Goal: Task Accomplishment & Management: Complete application form

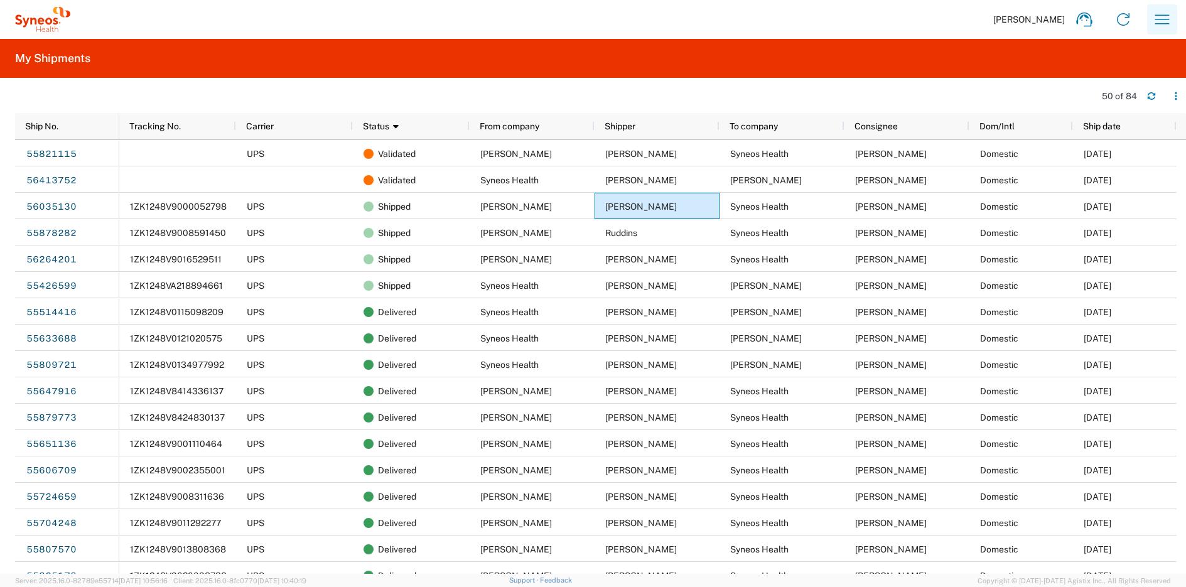
click at [1159, 16] on icon "button" at bounding box center [1163, 19] width 20 height 20
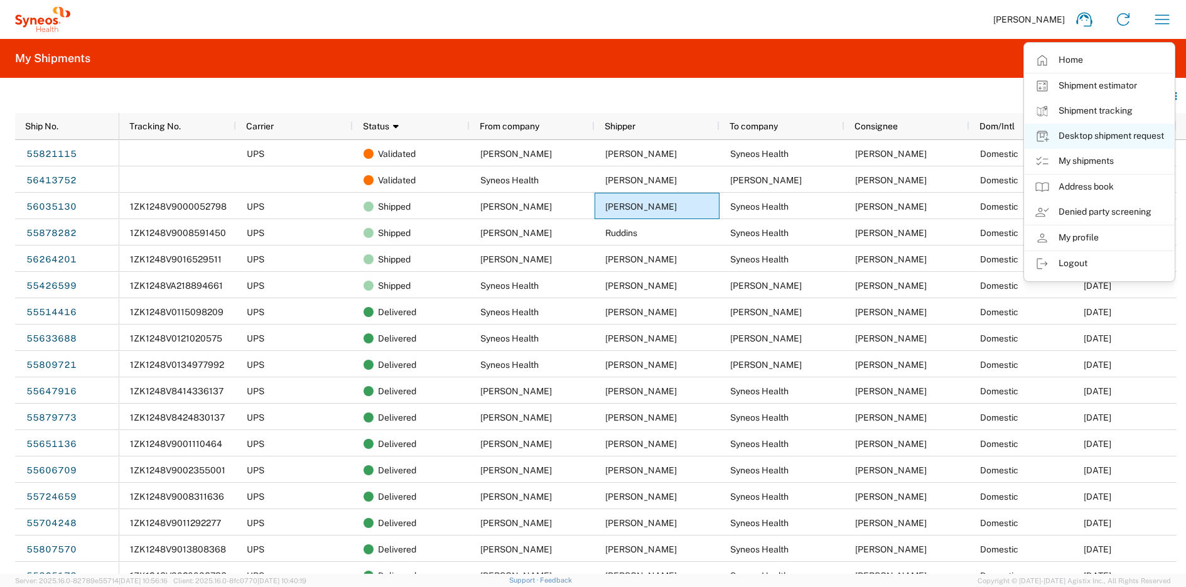
click at [1117, 139] on link "Desktop shipment request" at bounding box center [1099, 136] width 149 height 25
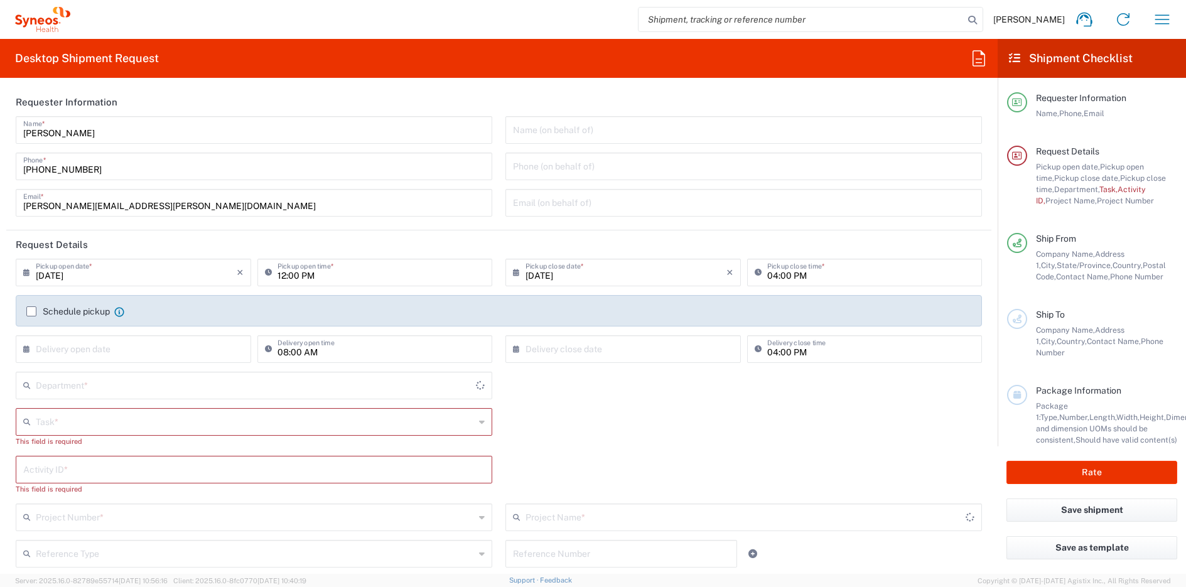
type input "[GEOGRAPHIC_DATA]"
type input "[US_STATE]"
type input "4510"
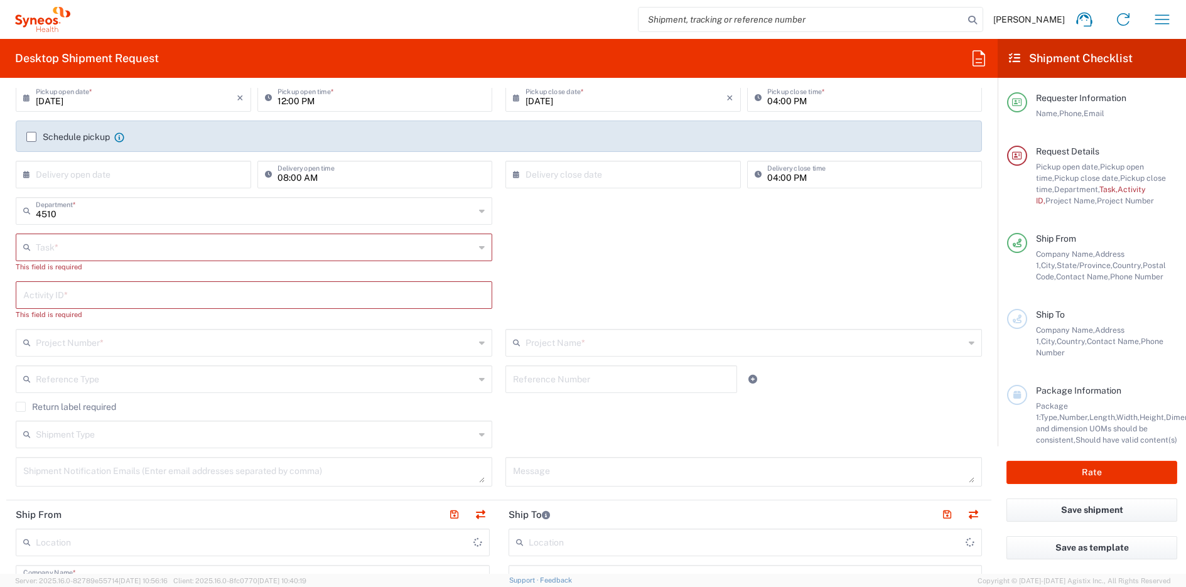
scroll to position [178, 0]
click at [141, 251] on input "text" at bounding box center [255, 243] width 439 height 22
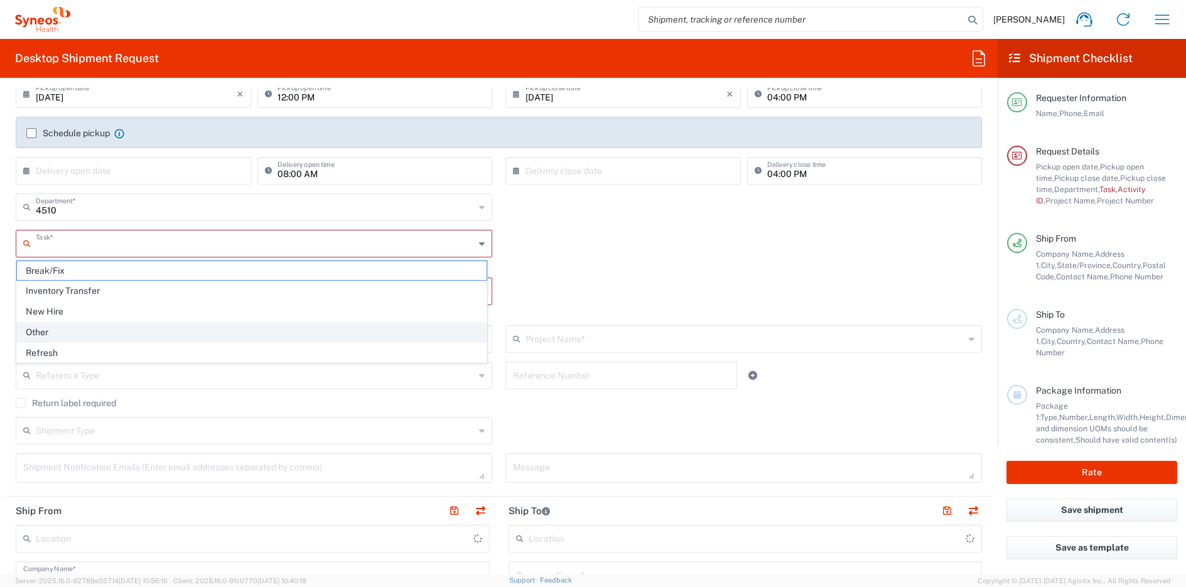
type input "Syneos Health, LLC-[GEOGRAPHIC_DATA] [GEOGRAPHIC_DATA] [GEOGRAPHIC_DATA]"
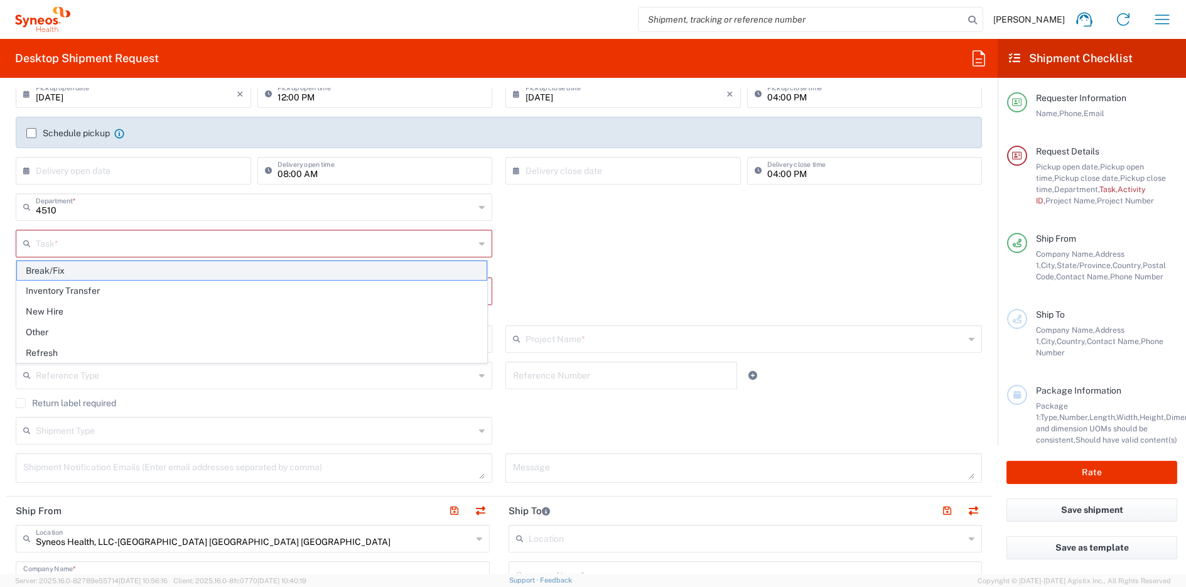
click at [112, 270] on span "Break/Fix" at bounding box center [252, 270] width 470 height 19
type input "Break/Fix"
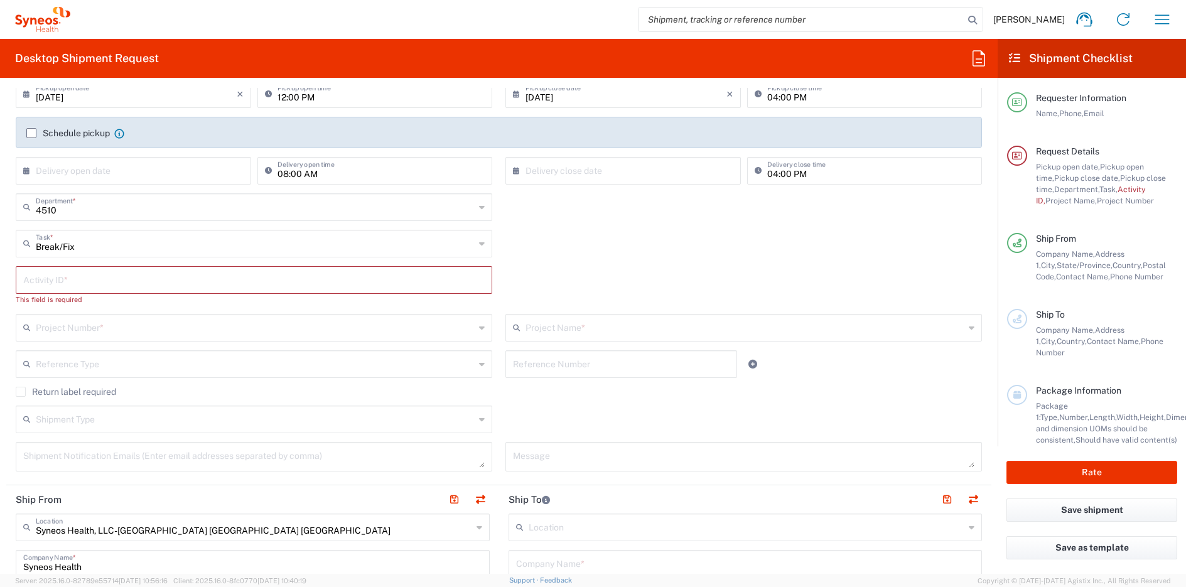
click at [107, 282] on input "text" at bounding box center [254, 279] width 462 height 22
paste input "[PERSON_NAME]"
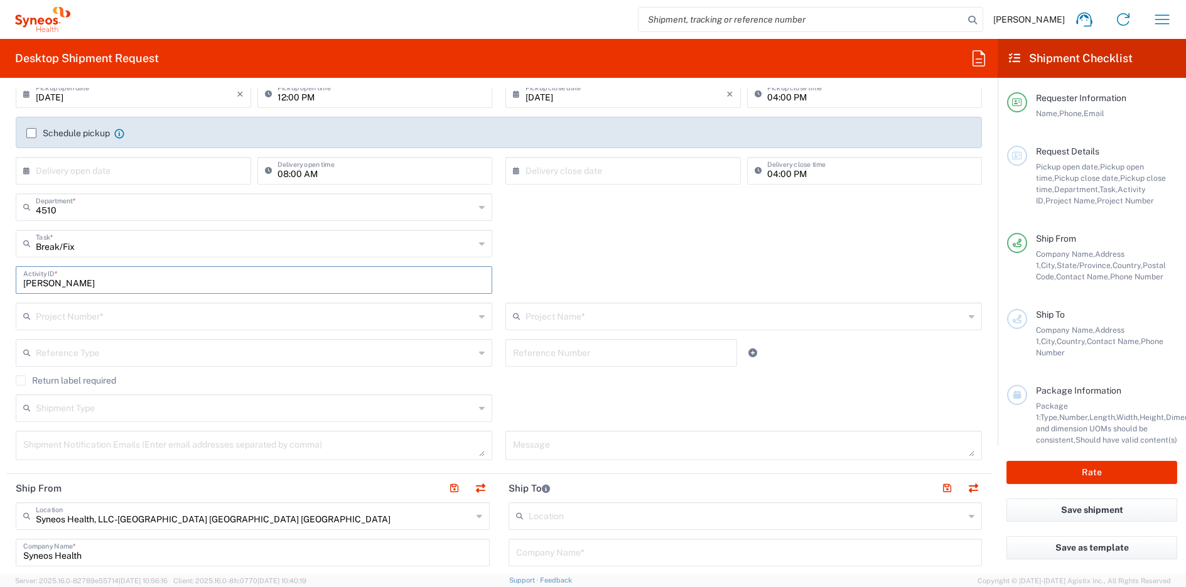
type input "[PERSON_NAME]"
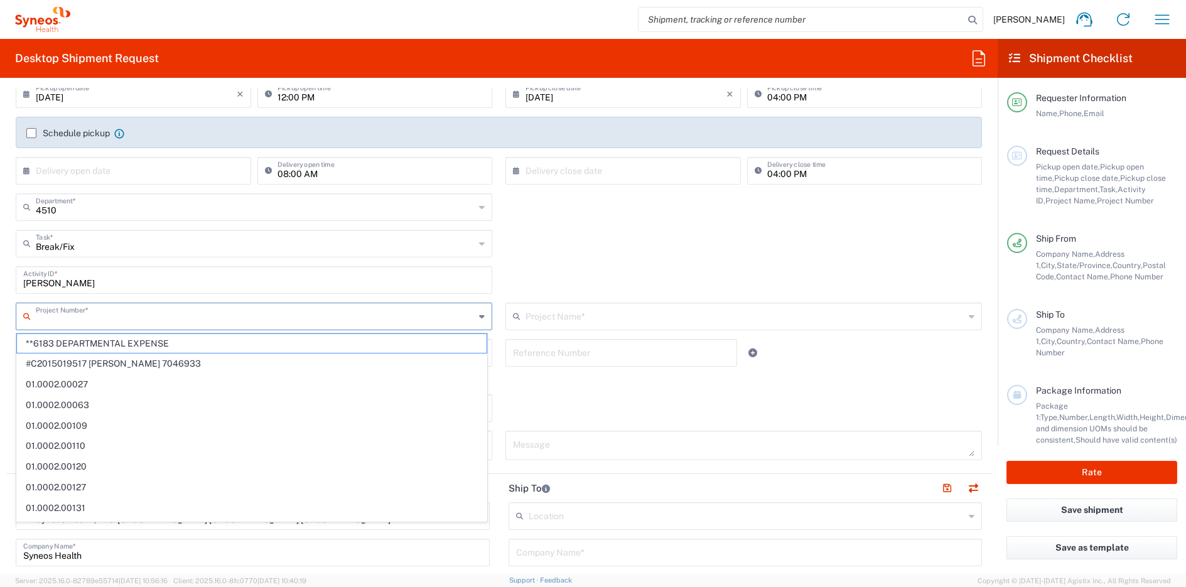
click at [130, 323] on input "text" at bounding box center [255, 316] width 439 height 22
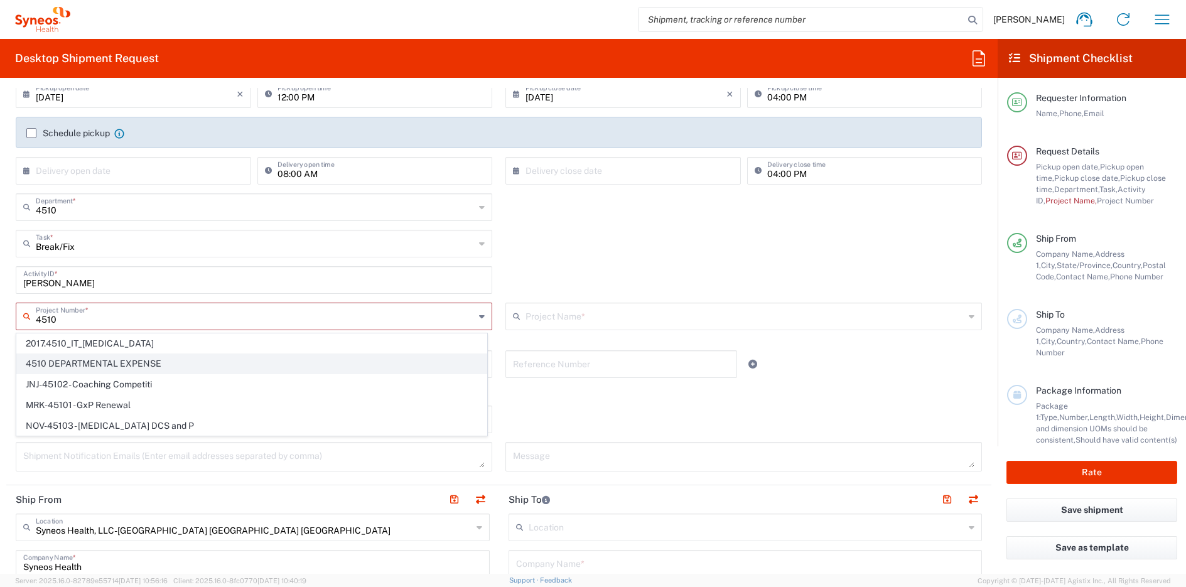
click at [127, 360] on span "4510 DEPARTMENTAL EXPENSE" at bounding box center [252, 363] width 470 height 19
type input "4510 DEPARTMENTAL EXPENSE"
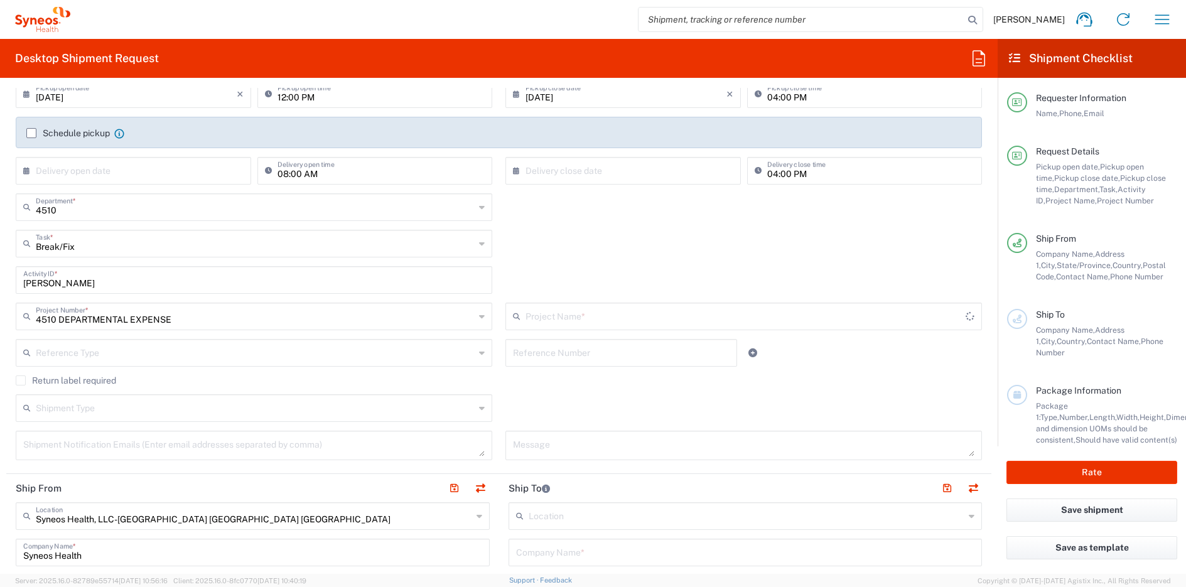
type input "4510 DEPARTMENTAL EXPENSE"
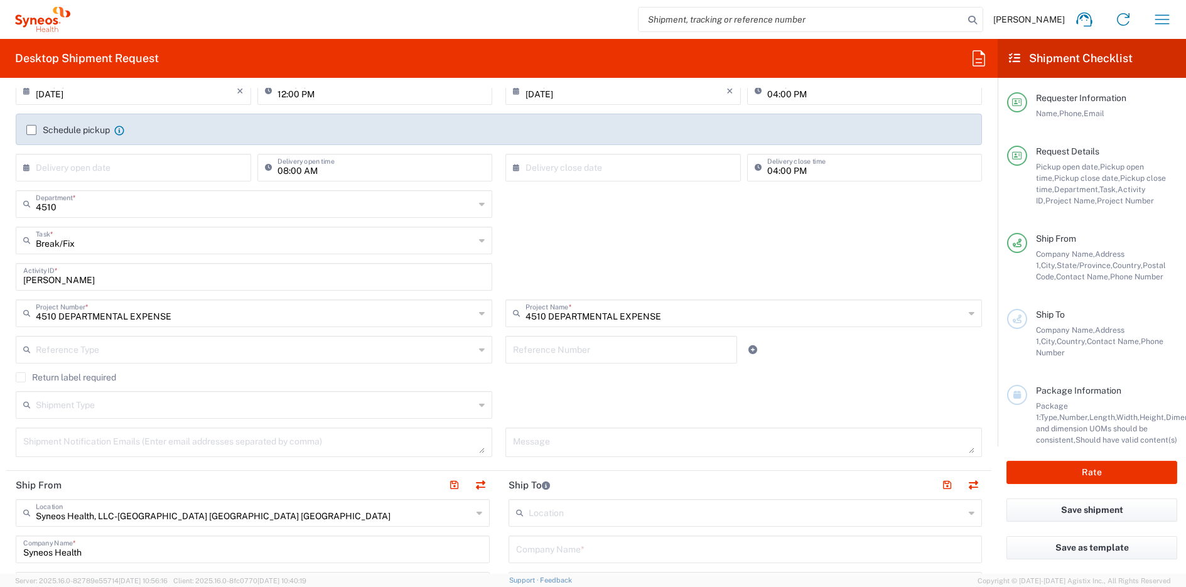
scroll to position [183, 0]
click at [95, 377] on label "Return label required" at bounding box center [66, 376] width 100 height 10
click at [21, 376] on input "Return label required" at bounding box center [21, 376] width 0 height 0
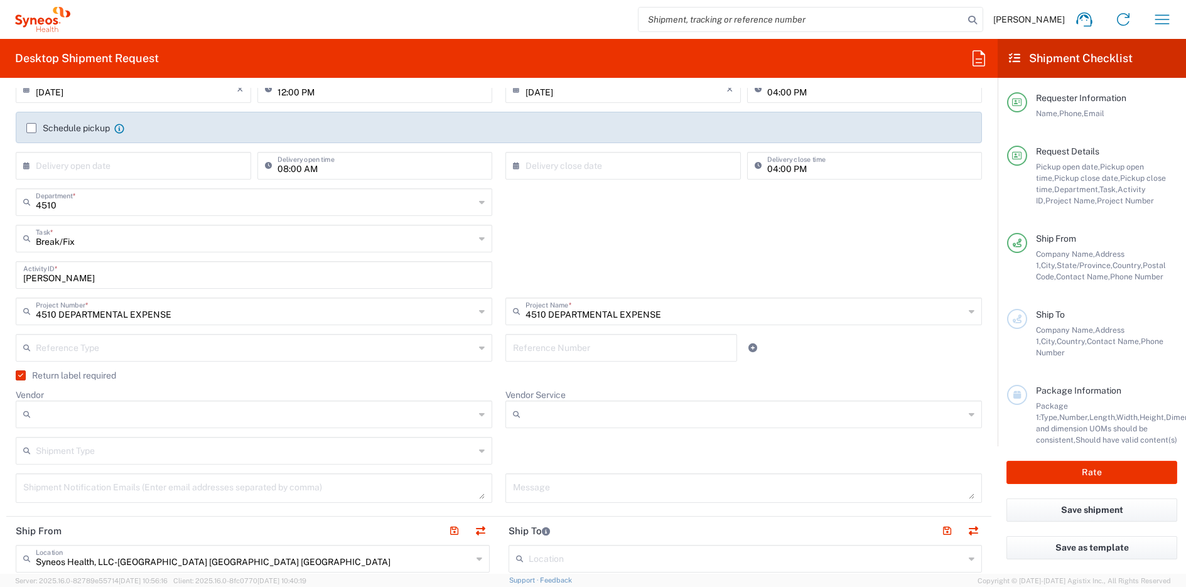
click at [111, 414] on input "Vendor" at bounding box center [255, 414] width 439 height 20
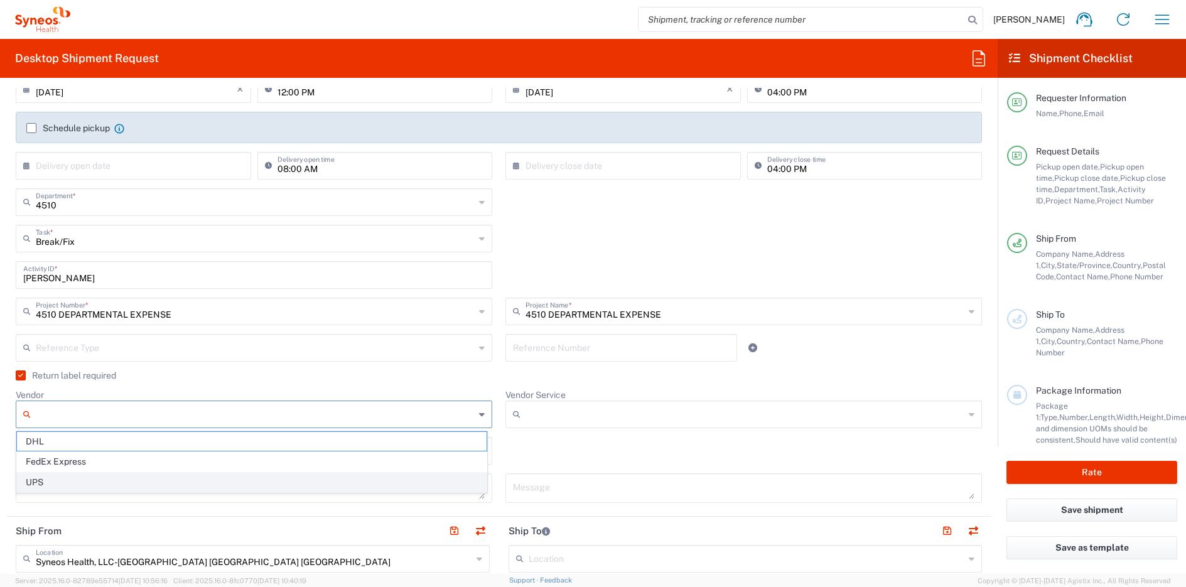
click at [97, 477] on span "UPS" at bounding box center [252, 482] width 470 height 19
type input "UPS"
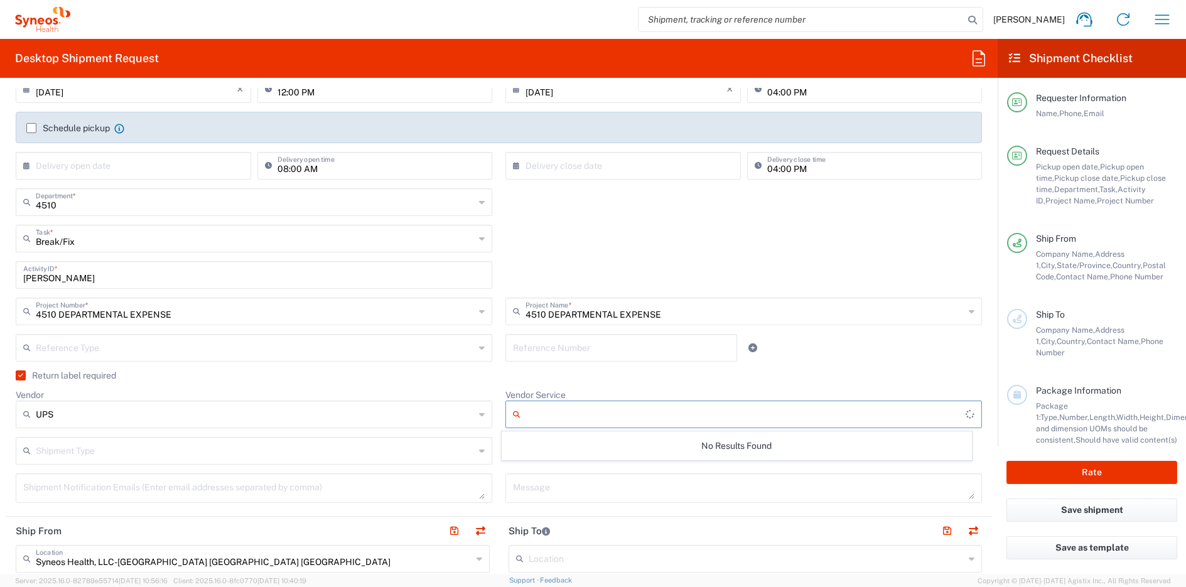
click at [543, 418] on input "Vendor Service" at bounding box center [746, 414] width 440 height 20
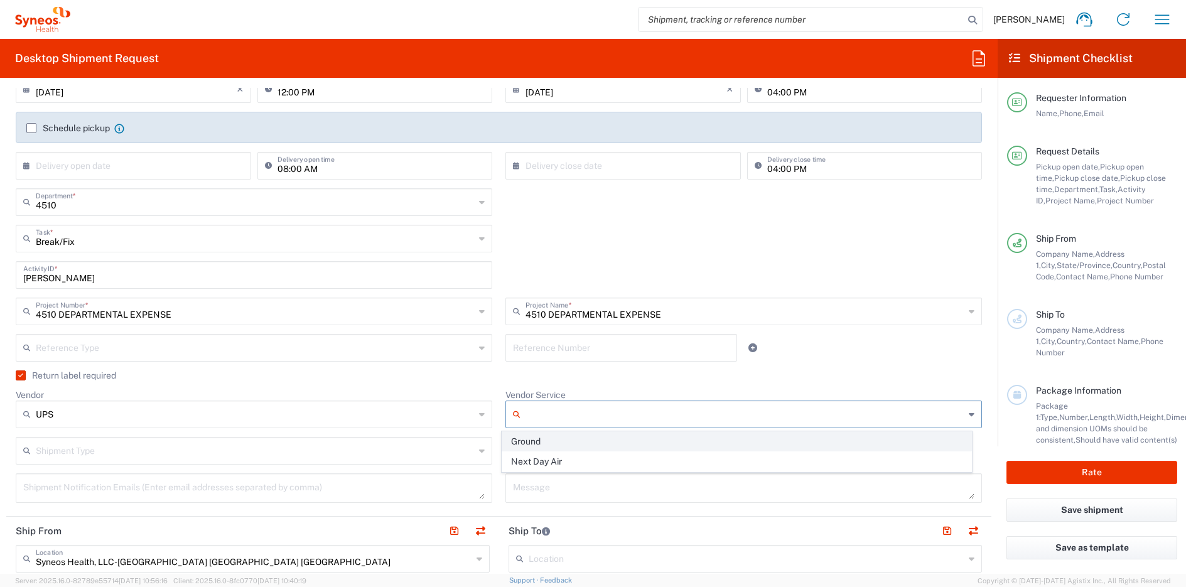
click at [553, 442] on span "Ground" at bounding box center [737, 441] width 470 height 19
type input "Ground"
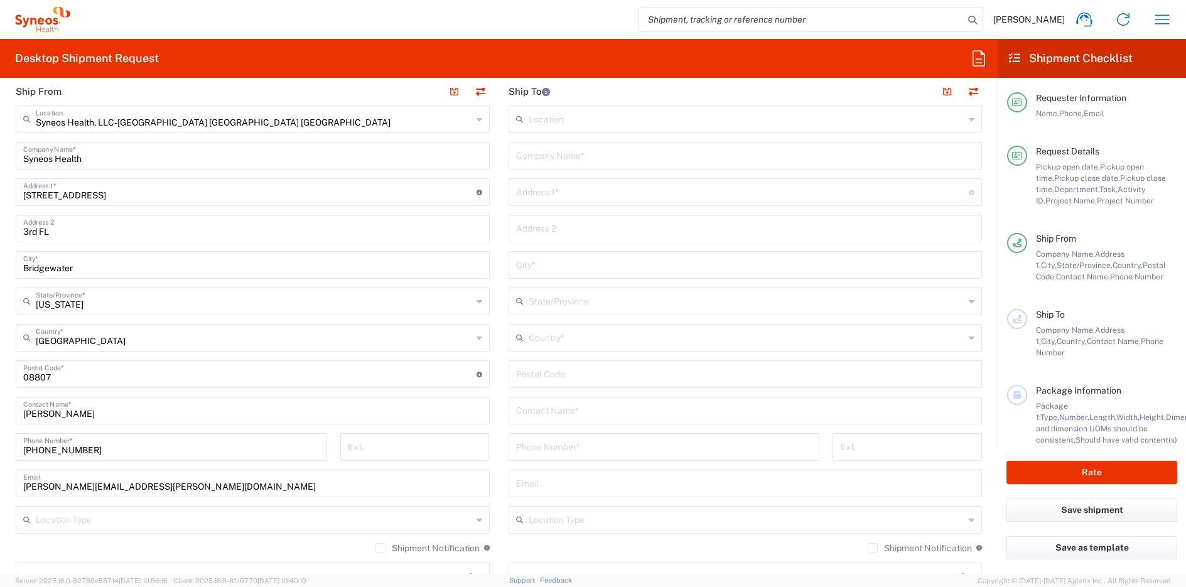
scroll to position [626, 0]
drag, startPoint x: 179, startPoint y: 486, endPoint x: -4, endPoint y: 487, distance: 183.4
click at [0, 487] on html "[PERSON_NAME] Home Shipment estimator Shipment tracking Desktop shipment reques…" at bounding box center [593, 293] width 1186 height 587
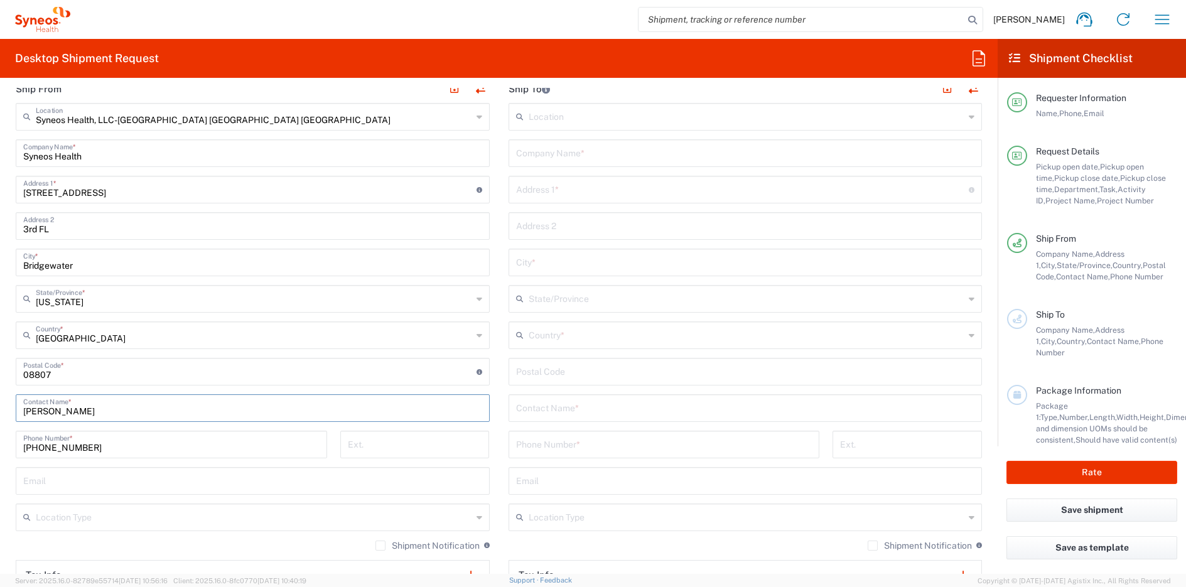
click at [67, 413] on input "[PERSON_NAME]" at bounding box center [252, 407] width 459 height 22
type input "[PERSON_NAME]"
paste input "[PERSON_NAME]"
type input "[PERSON_NAME]"
paste input "[PERSON_NAME]"
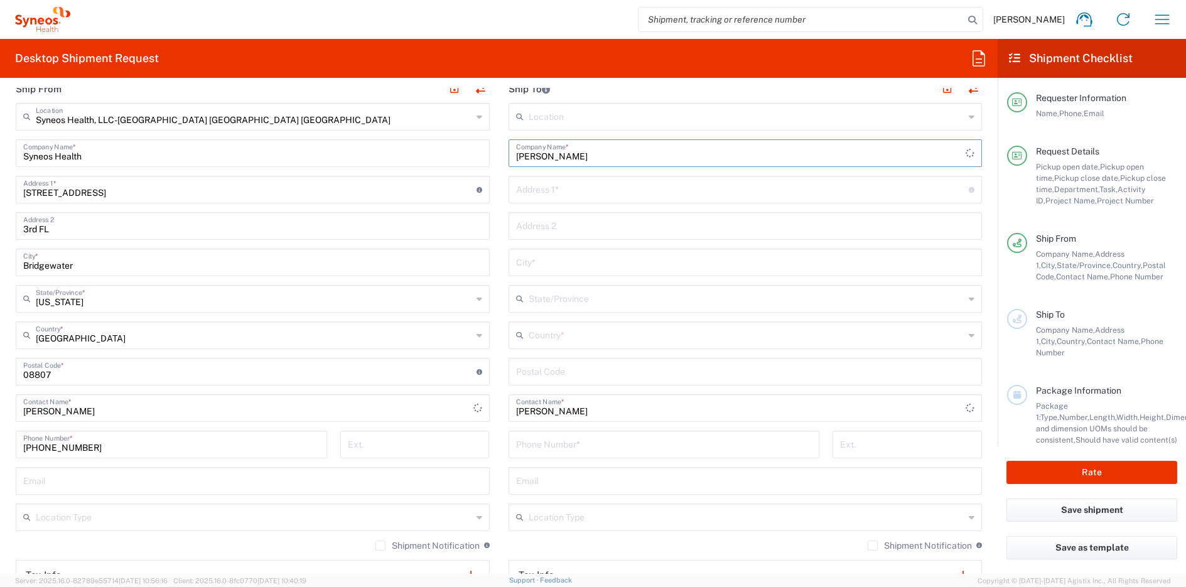
type input "[PERSON_NAME]"
click at [589, 193] on input "text" at bounding box center [742, 189] width 453 height 22
paste input "[STREET_ADDRESS][US_STATE]"
click at [673, 194] on input "[STREET_ADDRESS][US_STATE]" at bounding box center [742, 189] width 453 height 22
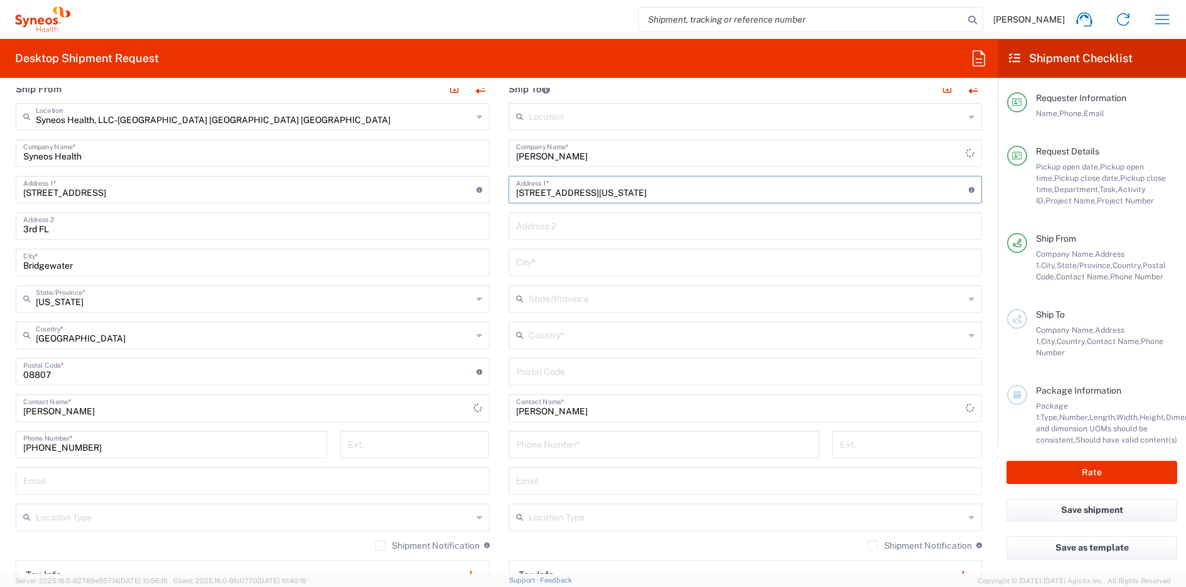
type input "[STREET_ADDRESS][US_STATE]"
type input "07843"
click at [586, 337] on input "text" at bounding box center [747, 334] width 437 height 22
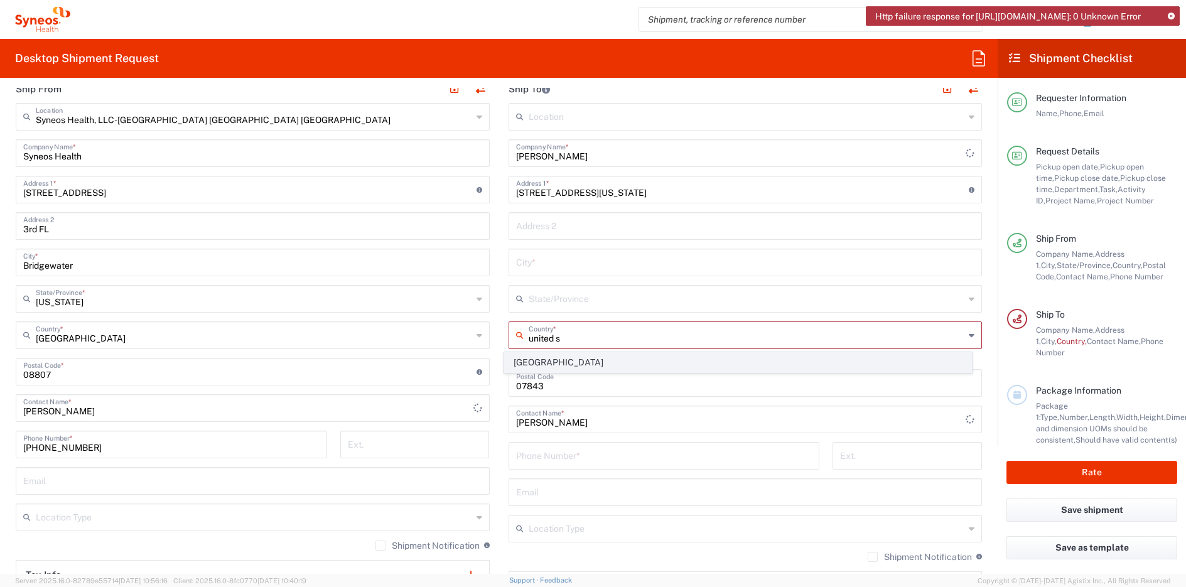
click at [524, 362] on span "[GEOGRAPHIC_DATA]" at bounding box center [738, 362] width 467 height 19
type input "[GEOGRAPHIC_DATA]"
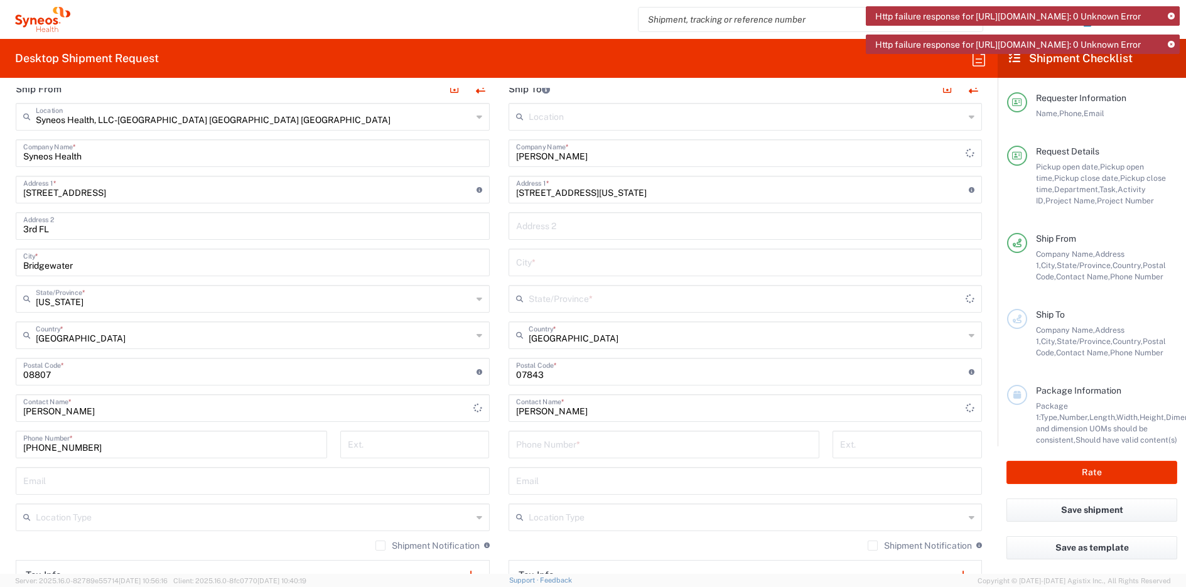
click at [542, 302] on input "text" at bounding box center [748, 298] width 438 height 22
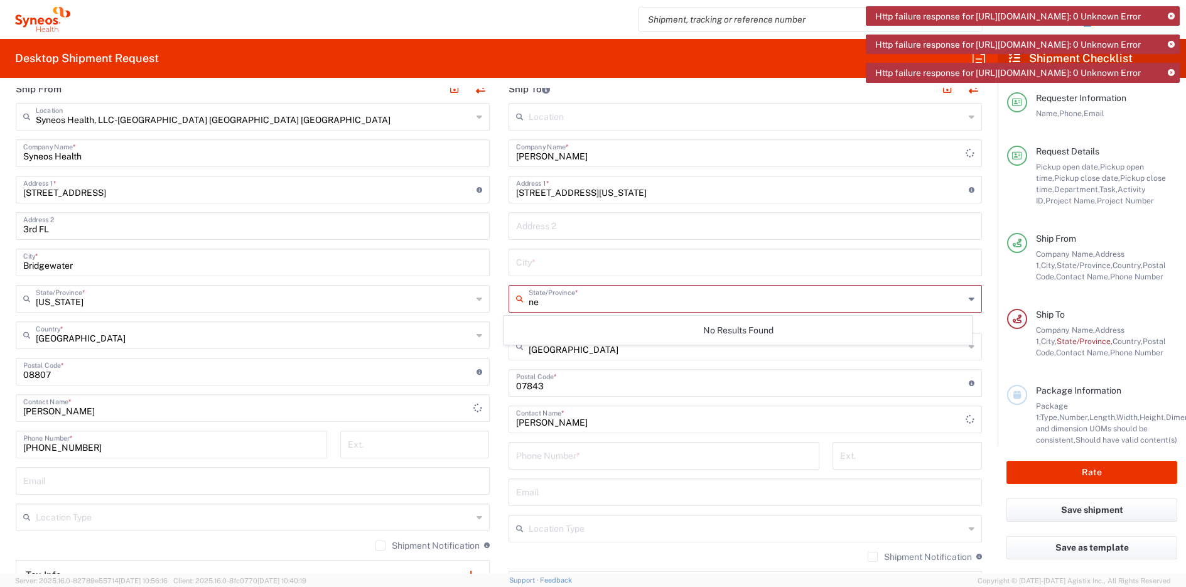
type input "n"
click at [685, 194] on input "[STREET_ADDRESS][US_STATE]" at bounding box center [742, 189] width 453 height 22
type input "[STREET_ADDRESS]"
click at [640, 305] on input "text" at bounding box center [747, 298] width 437 height 22
type input "n"
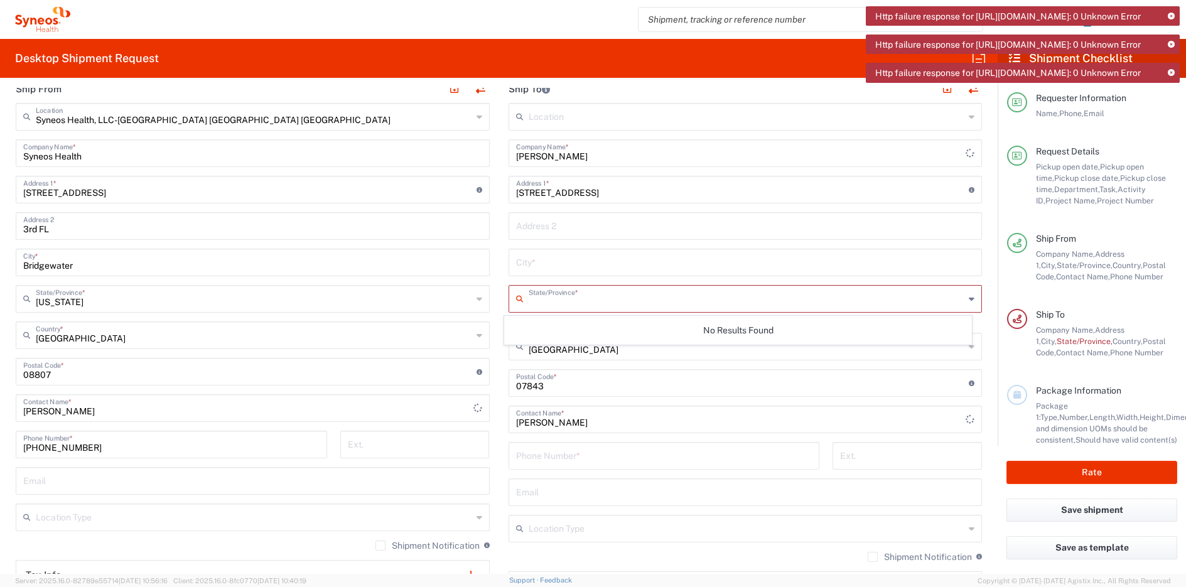
click at [533, 268] on input "text" at bounding box center [745, 262] width 459 height 22
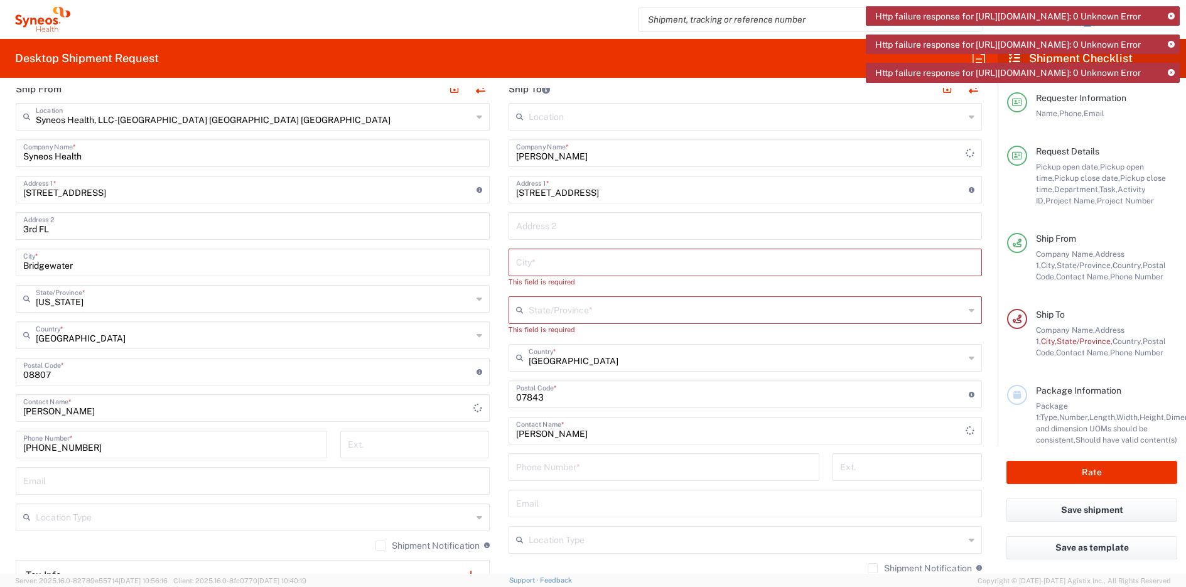
click at [963, 298] on div "State/Province *" at bounding box center [746, 310] width 474 height 28
click at [969, 312] on icon at bounding box center [972, 310] width 6 height 20
click at [582, 193] on input "[STREET_ADDRESS]" at bounding box center [742, 189] width 453 height 22
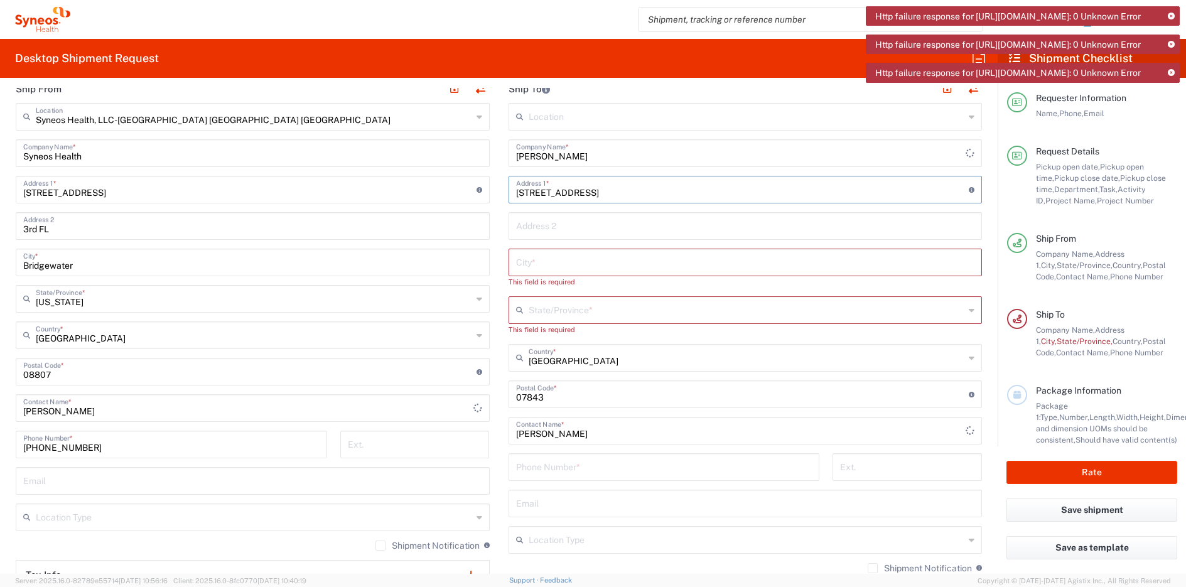
type input "[STREET_ADDRESS]"
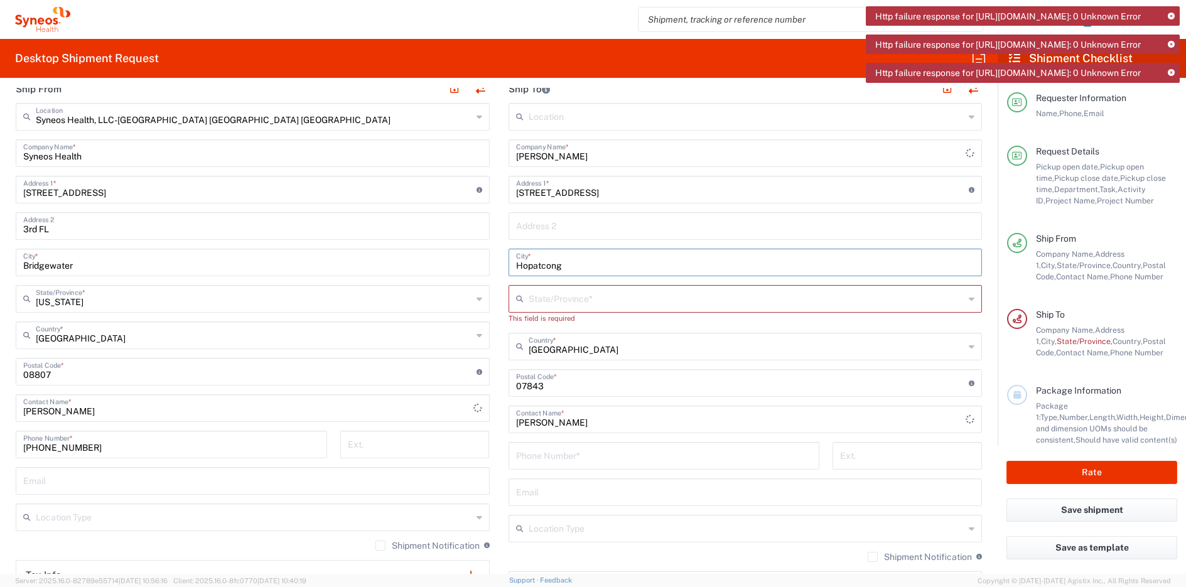
type input "Hopatcong"
click at [584, 298] on input "text" at bounding box center [747, 298] width 437 height 22
type input "[US_STATE]"
type input "[GEOGRAPHIC_DATA]"
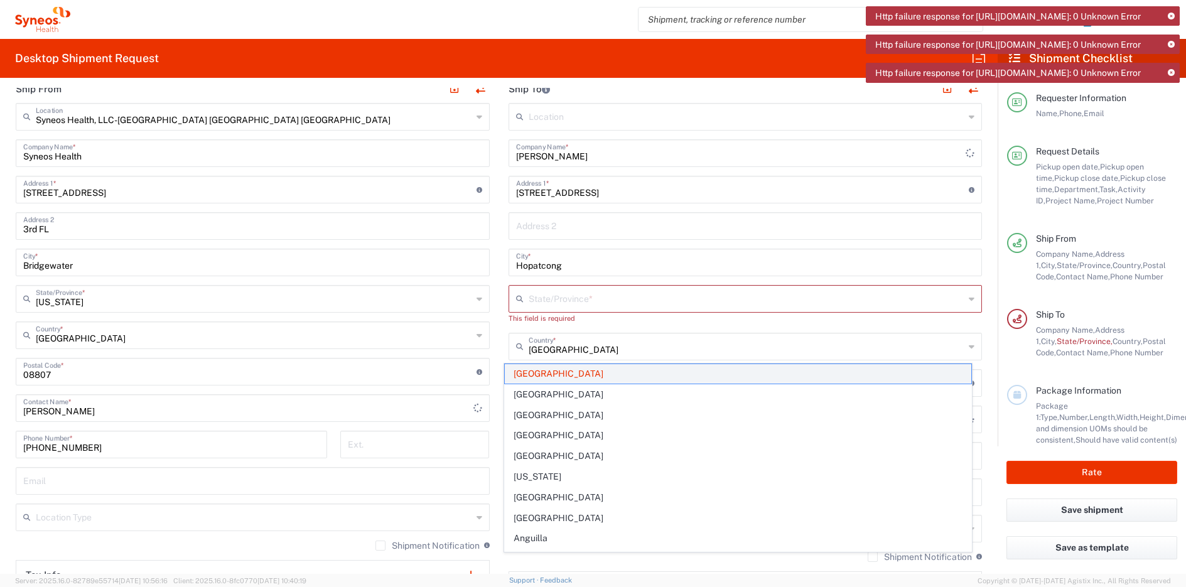
click at [519, 376] on span "[GEOGRAPHIC_DATA]" at bounding box center [738, 373] width 467 height 19
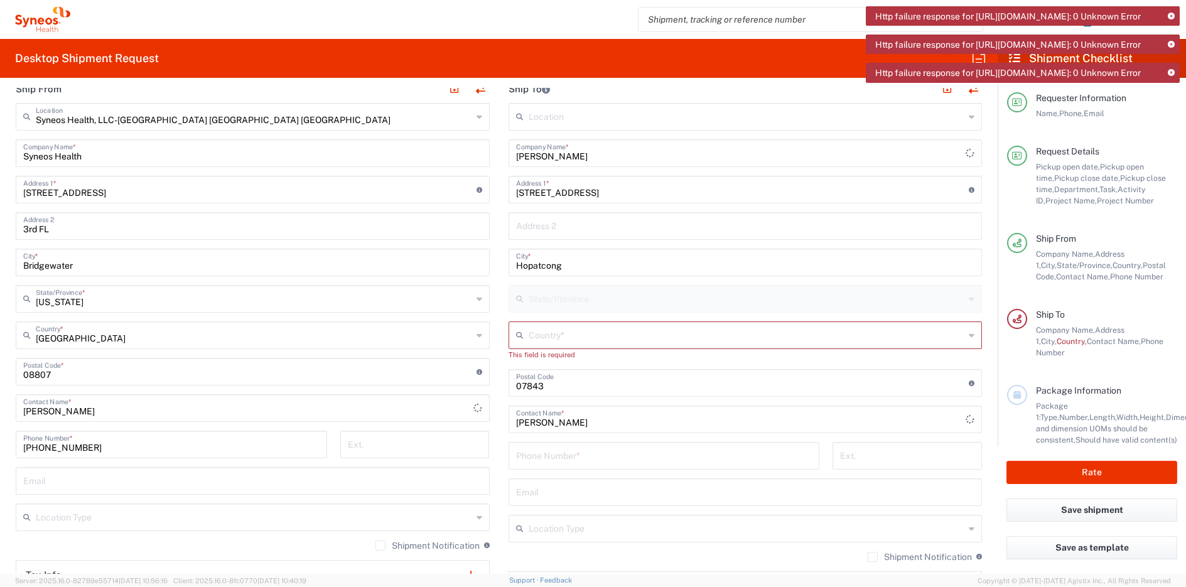
click at [558, 336] on input "text" at bounding box center [747, 334] width 437 height 22
click at [528, 403] on span "[GEOGRAPHIC_DATA]" at bounding box center [738, 403] width 467 height 19
type input "[GEOGRAPHIC_DATA]"
click at [556, 298] on input "text" at bounding box center [747, 298] width 437 height 22
type input "new jer"
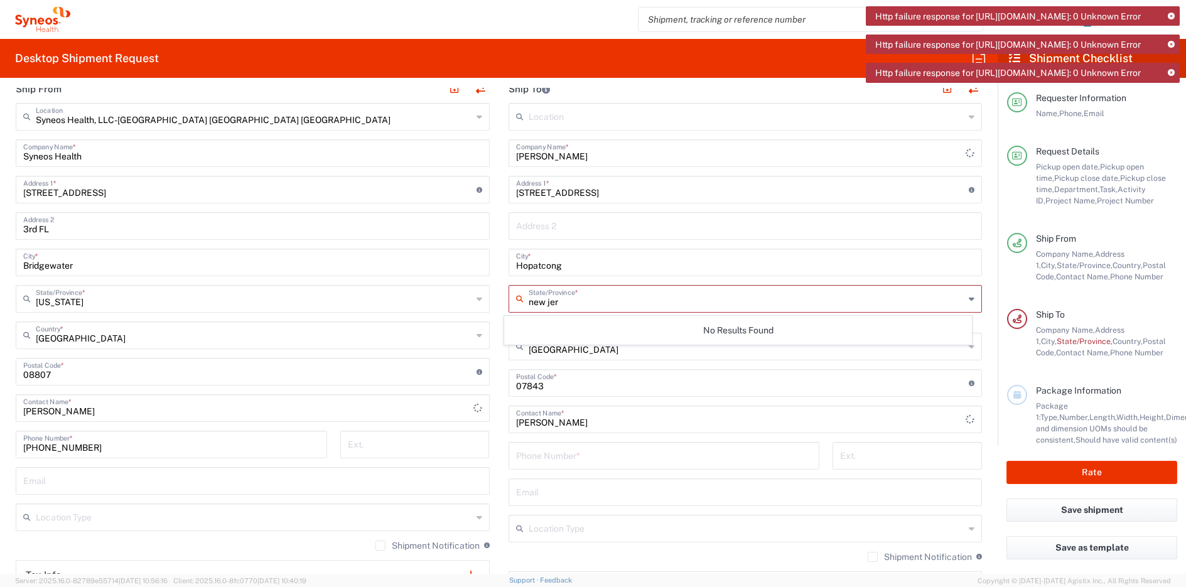
type input "[GEOGRAPHIC_DATA]"
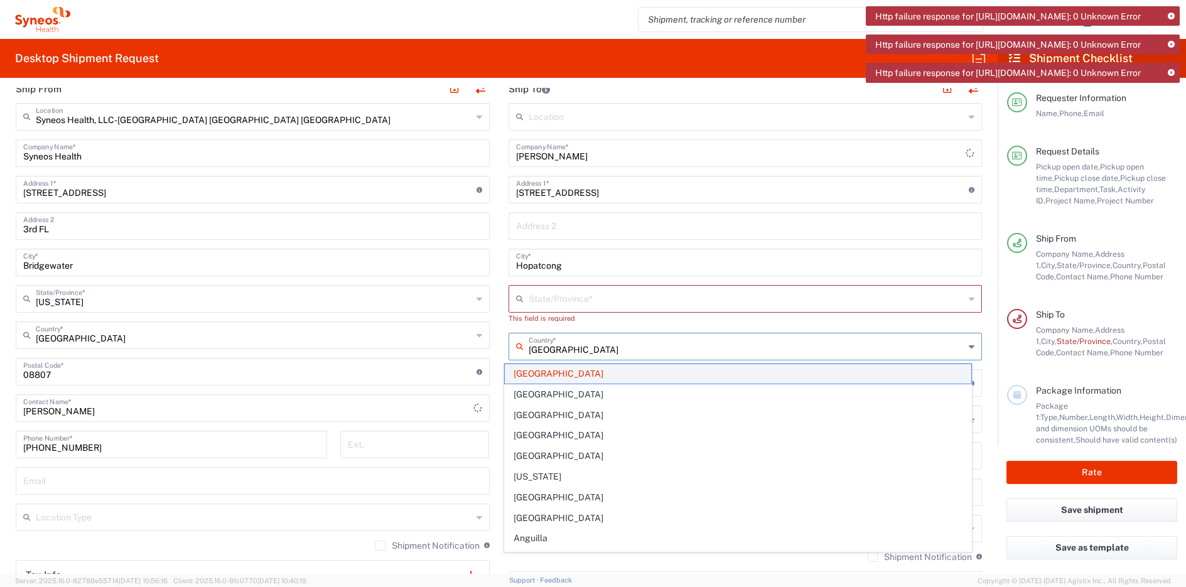
click at [555, 372] on span "[GEOGRAPHIC_DATA]" at bounding box center [738, 373] width 467 height 19
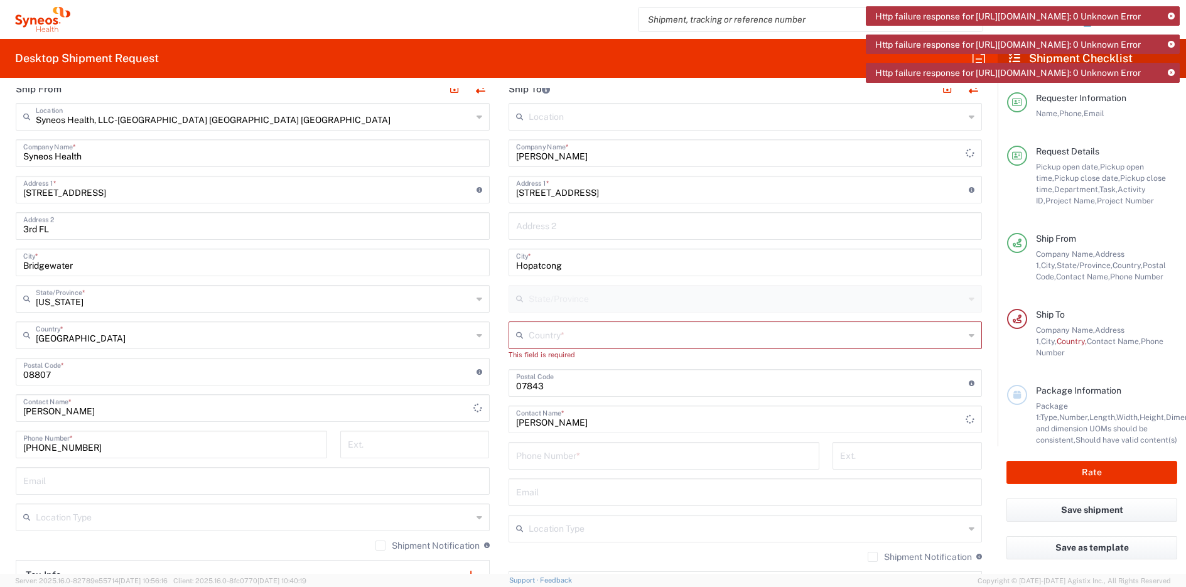
click at [573, 333] on input "text" at bounding box center [747, 334] width 437 height 22
click at [521, 404] on span "[GEOGRAPHIC_DATA]" at bounding box center [738, 403] width 467 height 19
type input "[GEOGRAPHIC_DATA]"
click at [435, 415] on input "[PERSON_NAME]" at bounding box center [248, 407] width 450 height 22
click at [599, 298] on input "text" at bounding box center [747, 298] width 437 height 22
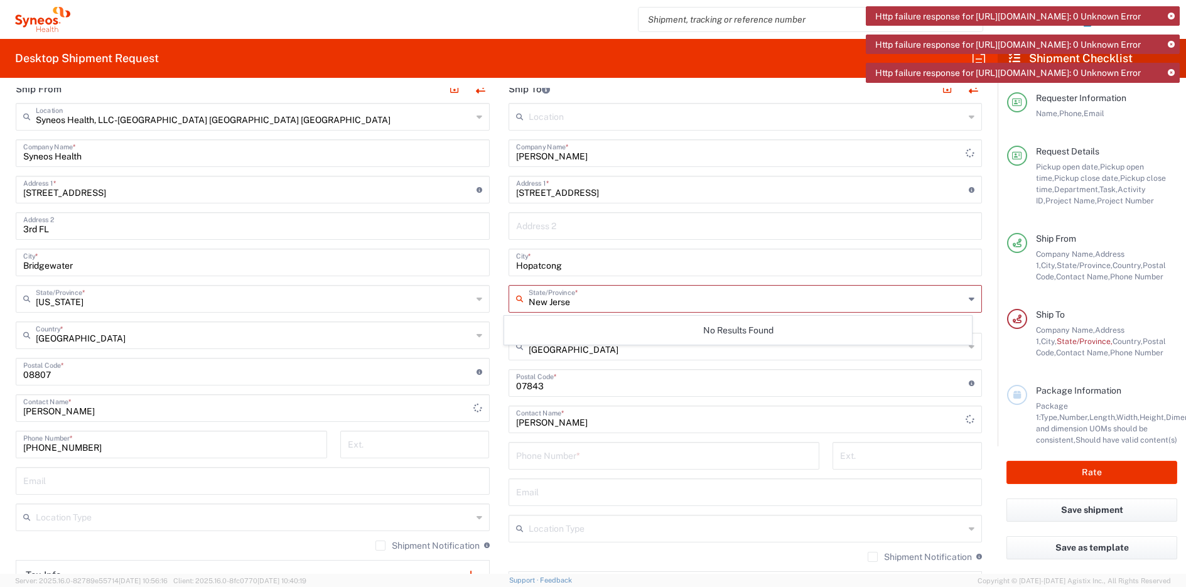
type input "[US_STATE]"
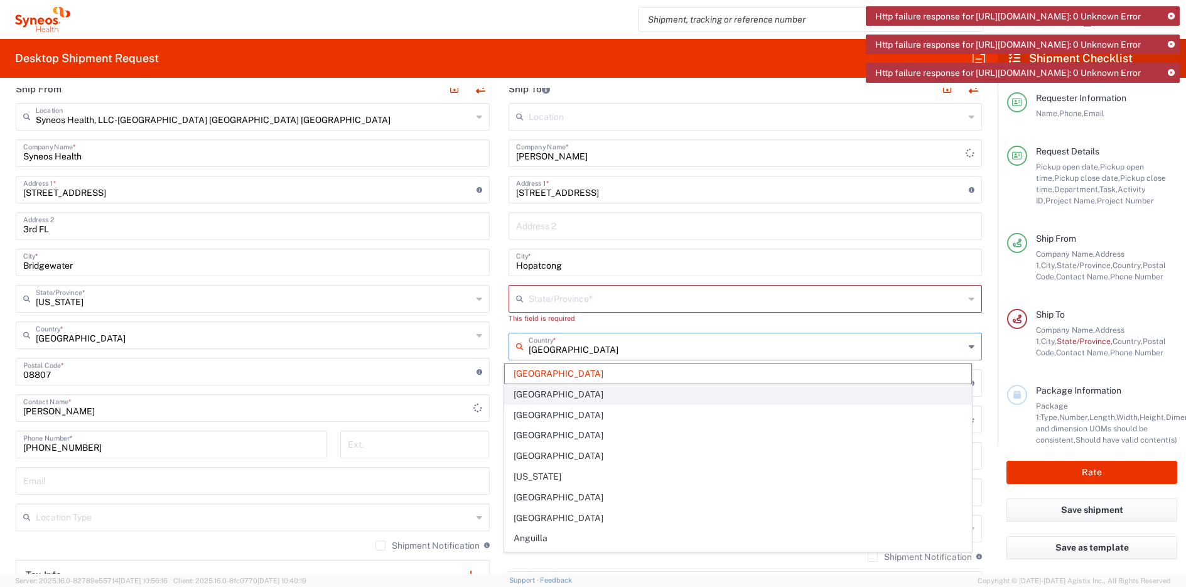
click at [558, 391] on span "[GEOGRAPHIC_DATA]" at bounding box center [738, 394] width 467 height 19
type input "[GEOGRAPHIC_DATA]"
type input "Sender/Shipper"
type input "Delivery Duty Paid"
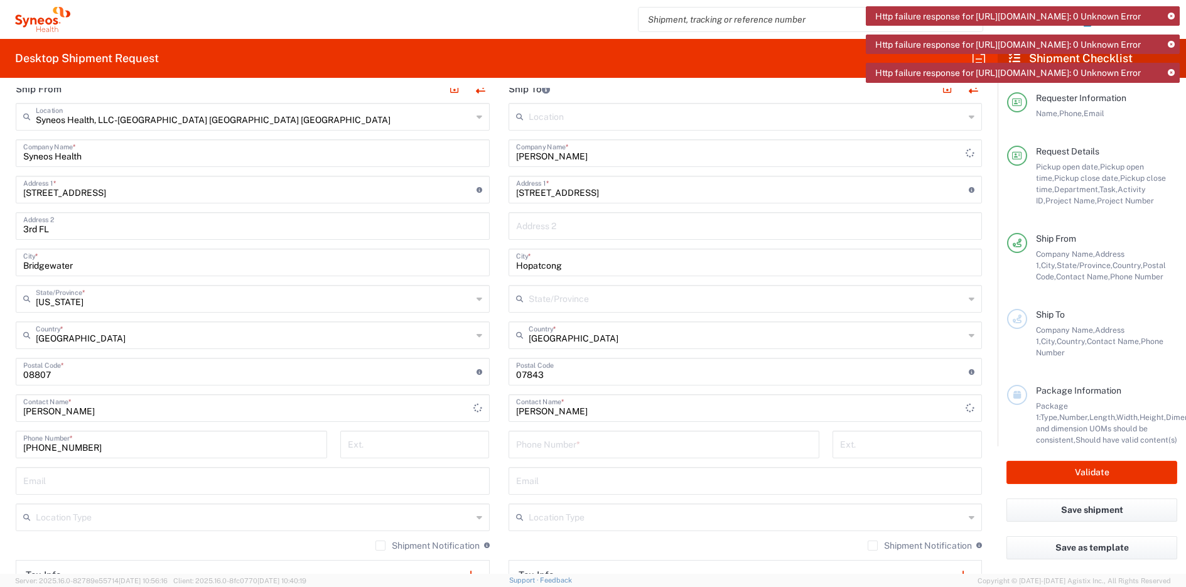
click at [551, 341] on input "[GEOGRAPHIC_DATA]" at bounding box center [747, 334] width 437 height 22
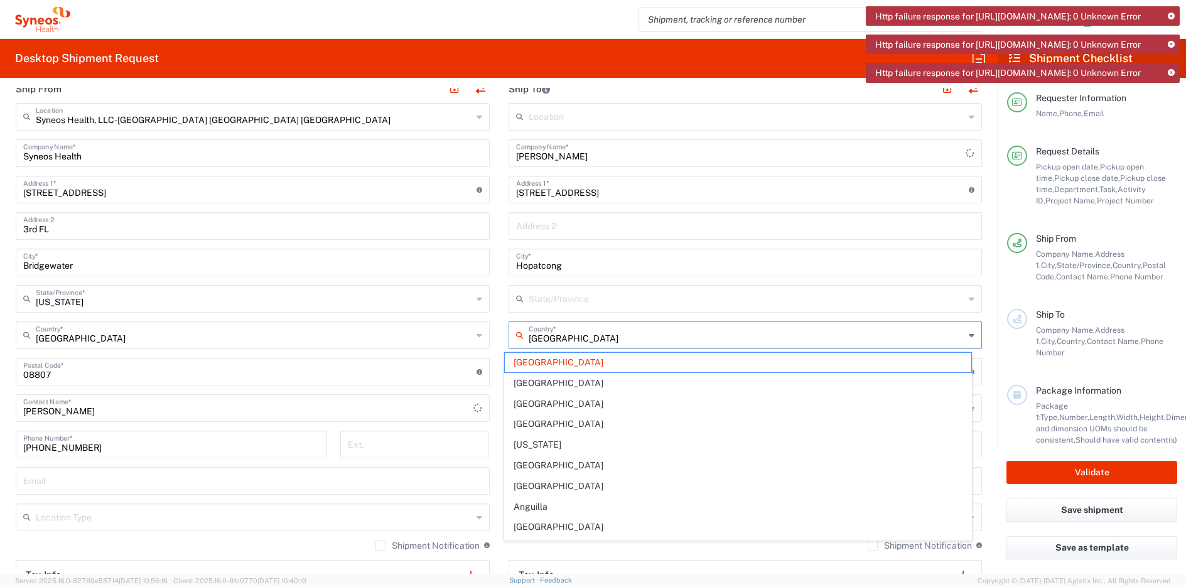
click at [551, 341] on input "[GEOGRAPHIC_DATA]" at bounding box center [747, 334] width 437 height 22
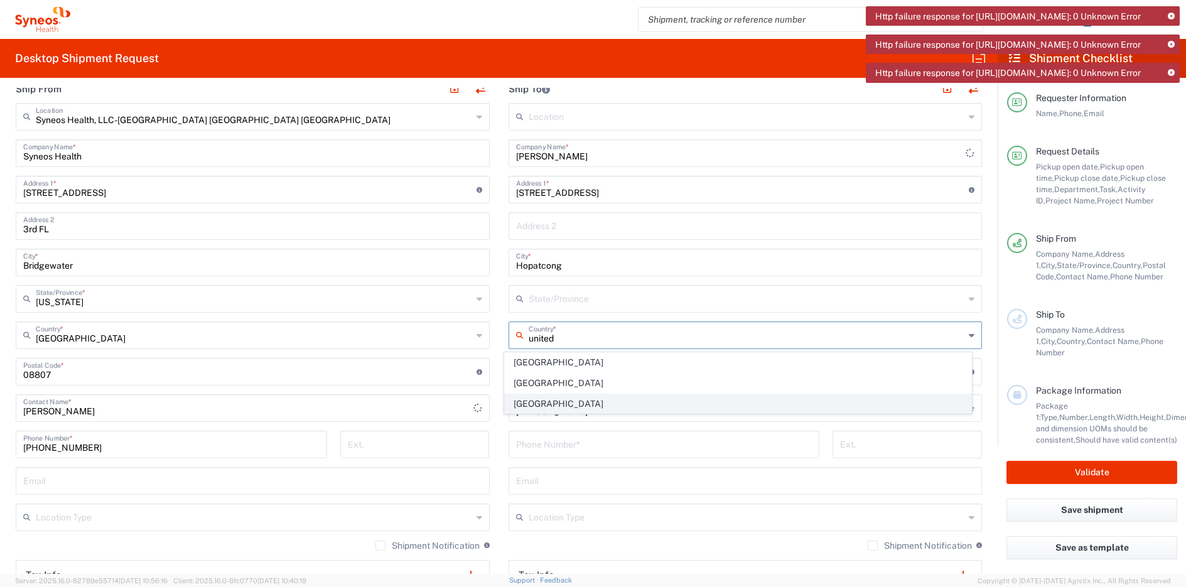
click at [522, 403] on span "[GEOGRAPHIC_DATA]" at bounding box center [738, 403] width 467 height 19
type input "[GEOGRAPHIC_DATA]"
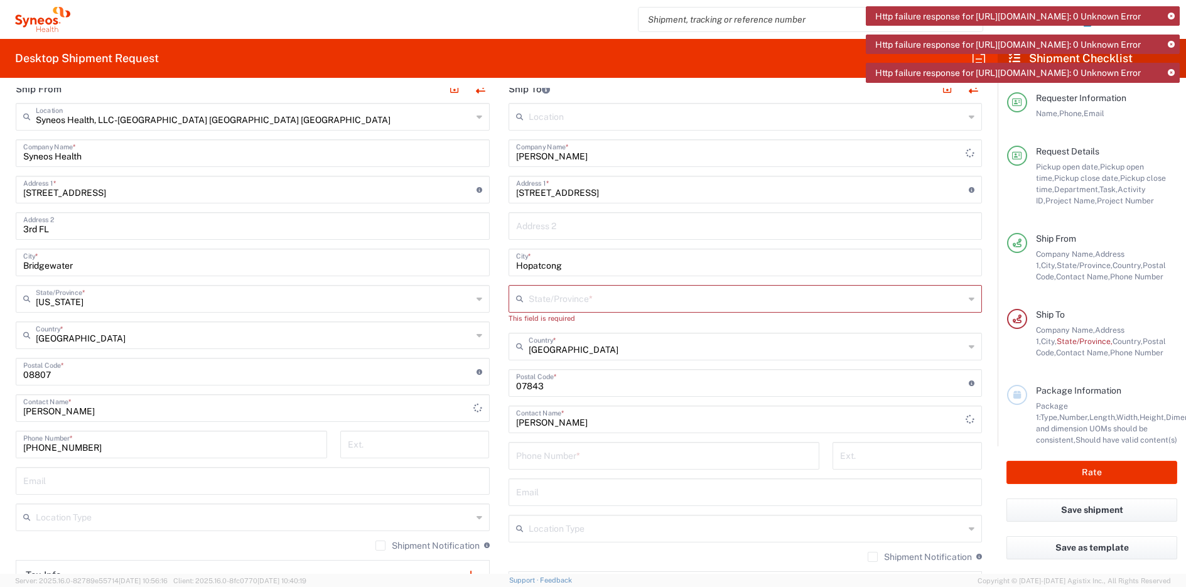
click at [554, 296] on input "text" at bounding box center [747, 298] width 437 height 22
click at [969, 300] on icon at bounding box center [972, 299] width 6 height 20
click at [969, 298] on icon at bounding box center [972, 299] width 6 height 20
type input "[US_STATE]"
click at [622, 303] on input "[US_STATE]" at bounding box center [747, 298] width 437 height 22
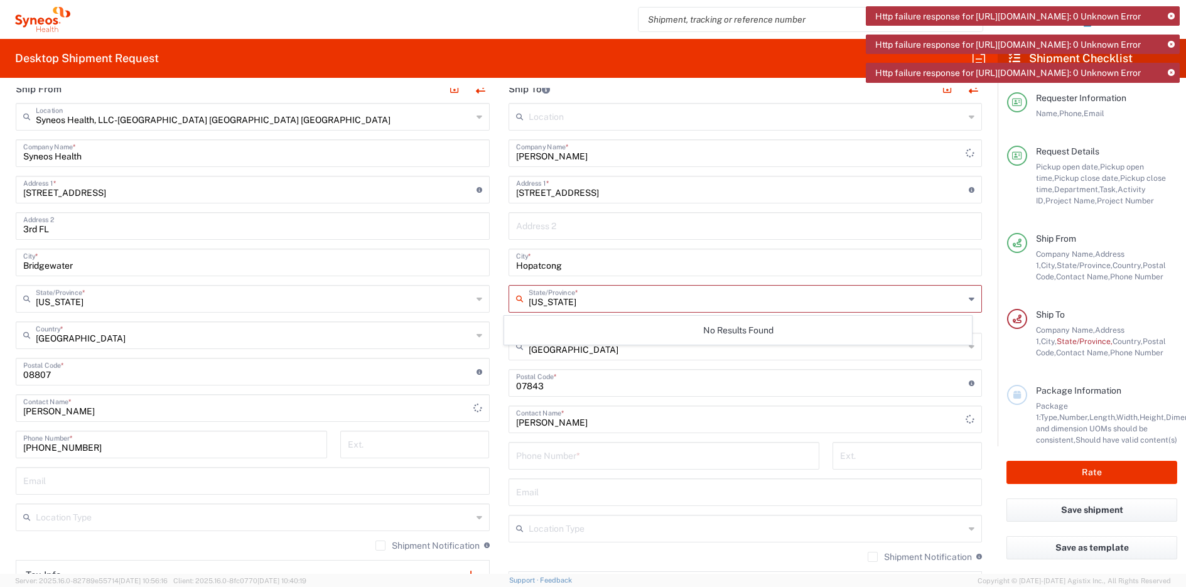
type input "[GEOGRAPHIC_DATA]"
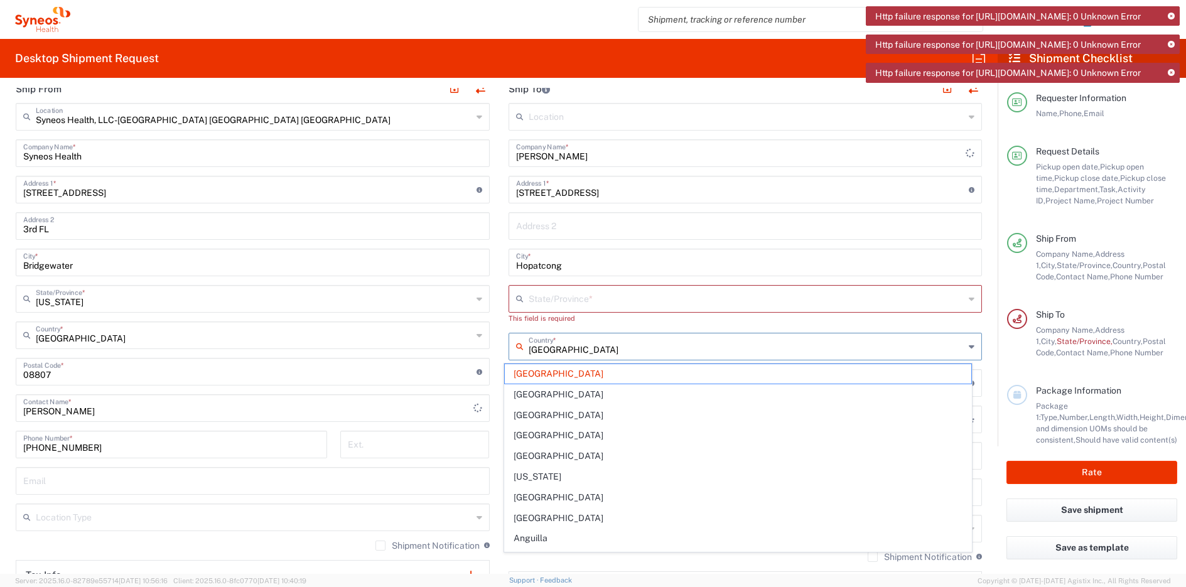
click at [562, 301] on input "text" at bounding box center [747, 298] width 437 height 22
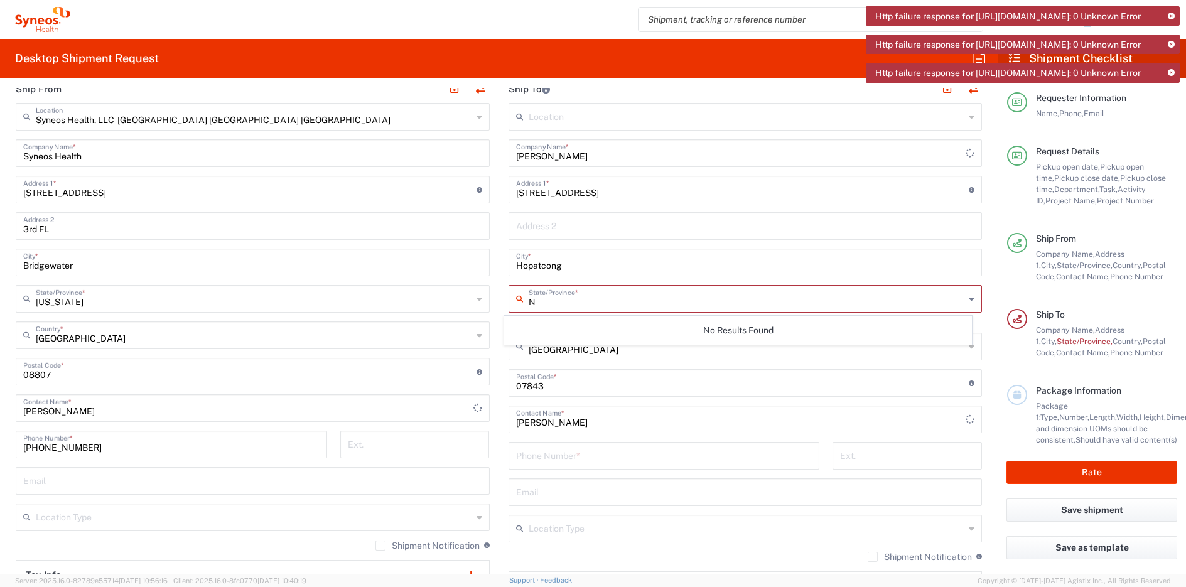
type input "NJ"
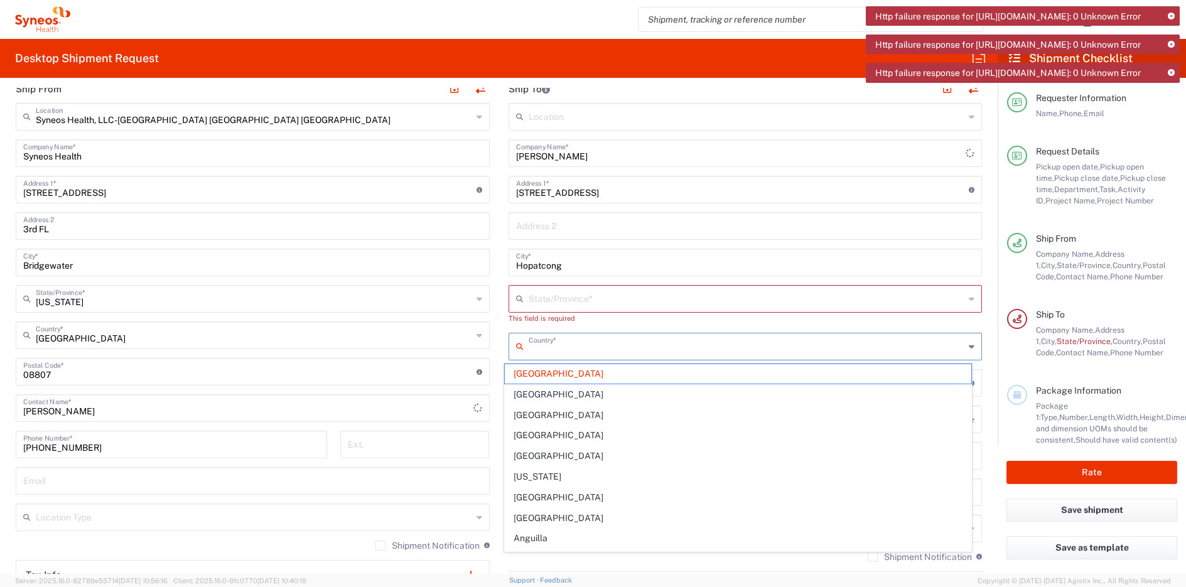
click at [569, 296] on input "text" at bounding box center [747, 298] width 437 height 22
type input "[GEOGRAPHIC_DATA]"
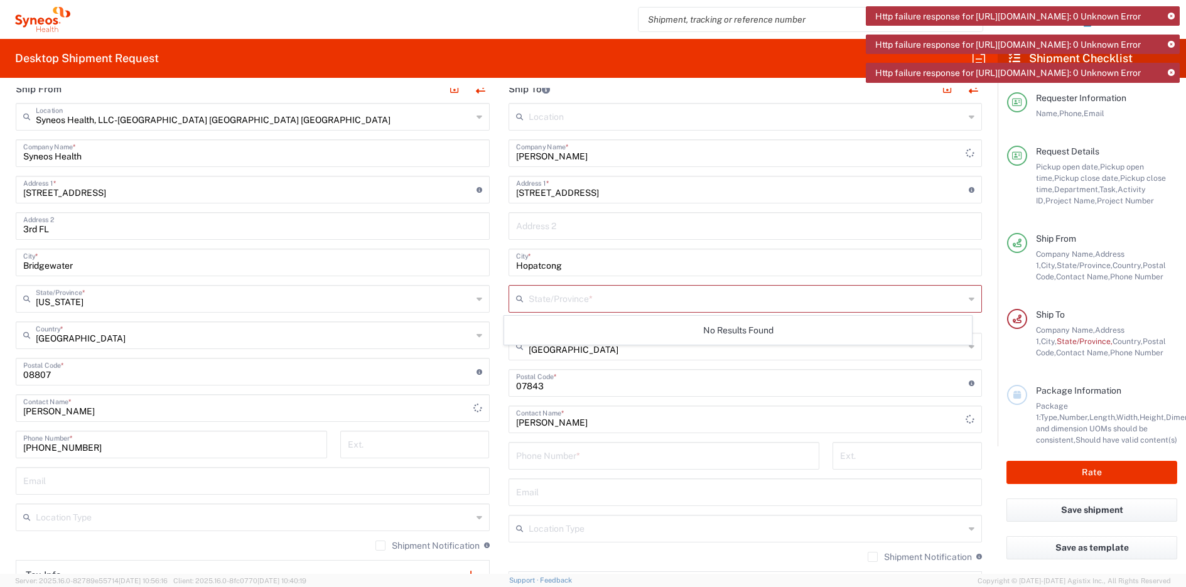
click at [499, 250] on main "Location Addison Whitney LLC-Morrisvile NC US Barcelona-Syneos Health BioSector…" at bounding box center [745, 372] width 493 height 539
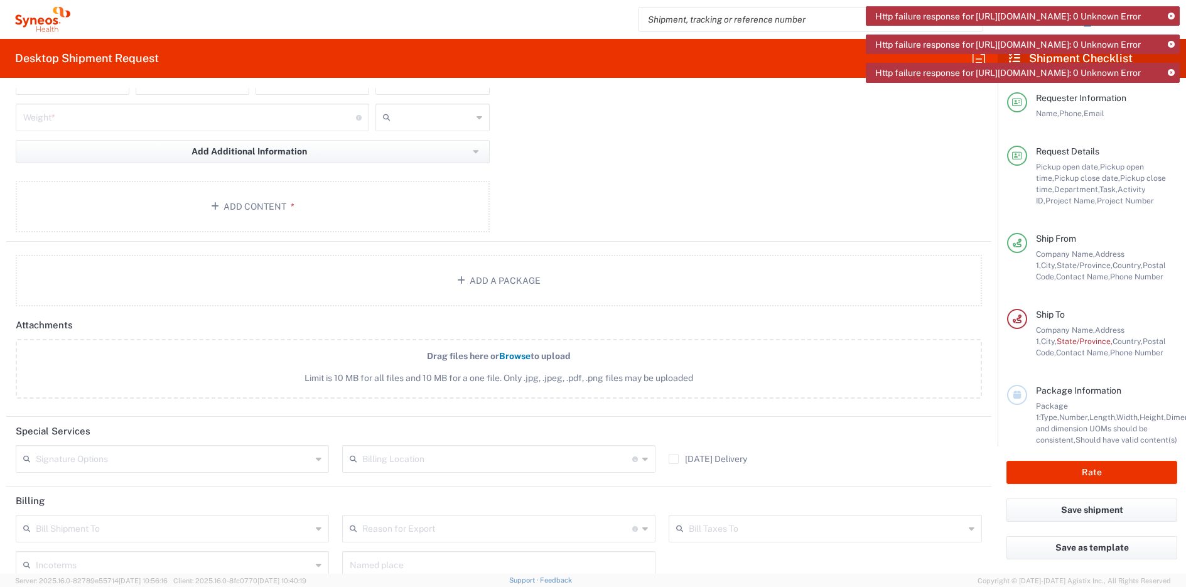
scroll to position [1278, 0]
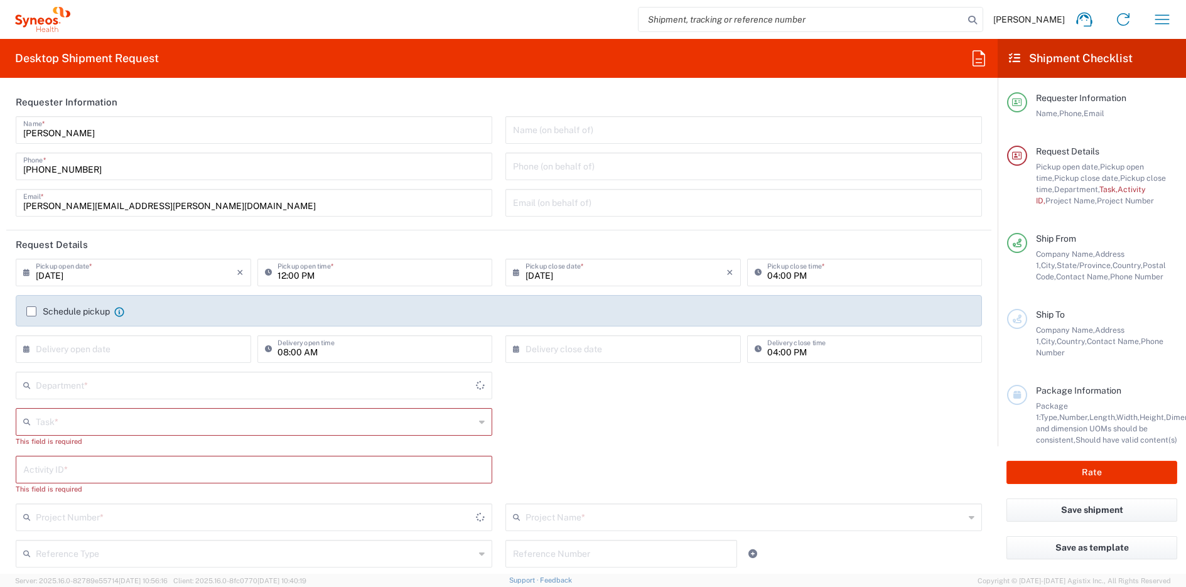
type input "[US_STATE]"
type input "[GEOGRAPHIC_DATA]"
type input "Syneos Health, LLC-[GEOGRAPHIC_DATA] [GEOGRAPHIC_DATA] [GEOGRAPHIC_DATA]"
type input "4510"
click at [101, 418] on input "text" at bounding box center [255, 421] width 439 height 22
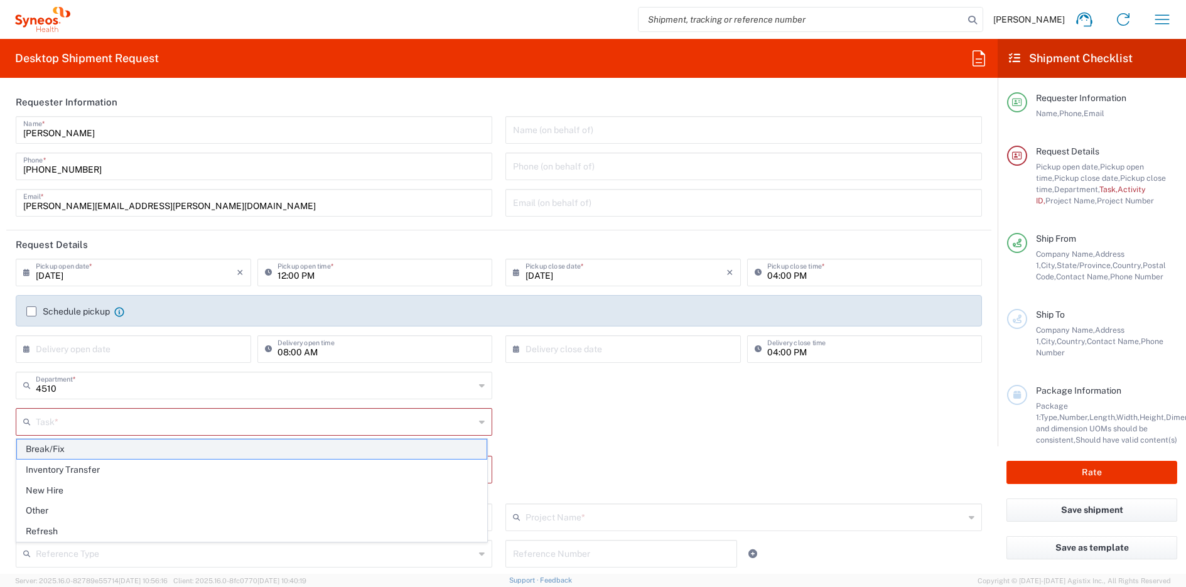
click at [92, 452] on span "Break/Fix" at bounding box center [252, 449] width 470 height 19
type input "Break/Fix"
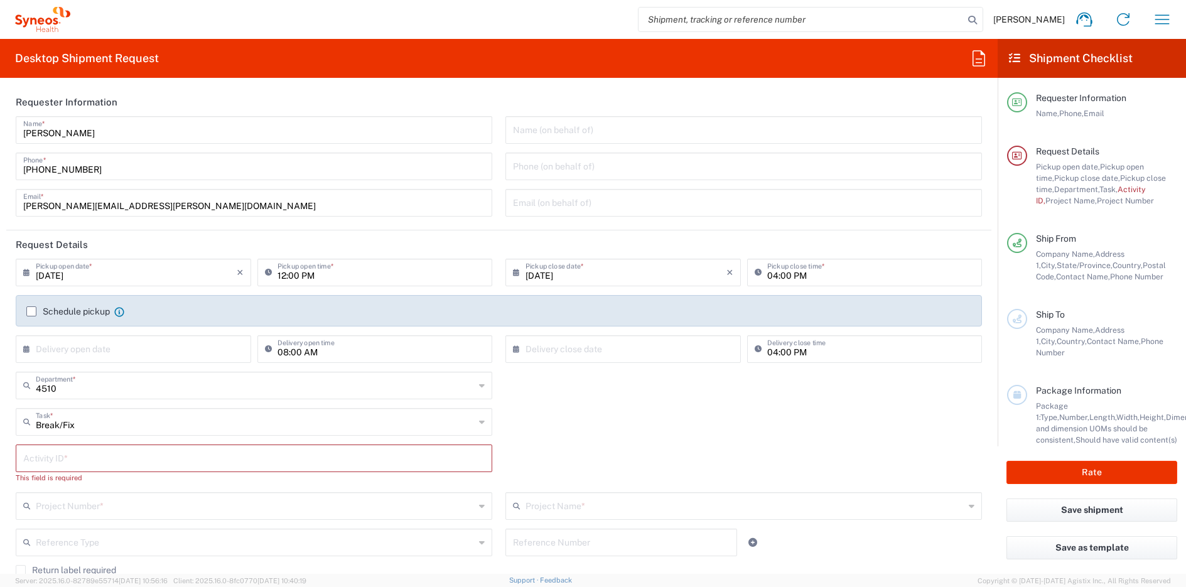
click at [85, 462] on input "text" at bounding box center [254, 458] width 462 height 22
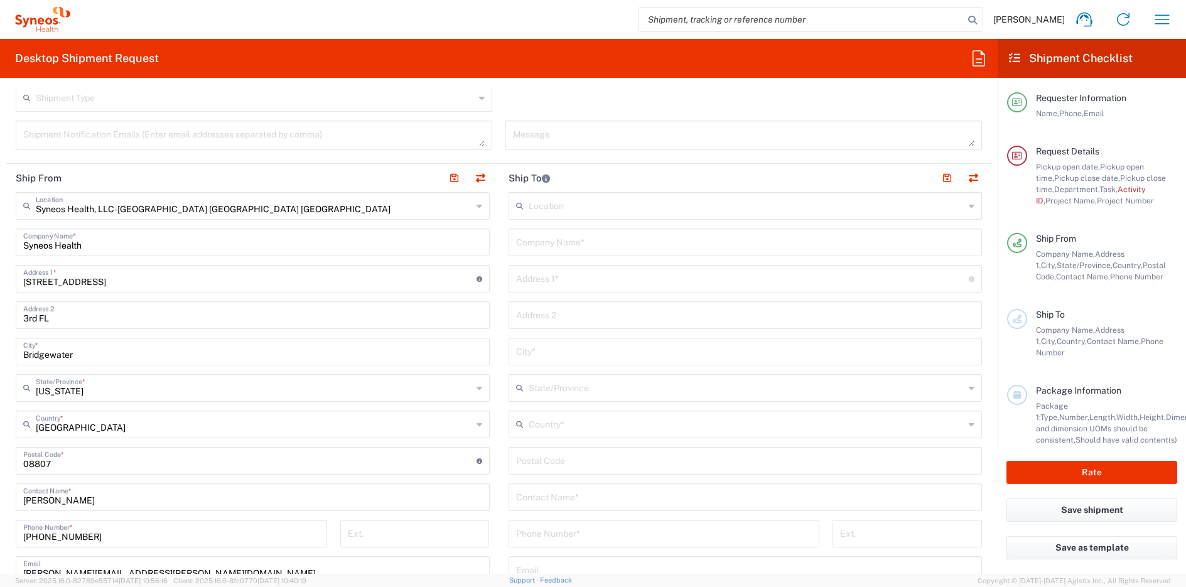
scroll to position [482, 0]
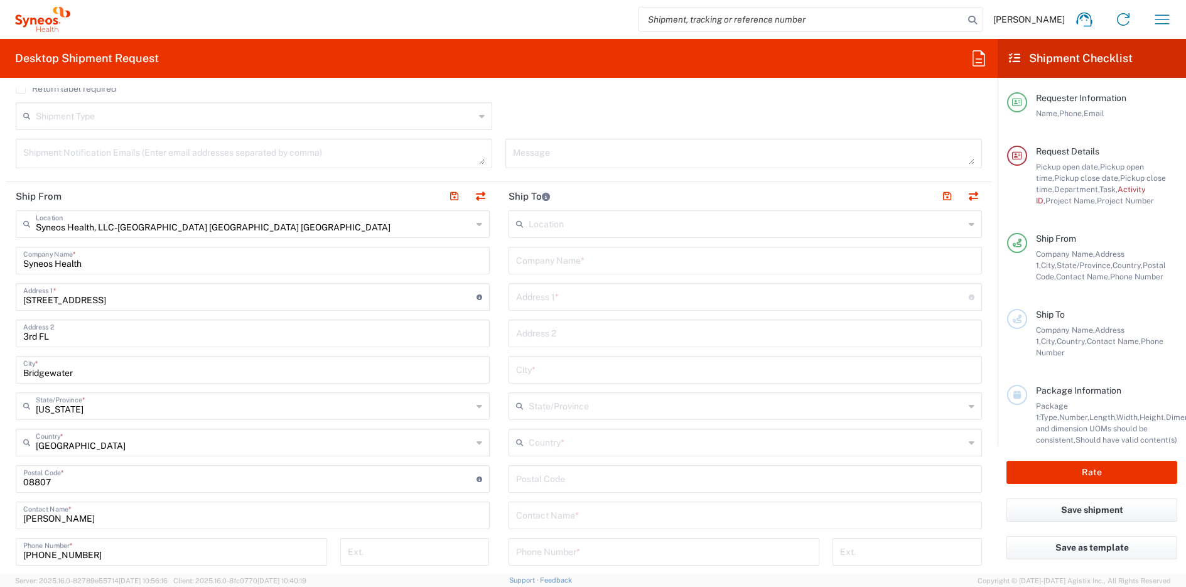
click at [572, 262] on input "text" at bounding box center [745, 260] width 459 height 22
type input "m"
click at [599, 294] on input "text" at bounding box center [742, 296] width 453 height 22
paste input "[STREET_ADDRESS][US_STATE]"
click at [681, 300] on input "[STREET_ADDRESS][US_STATE]" at bounding box center [742, 296] width 453 height 22
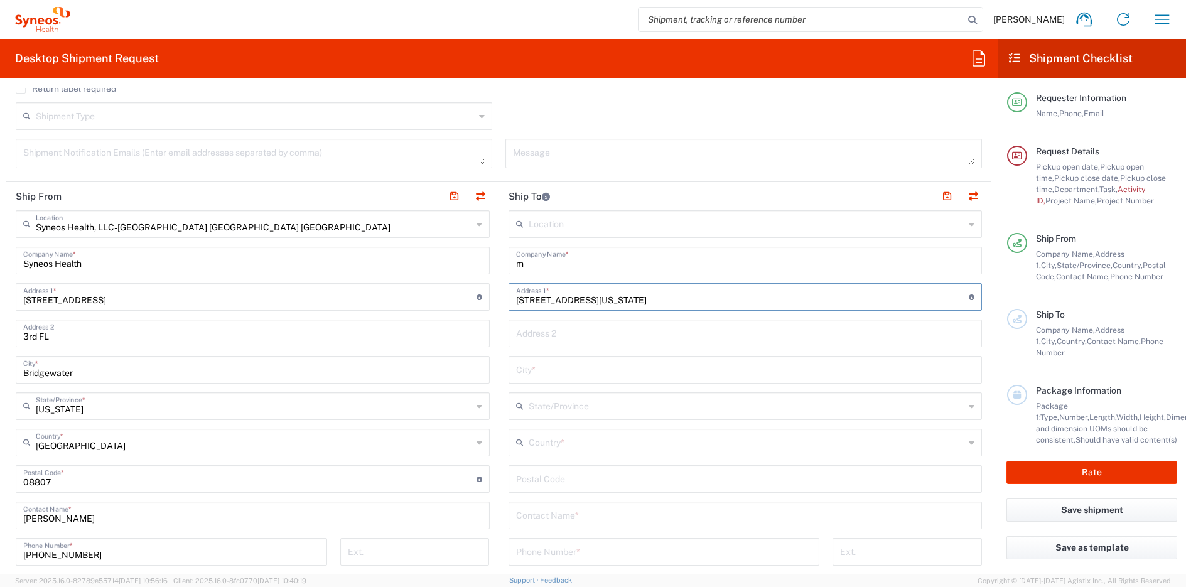
click at [681, 300] on input "[STREET_ADDRESS][US_STATE]" at bounding box center [742, 296] width 453 height 22
type input "[STREET_ADDRESS][US_STATE]"
type input "07843"
click at [632, 440] on input "text" at bounding box center [747, 442] width 437 height 22
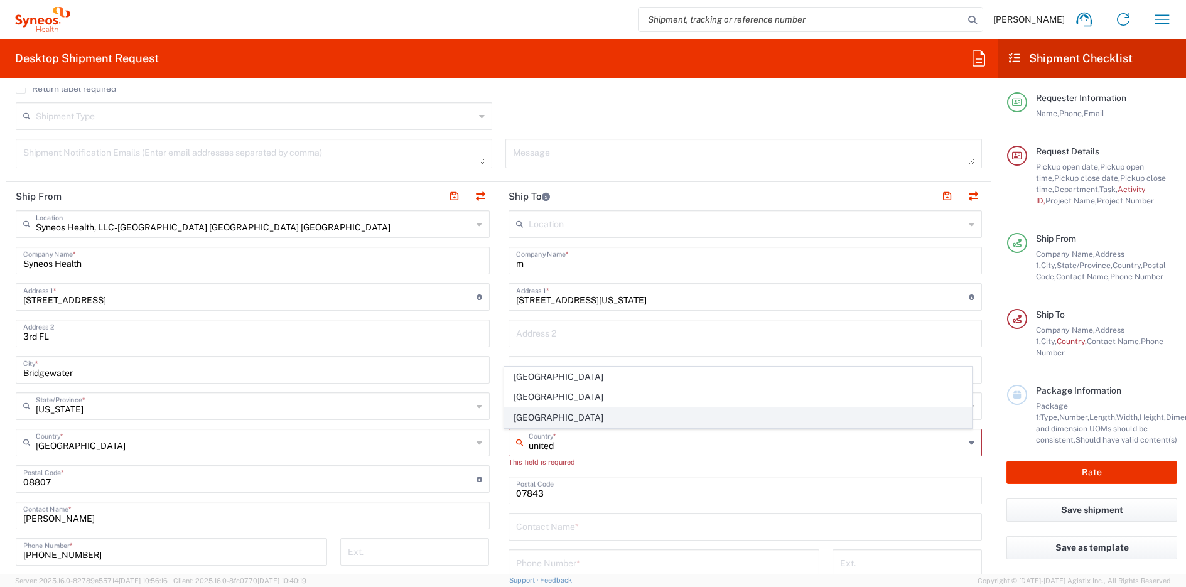
click at [521, 420] on span "[GEOGRAPHIC_DATA]" at bounding box center [738, 417] width 467 height 19
type input "[GEOGRAPHIC_DATA]"
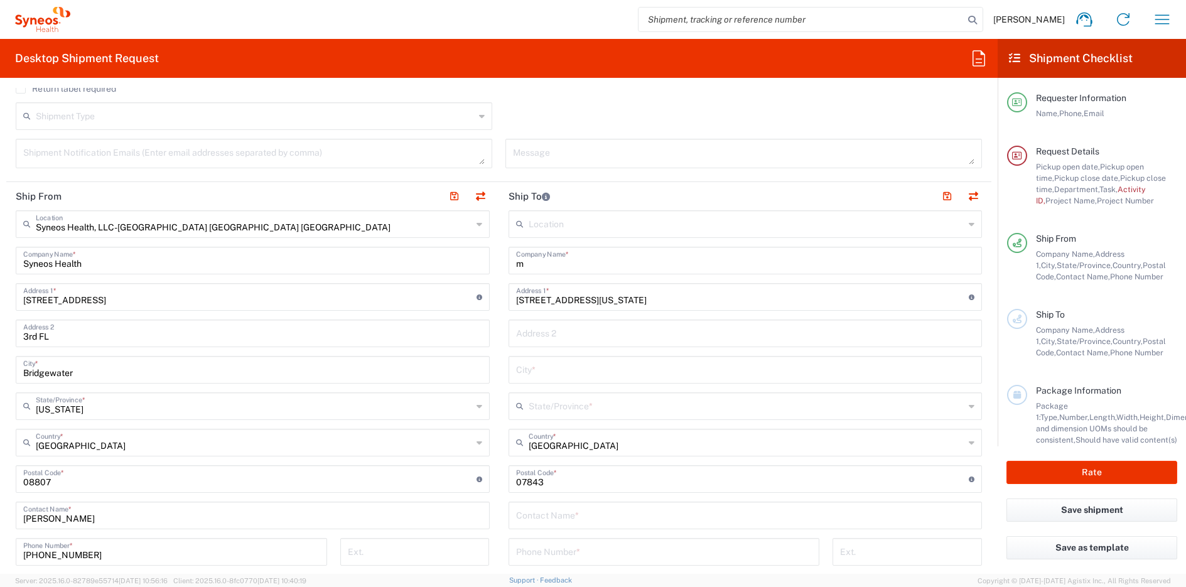
click at [527, 369] on input "text" at bounding box center [745, 369] width 459 height 22
click at [544, 405] on div "State/Province *" at bounding box center [746, 407] width 474 height 28
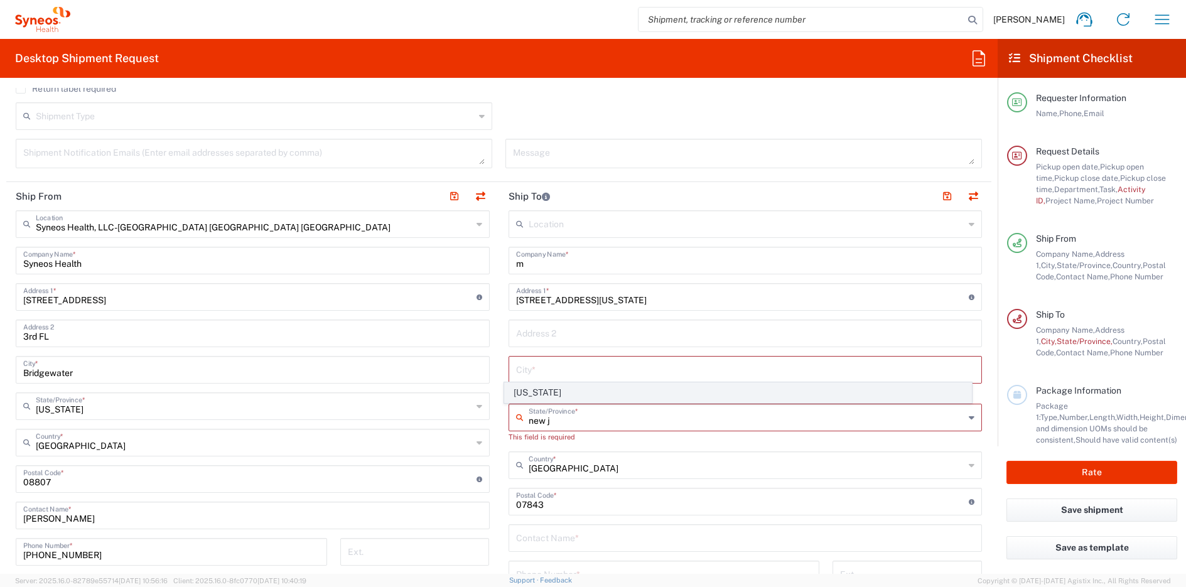
click at [521, 393] on span "[US_STATE]" at bounding box center [738, 392] width 467 height 19
type input "[US_STATE]"
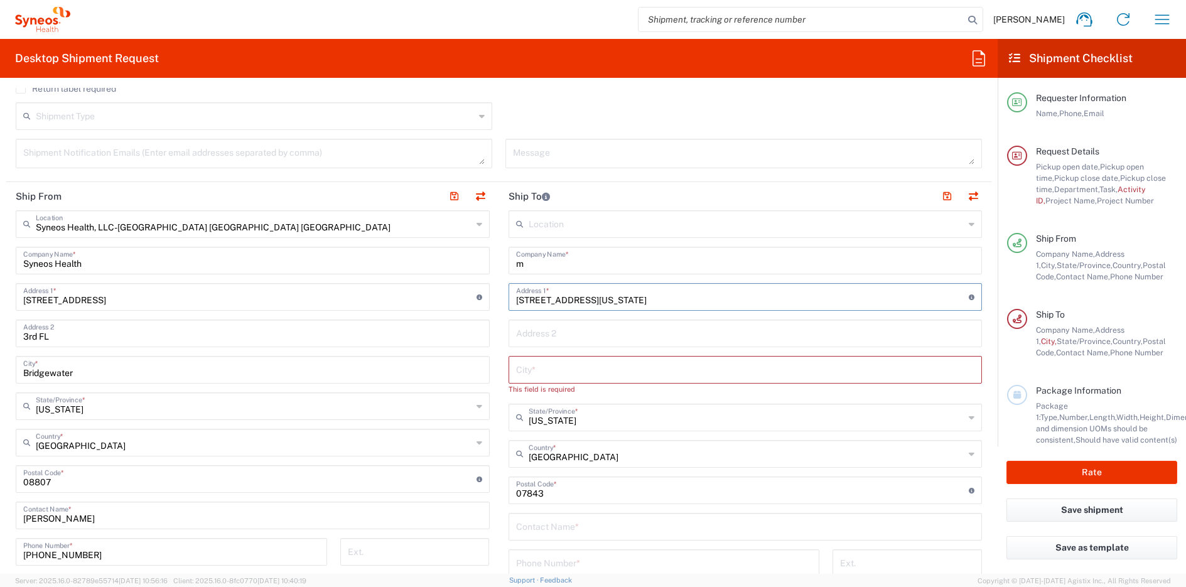
drag, startPoint x: 665, startPoint y: 301, endPoint x: 634, endPoint y: 299, distance: 30.2
click at [634, 299] on input "[STREET_ADDRESS][US_STATE]" at bounding box center [742, 296] width 453 height 22
click at [595, 300] on input "[STREET_ADDRESS]" at bounding box center [742, 296] width 453 height 22
type input "[STREET_ADDRESS]"
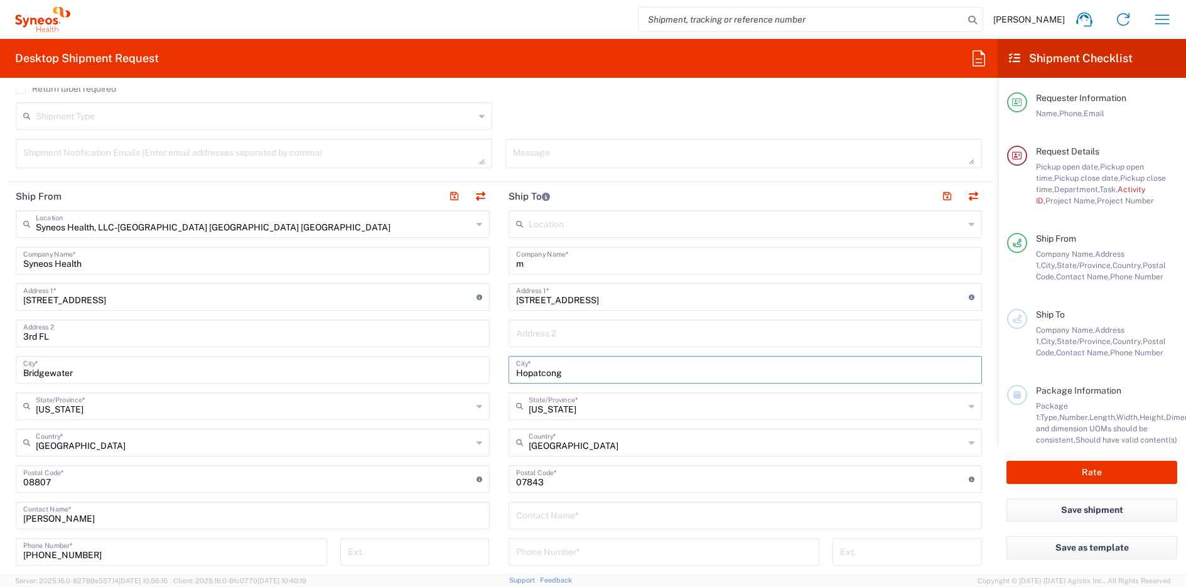
type input "Hopatcong"
click at [516, 263] on input "m" at bounding box center [745, 260] width 459 height 22
paste input "[PERSON_NAME]"
type input "[PERSON_NAME]"
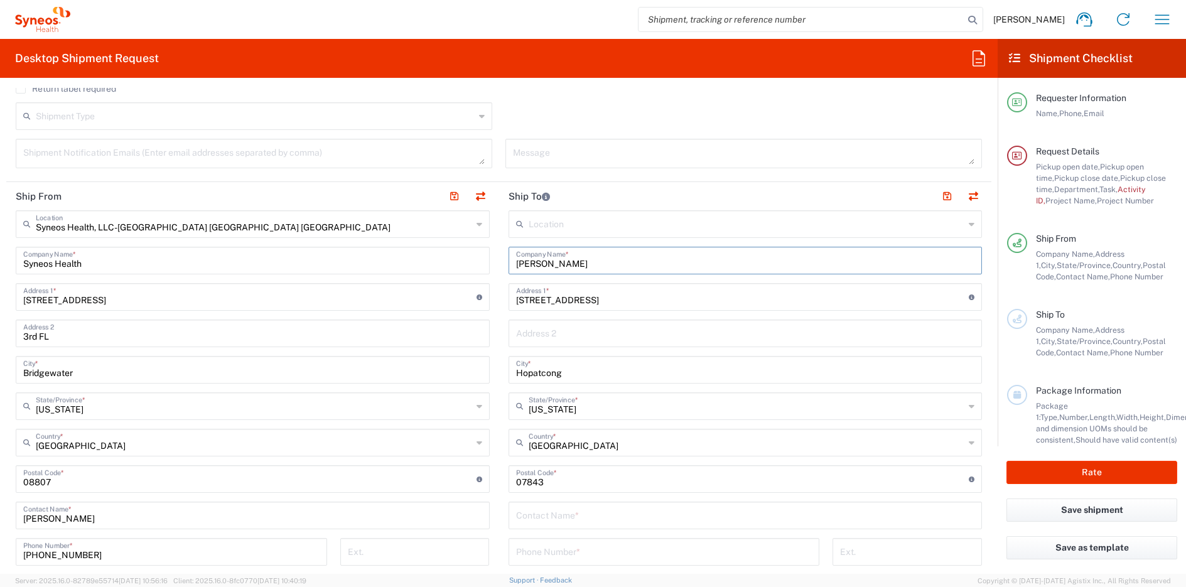
click at [597, 521] on input "text" at bounding box center [745, 515] width 459 height 22
paste input "[PERSON_NAME]"
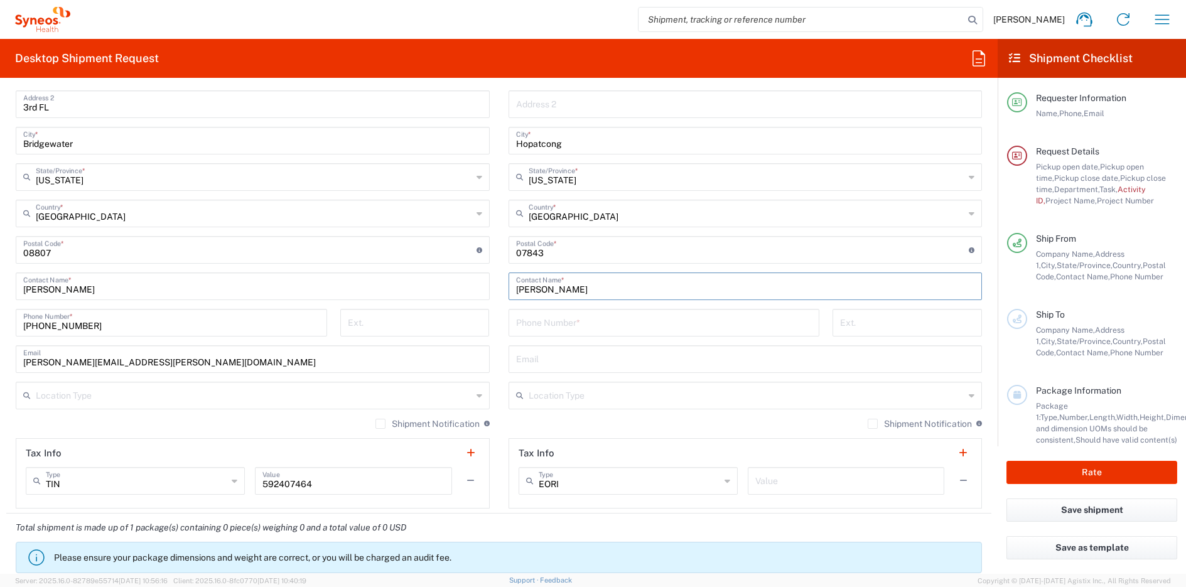
scroll to position [734, 0]
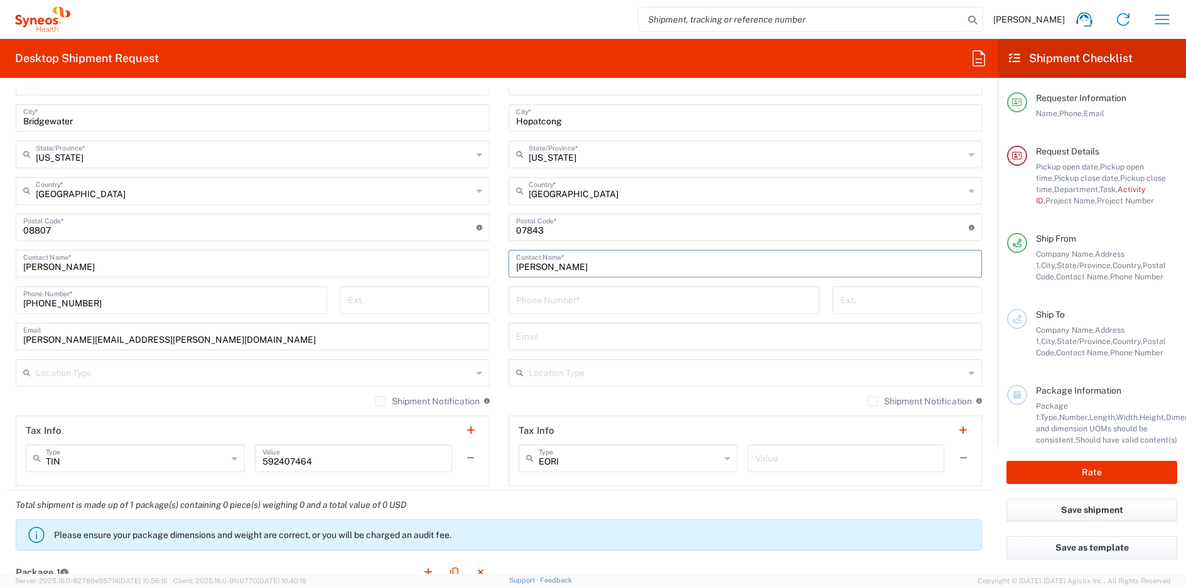
type input "[PERSON_NAME]"
click at [577, 304] on input "tel" at bounding box center [664, 299] width 296 height 22
paste input "[PHONE_NUMBER]"
drag, startPoint x: 523, startPoint y: 302, endPoint x: 508, endPoint y: 301, distance: 14.5
click at [509, 301] on div "[PHONE_NUMBER] Phone Number *" at bounding box center [665, 300] width 312 height 28
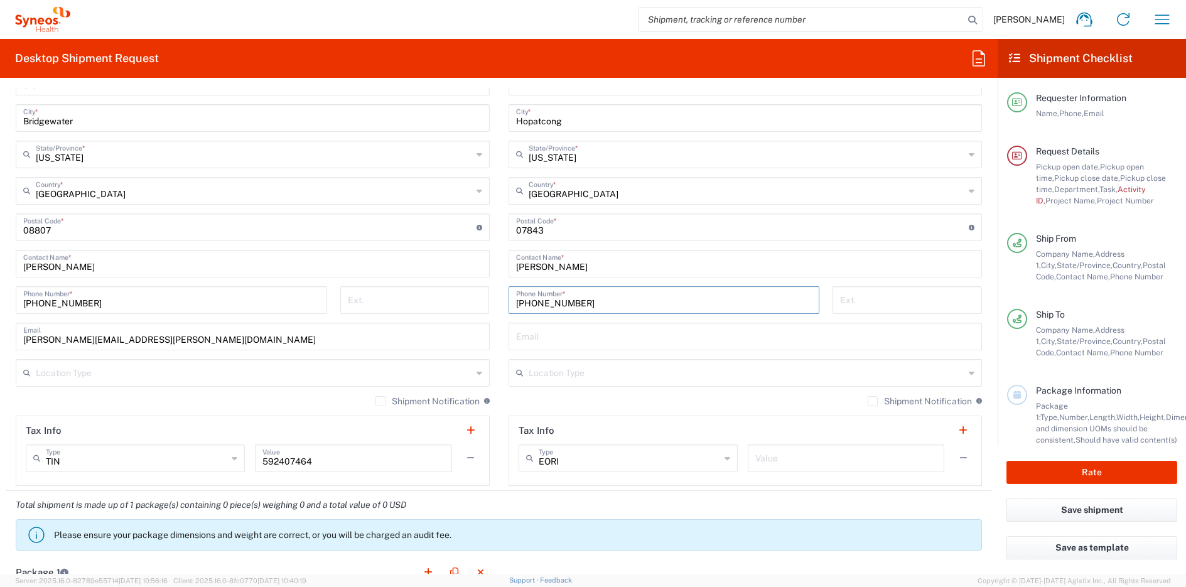
click at [536, 301] on input "[PHONE_NUMBER]" at bounding box center [664, 299] width 296 height 22
click at [547, 301] on input "[PHONE_NUMBER]" at bounding box center [664, 299] width 296 height 22
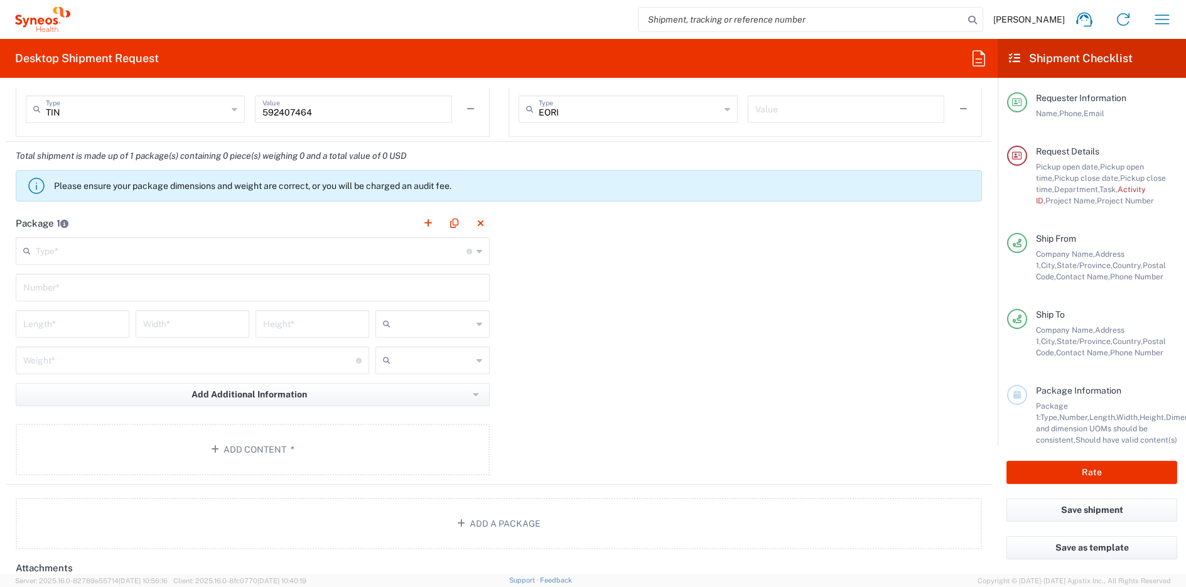
scroll to position [1168, 0]
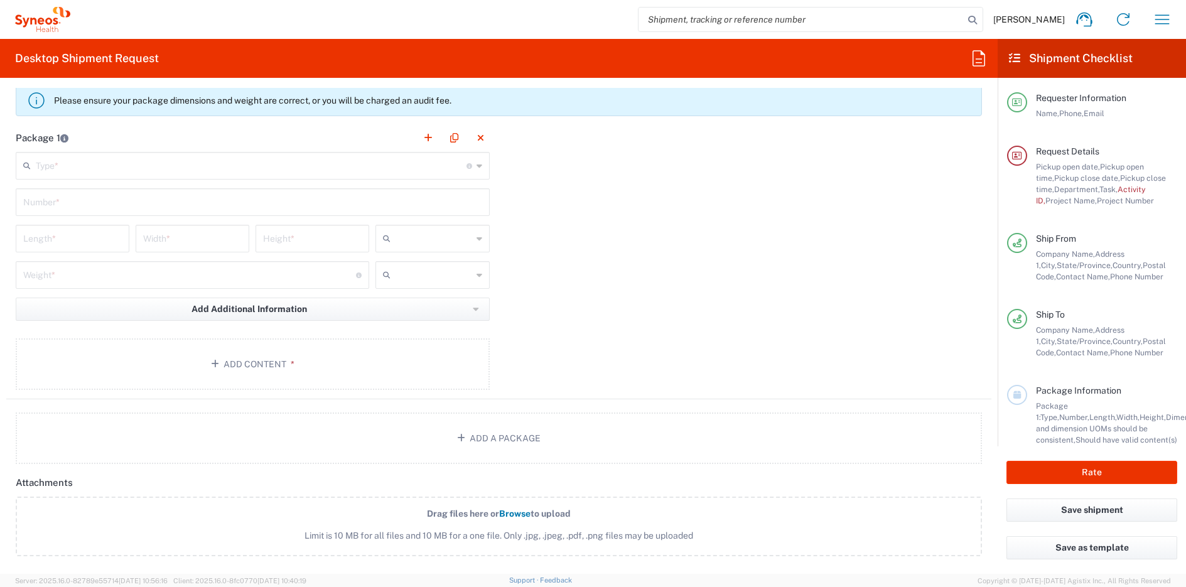
type input "[PHONE_NUMBER]"
click at [151, 167] on input "text" at bounding box center [251, 165] width 431 height 22
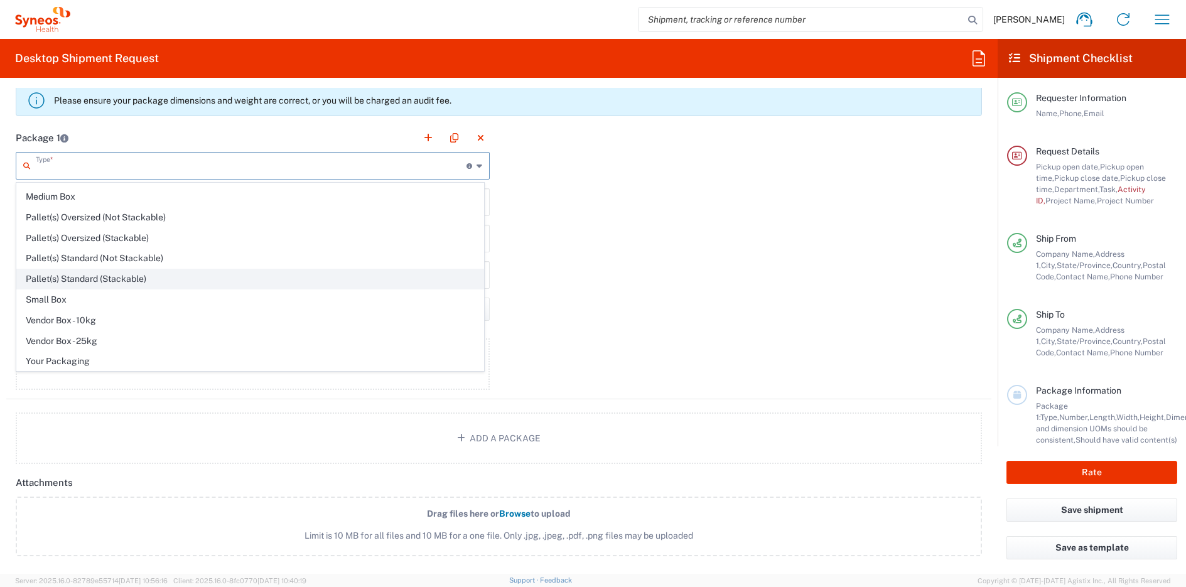
scroll to position [38, 0]
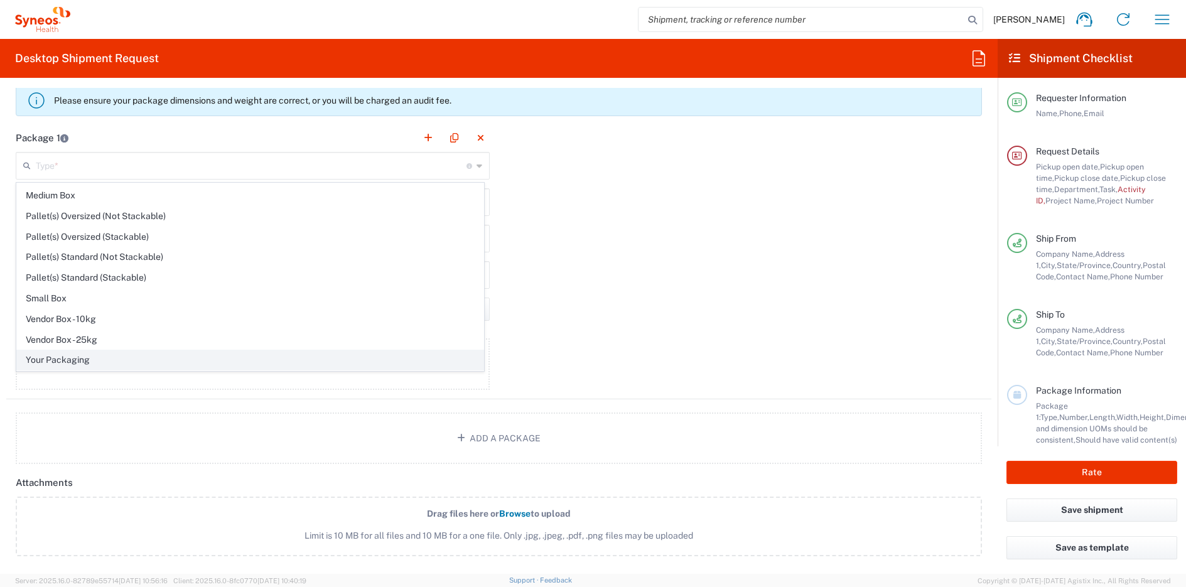
click at [71, 362] on span "Your Packaging" at bounding box center [250, 359] width 467 height 19
type input "Your Packaging"
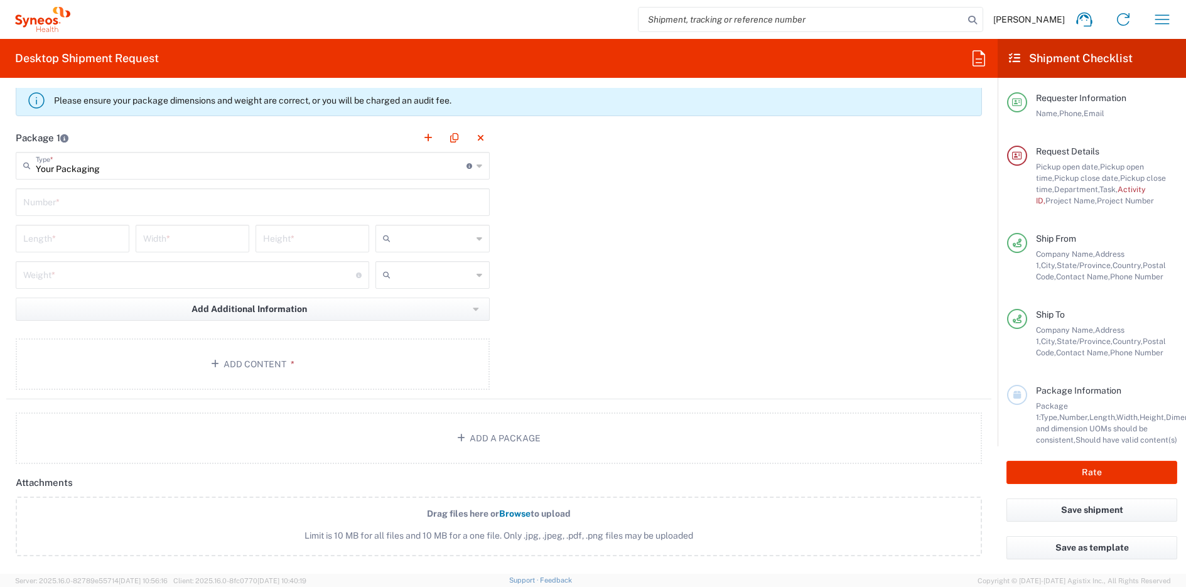
click at [98, 206] on input "text" at bounding box center [252, 201] width 459 height 22
type input "1"
click at [90, 231] on input "number" at bounding box center [72, 238] width 99 height 22
type input "13"
click at [193, 240] on input "number" at bounding box center [192, 238] width 99 height 22
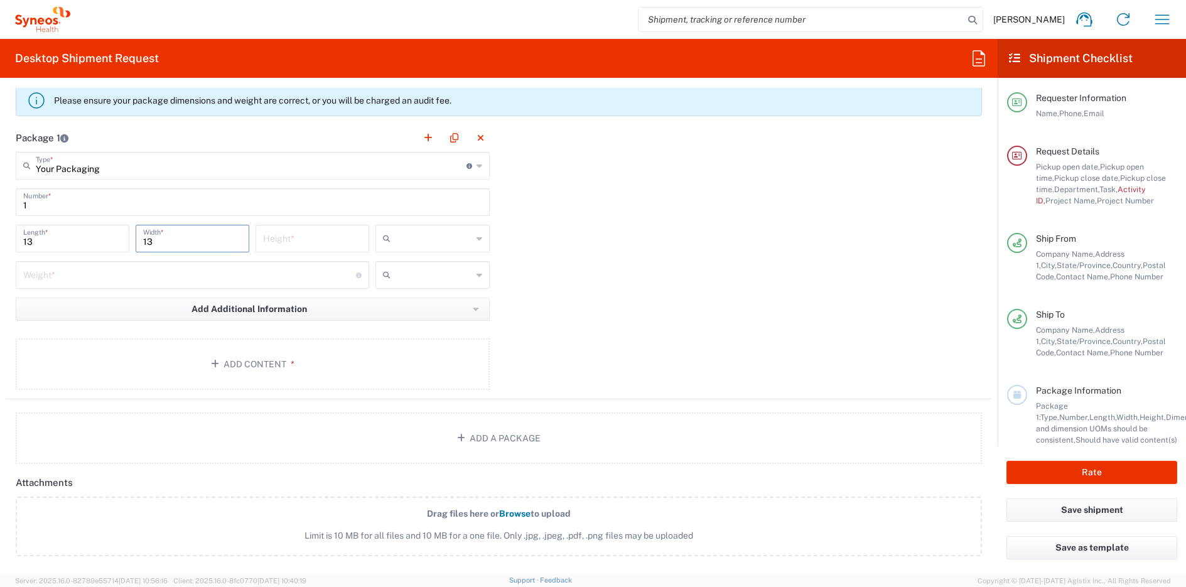
type input "13"
click at [308, 244] on input "number" at bounding box center [312, 238] width 99 height 22
type input "3"
click at [209, 280] on input "number" at bounding box center [189, 274] width 333 height 22
type input "6"
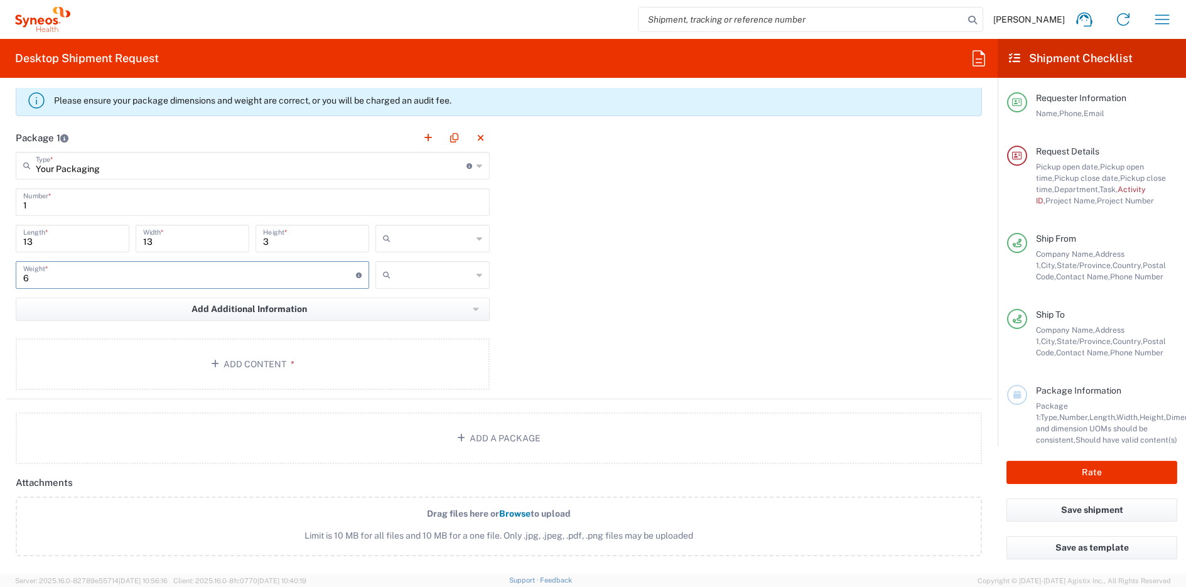
click at [408, 279] on input "text" at bounding box center [434, 275] width 76 height 20
click at [404, 327] on span "lbs" at bounding box center [429, 322] width 110 height 19
type input "lbs"
click at [408, 239] on input "text" at bounding box center [434, 239] width 76 height 20
click at [401, 303] on span "in" at bounding box center [429, 306] width 110 height 19
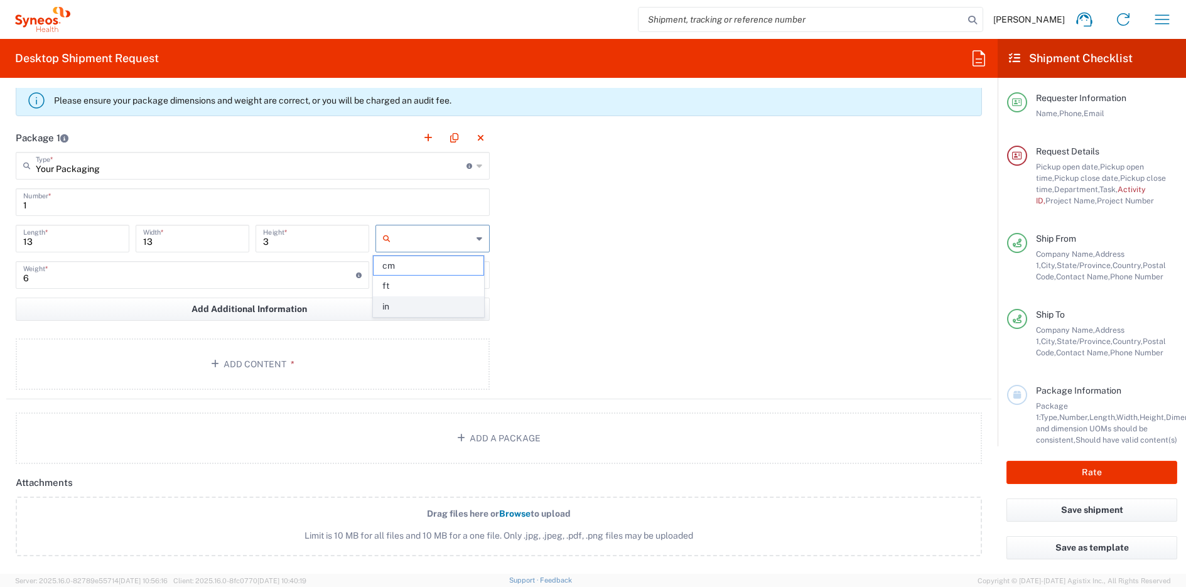
type input "in"
click at [331, 361] on button "Add Content *" at bounding box center [253, 365] width 474 height 52
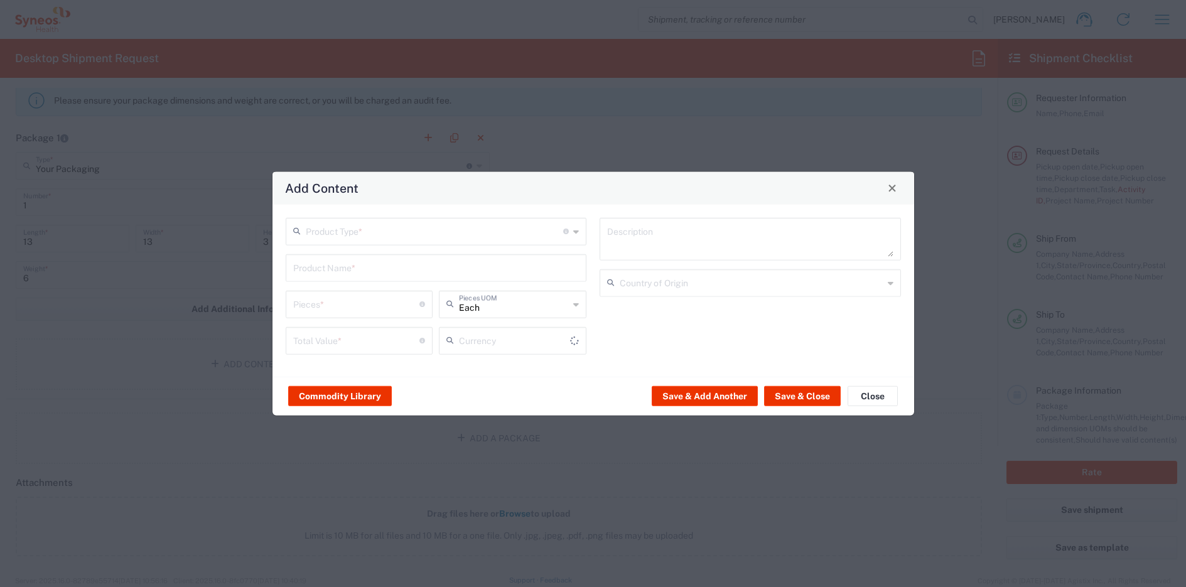
type input "US Dollar"
click at [377, 234] on input "text" at bounding box center [435, 230] width 258 height 22
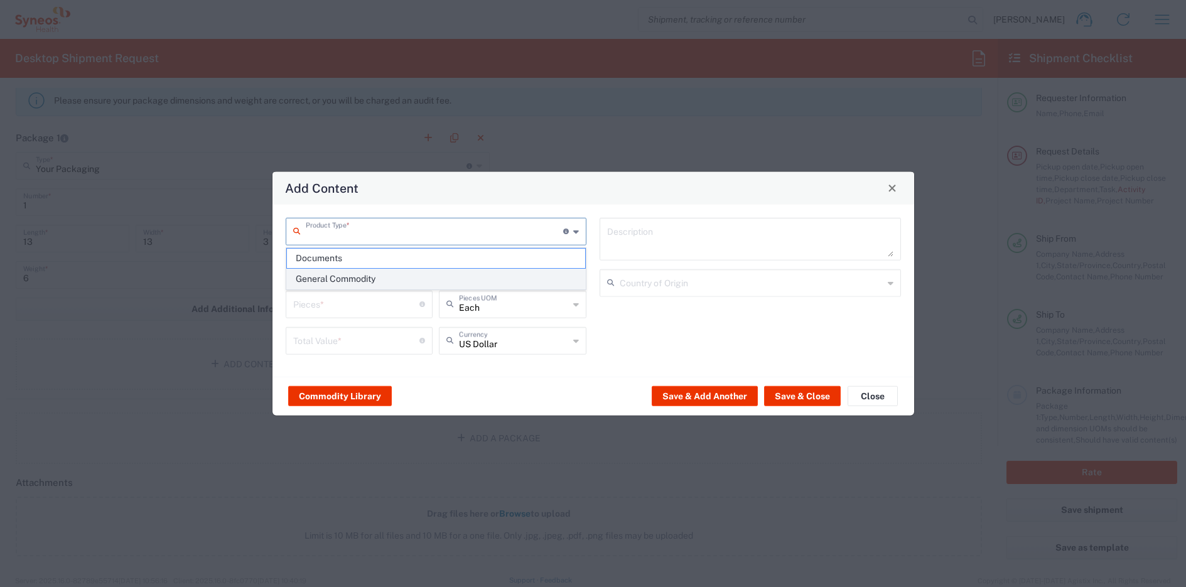
click at [367, 273] on span "General Commodity" at bounding box center [436, 278] width 299 height 19
type input "General Commodity"
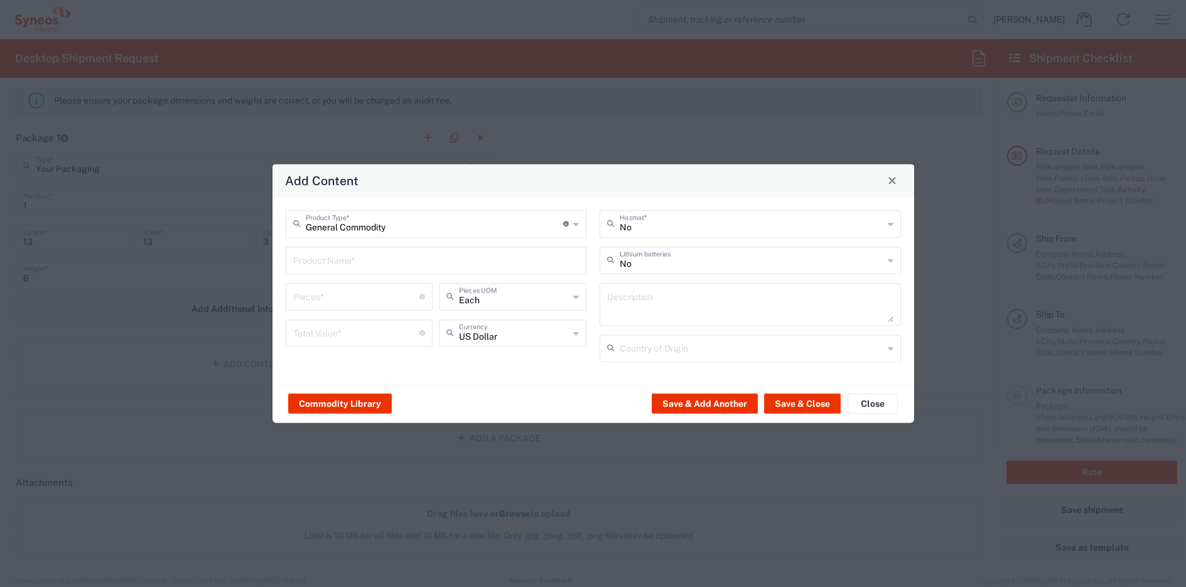
click at [332, 255] on input "text" at bounding box center [436, 259] width 286 height 22
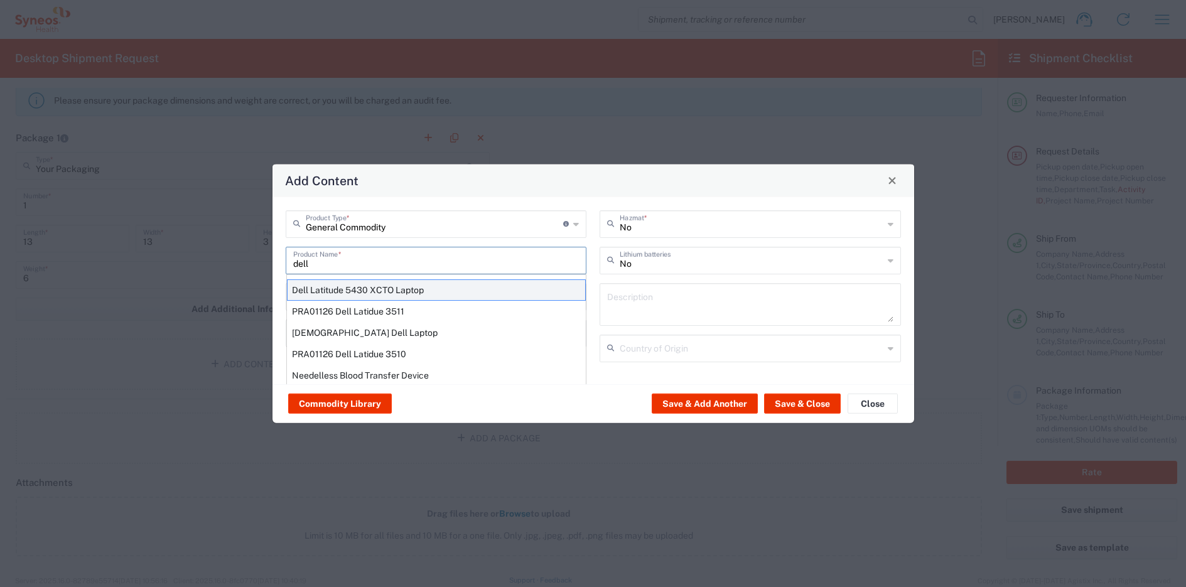
click at [366, 288] on div "Dell Latitude 5430 XCTO Laptop" at bounding box center [436, 289] width 299 height 21
type input "Dell Latitude 5430 XCTO Laptop"
type input "1"
type textarea "BaseIntel Core i7-1265U vProÂ® Processor - 14" 16 GB RAM - 512 GB SSD"
type input "[GEOGRAPHIC_DATA]"
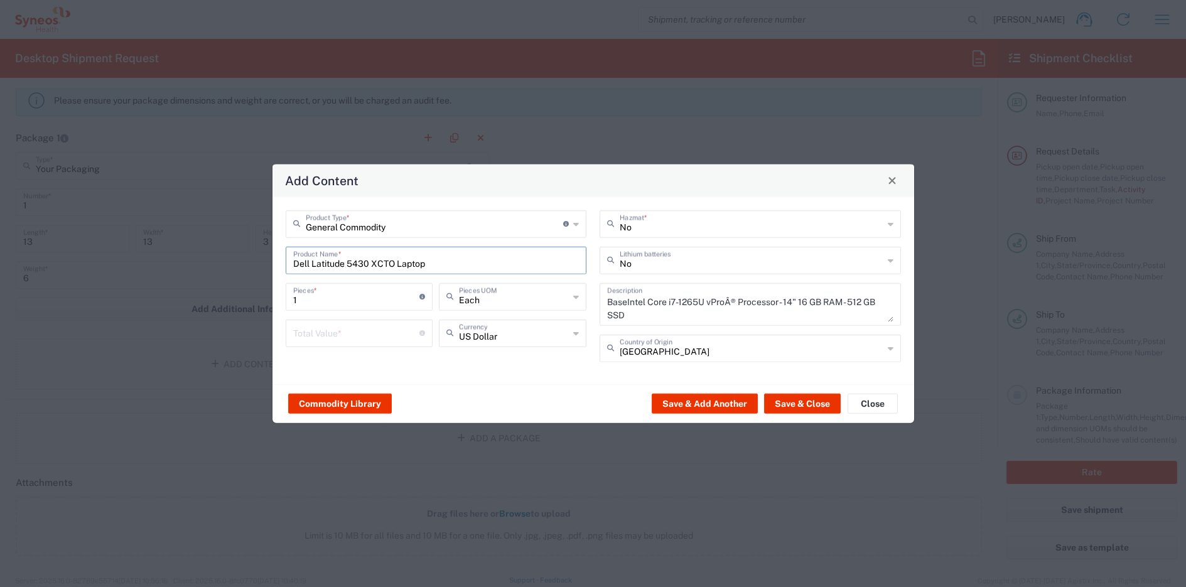
click at [359, 305] on input "1" at bounding box center [356, 296] width 127 height 22
click at [346, 337] on input "number" at bounding box center [356, 332] width 127 height 22
type input "500"
click at [790, 401] on button "Save & Close" at bounding box center [802, 404] width 77 height 20
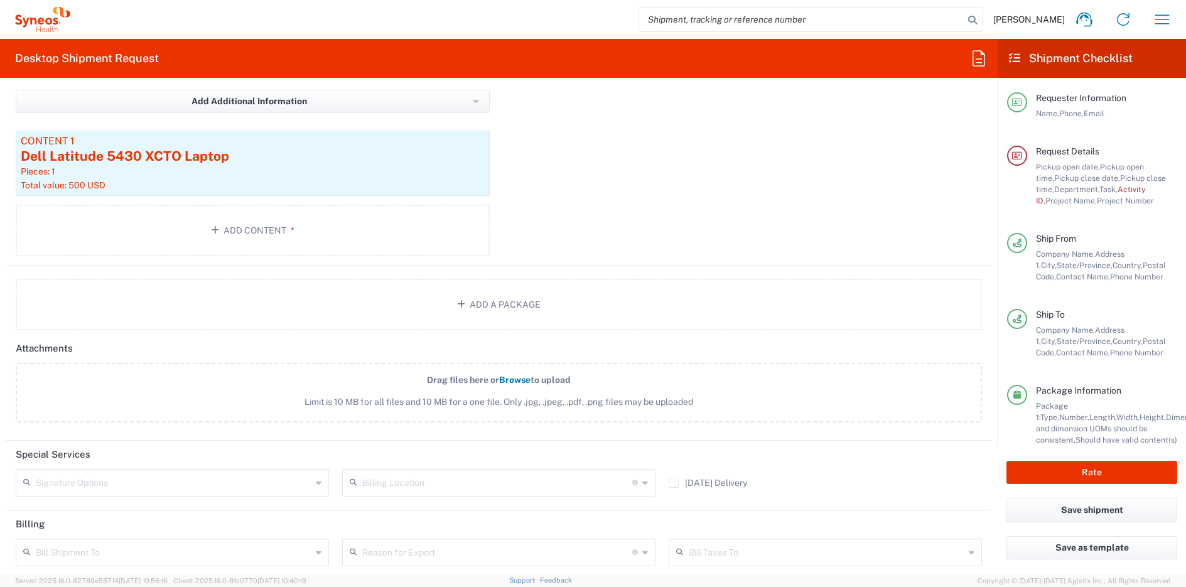
scroll to position [1500, 0]
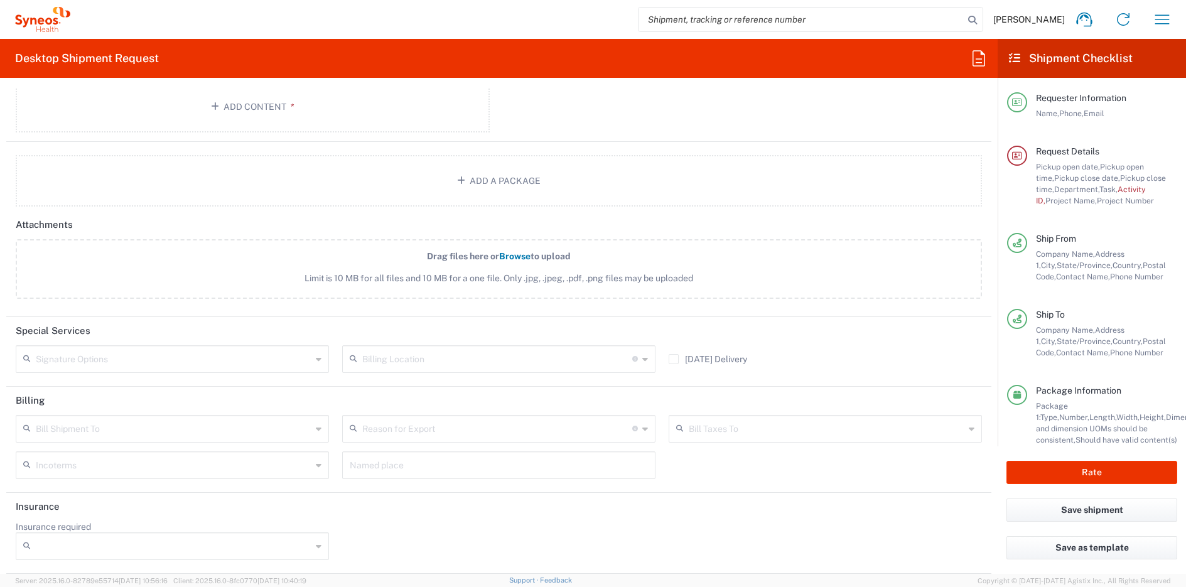
click at [219, 366] on input "text" at bounding box center [174, 358] width 276 height 22
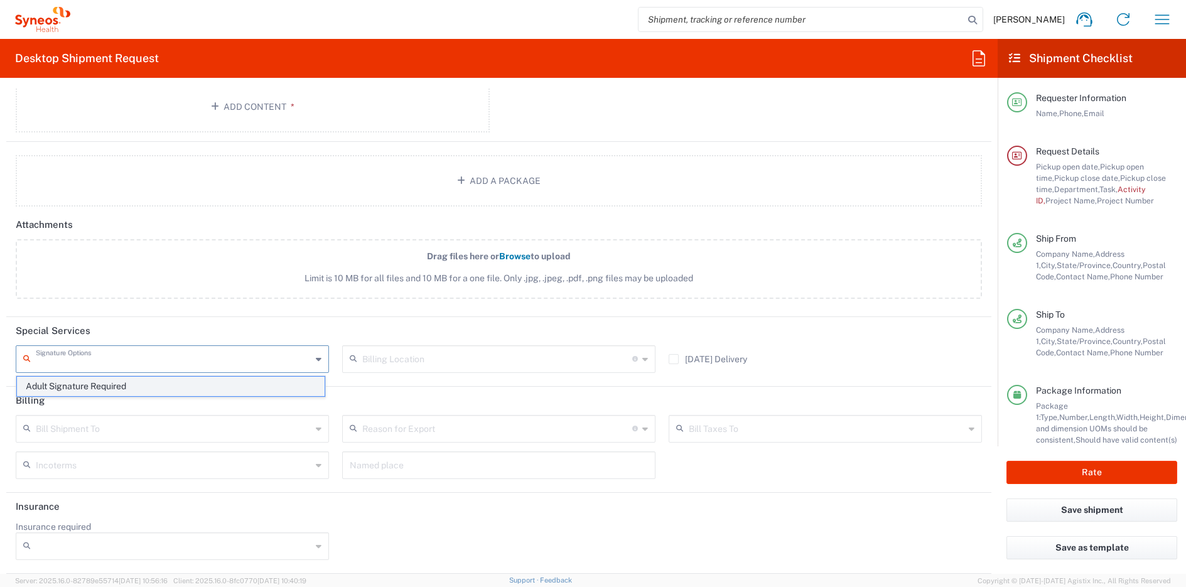
click at [179, 385] on span "Adult Signature Required" at bounding box center [171, 386] width 308 height 19
type input "Adult Signature Required"
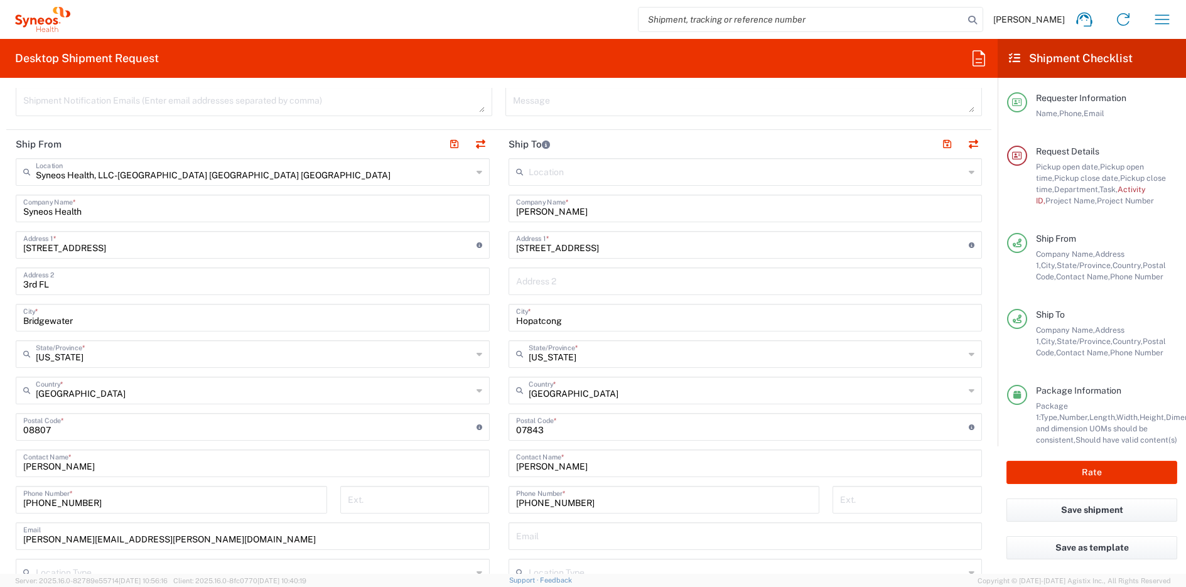
scroll to position [554, 0]
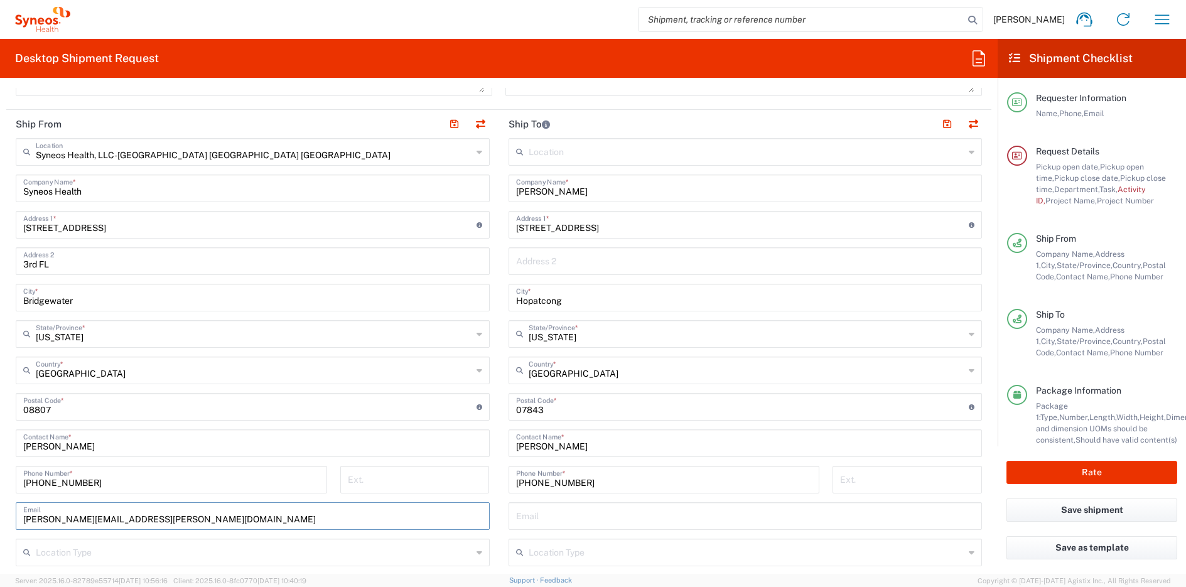
drag, startPoint x: 170, startPoint y: 524, endPoint x: 15, endPoint y: 524, distance: 155.1
click at [15, 524] on main "Syneos Health, LLC-[GEOGRAPHIC_DATA] [GEOGRAPHIC_DATA] [GEOGRAPHIC_DATA] Locati…" at bounding box center [252, 402] width 493 height 528
click at [68, 450] on input "[PERSON_NAME]" at bounding box center [252, 443] width 459 height 22
type input "[PERSON_NAME]"
click at [489, 378] on main "Syneos Health, LLC-[GEOGRAPHIC_DATA] [GEOGRAPHIC_DATA] [GEOGRAPHIC_DATA] Locati…" at bounding box center [252, 402] width 493 height 528
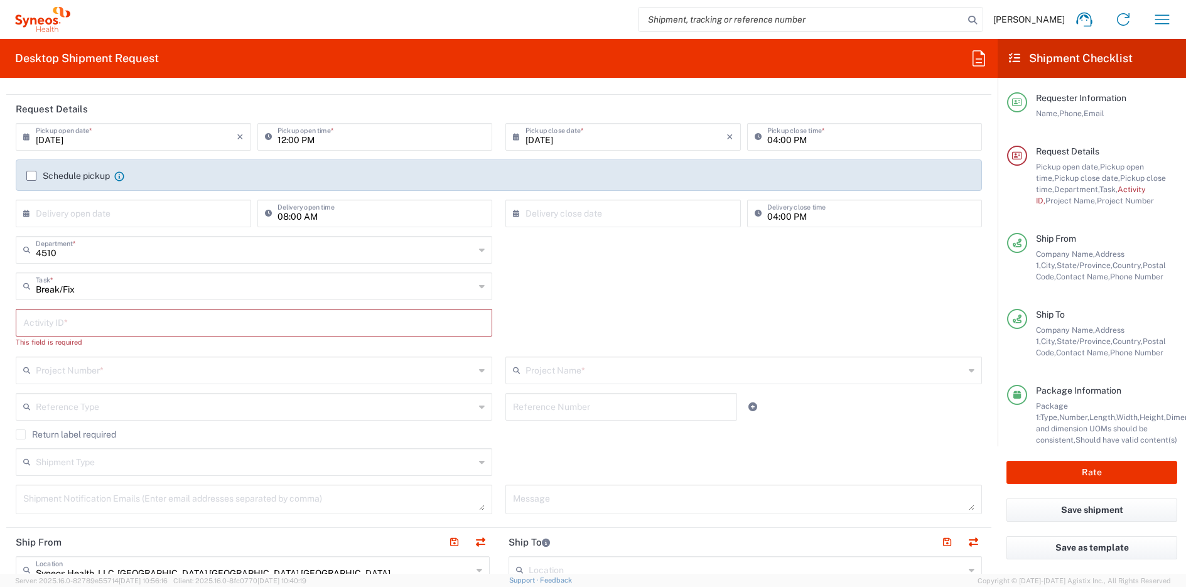
scroll to position [129, 0]
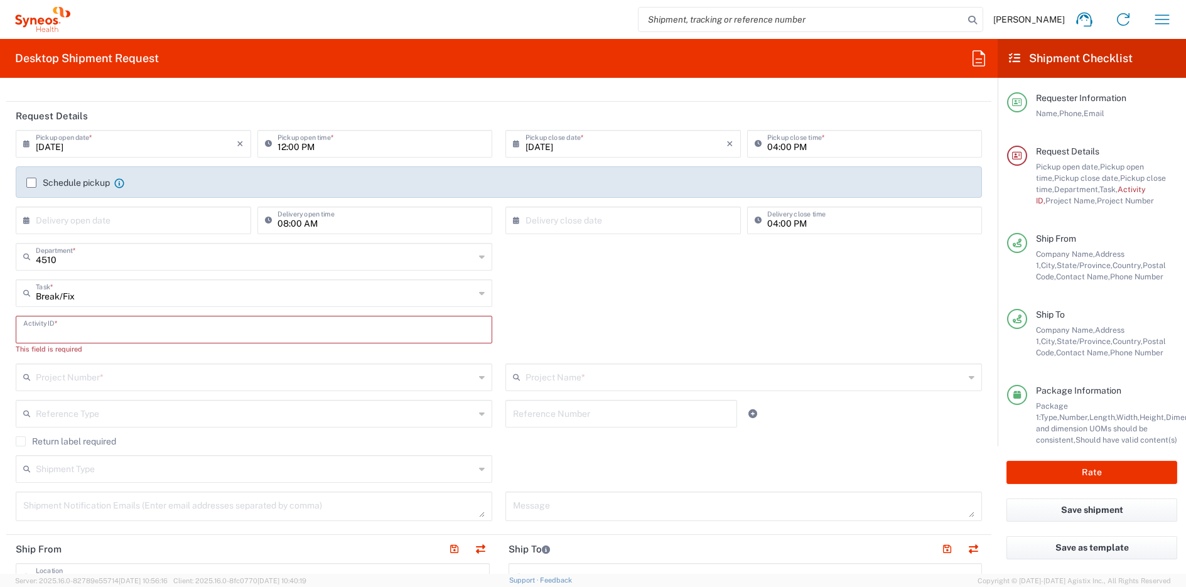
click at [261, 335] on input "text" at bounding box center [254, 329] width 462 height 22
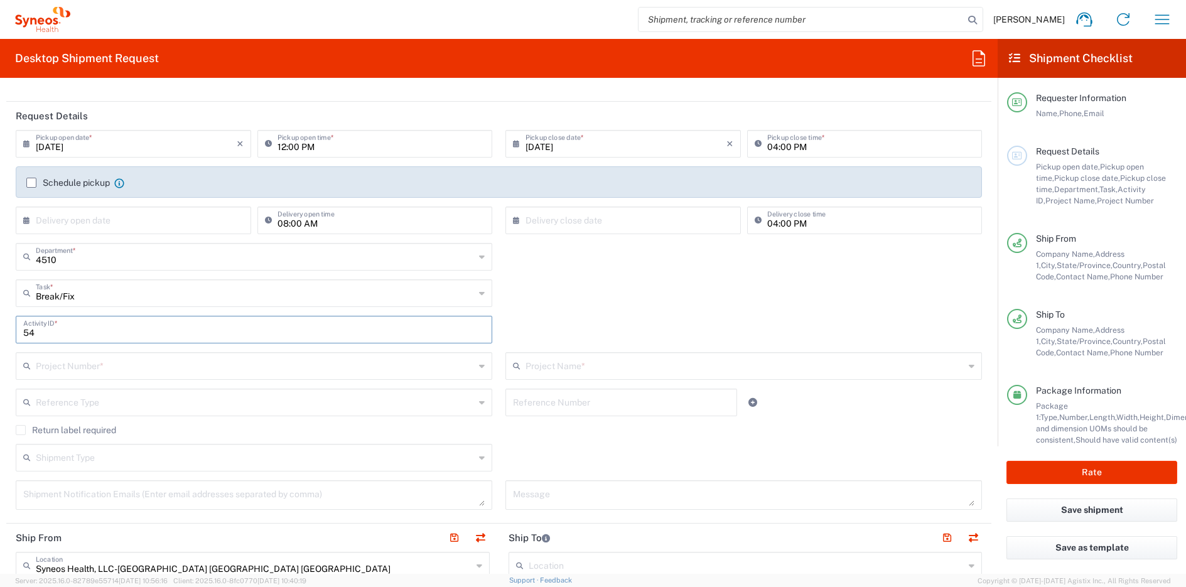
type input "5"
type input "4"
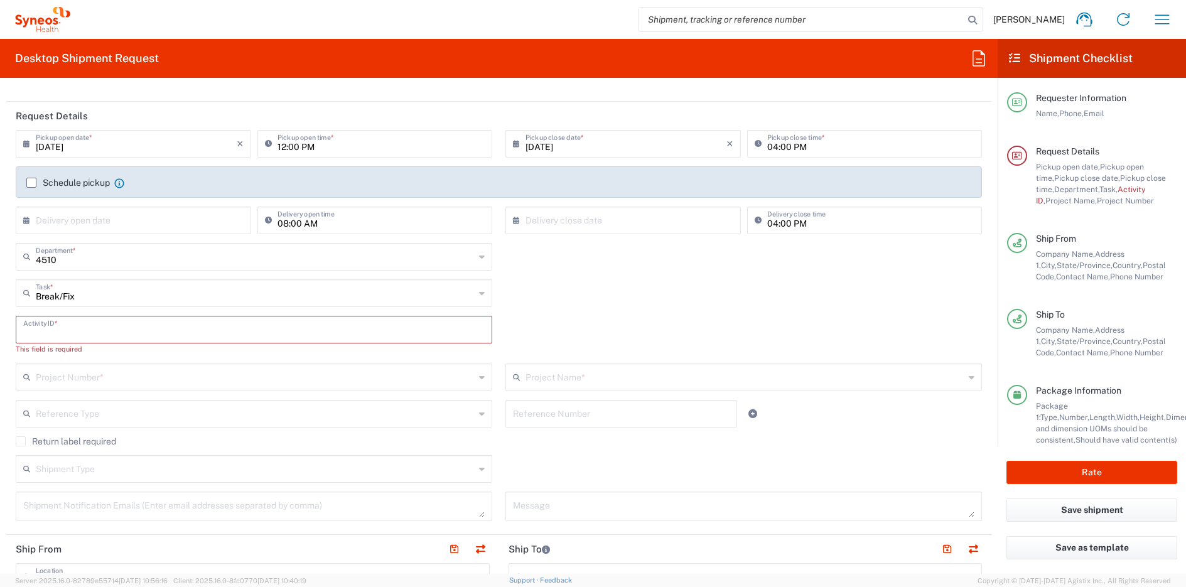
paste input "[PHONE_NUMBER]"
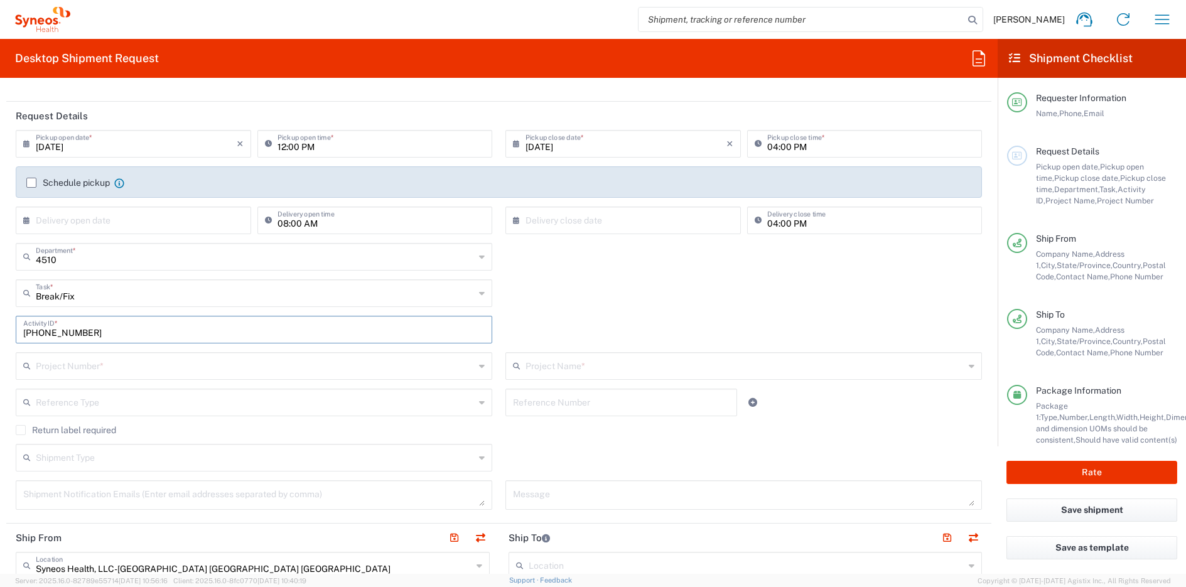
drag, startPoint x: 101, startPoint y: 335, endPoint x: -2, endPoint y: 332, distance: 103.1
click at [0, 332] on html "[PERSON_NAME] Home Shipment estimator Shipment tracking Desktop shipment reques…" at bounding box center [593, 293] width 1186 height 587
type input "[PERSON_NAME]"
click at [73, 370] on input "text" at bounding box center [255, 365] width 439 height 22
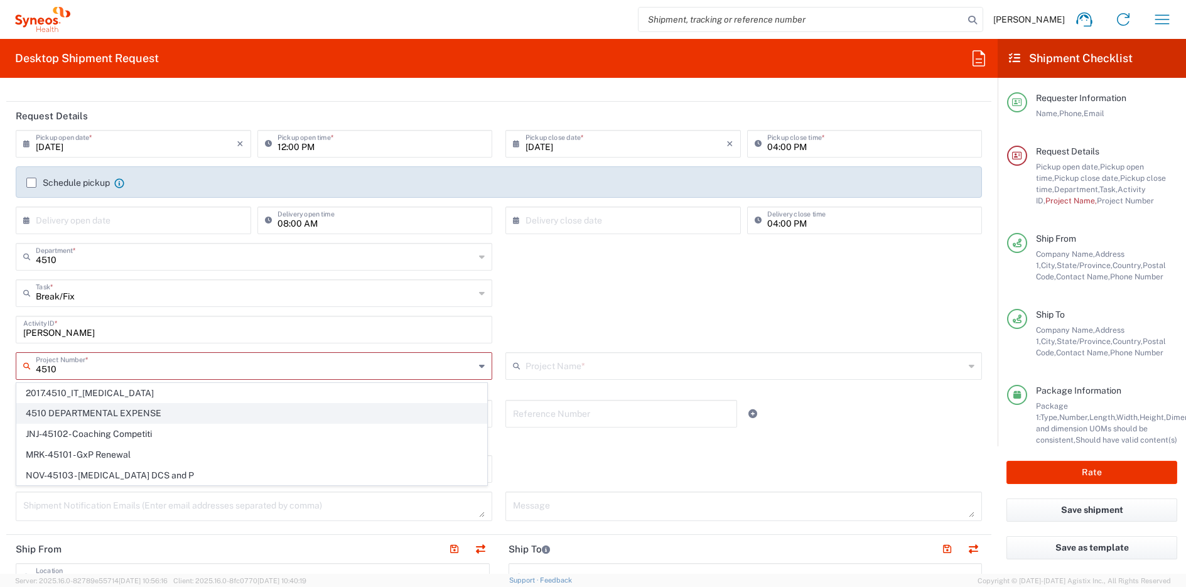
click at [85, 411] on span "4510 DEPARTMENTAL EXPENSE" at bounding box center [252, 413] width 470 height 19
type input "4510 DEPARTMENTAL EXPENSE"
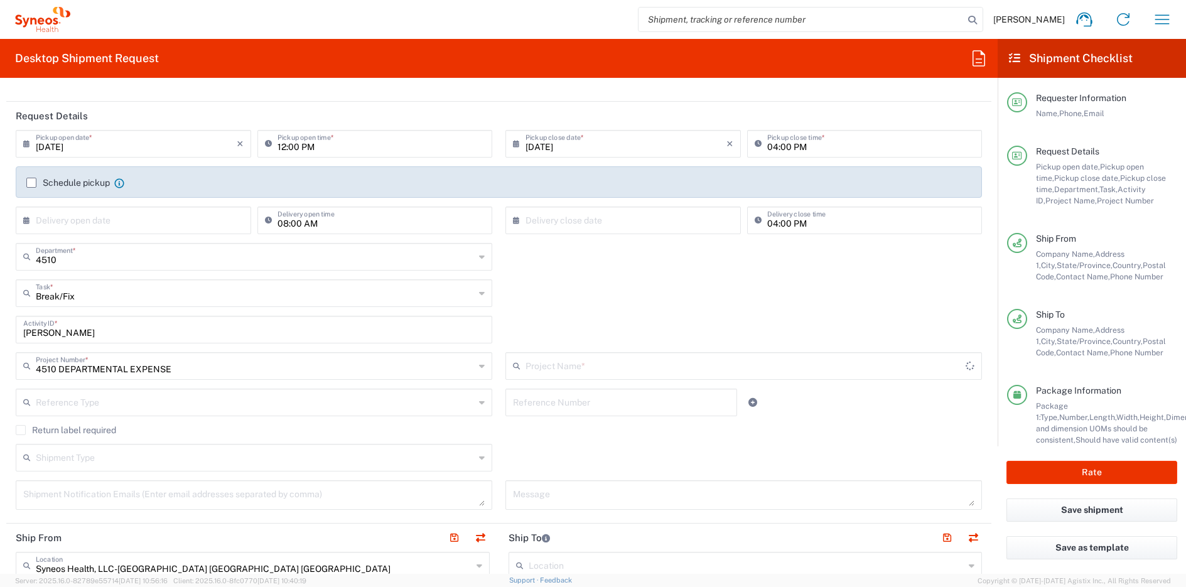
type input "4510 DEPARTMENTAL EXPENSE"
click at [81, 433] on label "Return label required" at bounding box center [66, 430] width 100 height 10
click at [21, 430] on input "Return label required" at bounding box center [21, 430] width 0 height 0
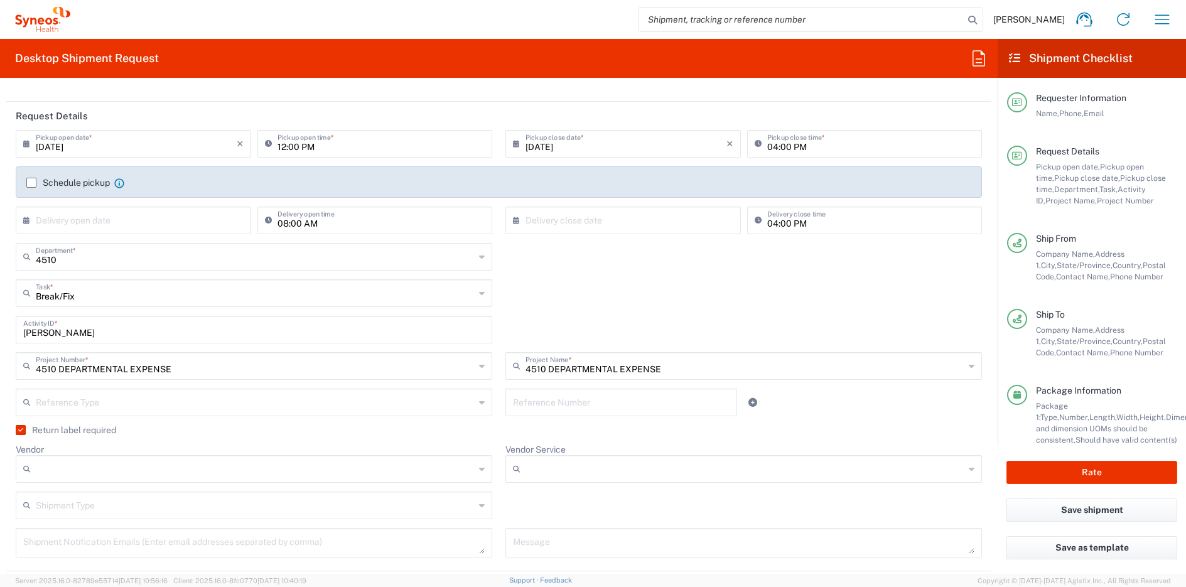
click at [74, 464] on input "Vendor" at bounding box center [255, 469] width 439 height 20
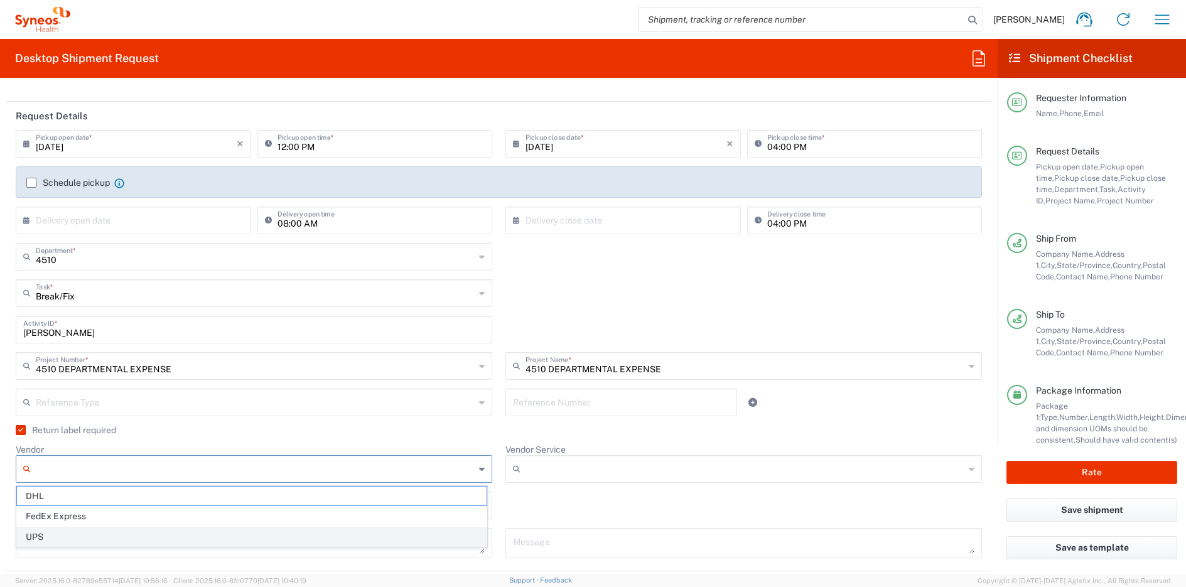
click at [70, 532] on span "UPS" at bounding box center [252, 537] width 470 height 19
type input "UPS"
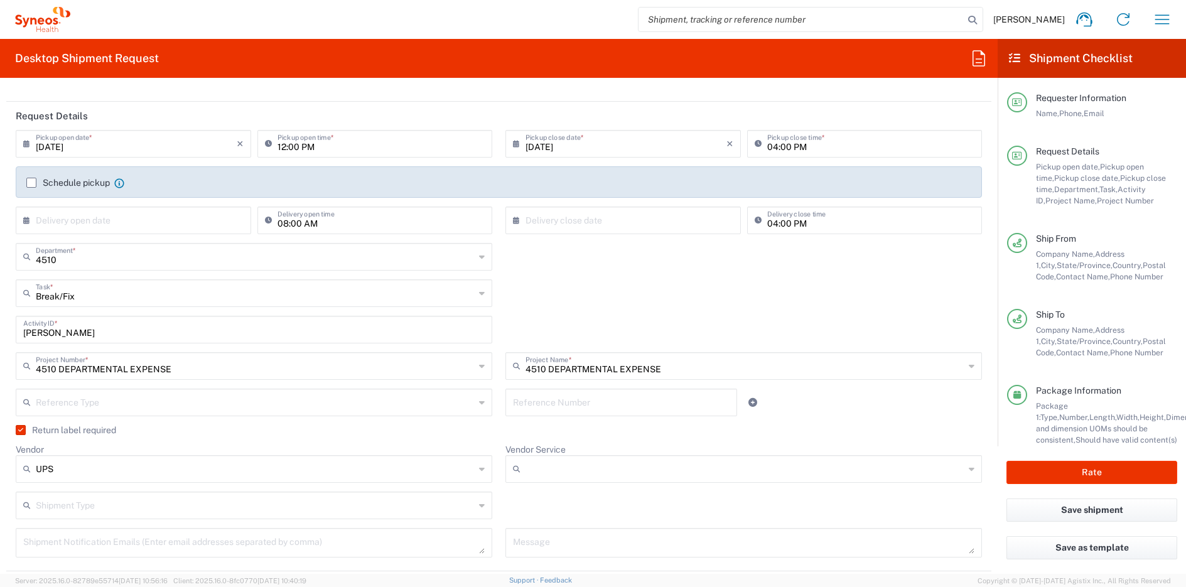
click at [545, 465] on input "Vendor Service" at bounding box center [745, 469] width 439 height 20
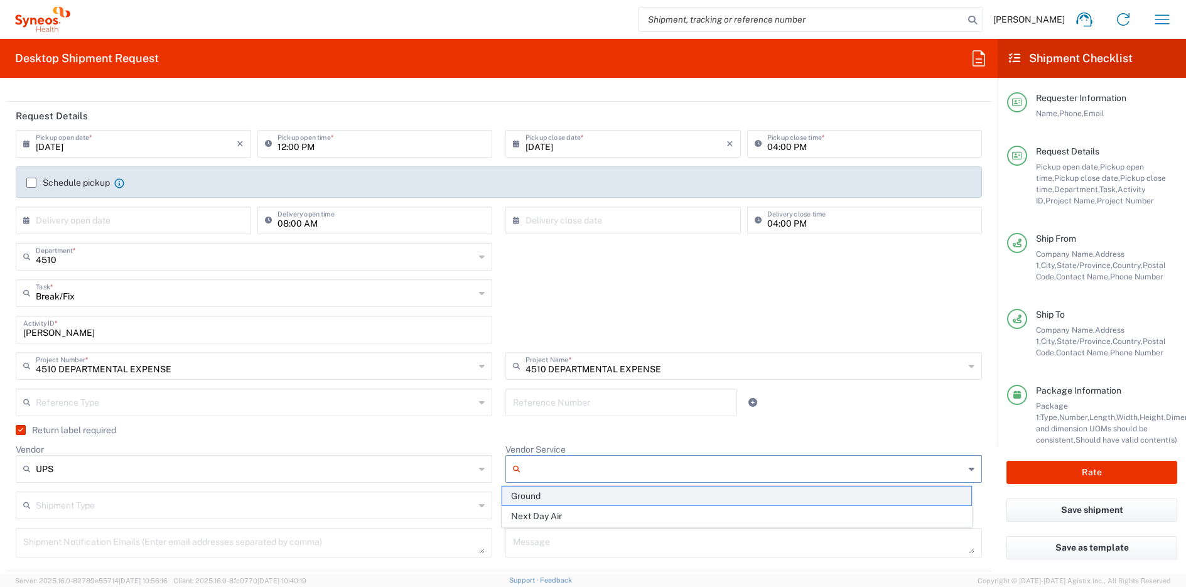
click at [550, 499] on span "Ground" at bounding box center [737, 496] width 470 height 19
type input "Ground"
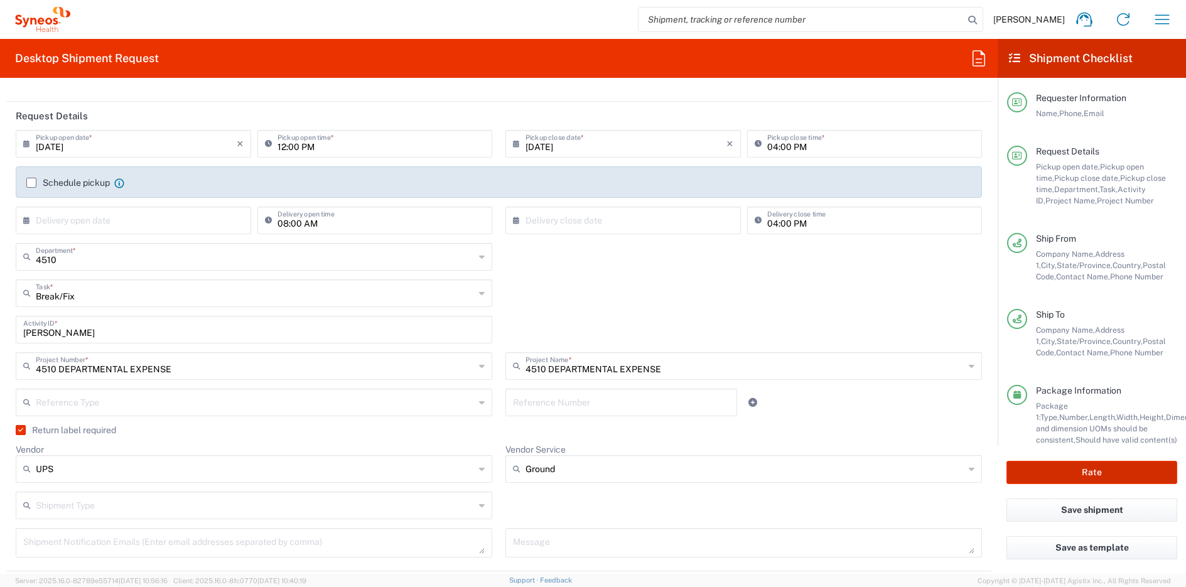
click at [1063, 464] on button "Rate" at bounding box center [1092, 472] width 171 height 23
type input "4510 DEPARTMENTAL EXPENSE"
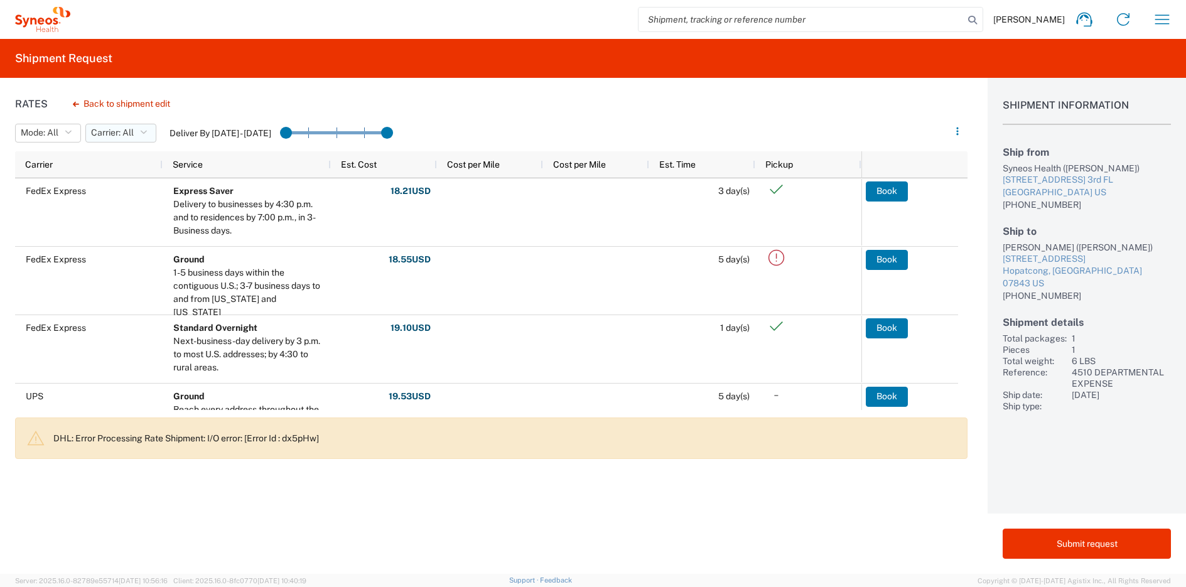
click at [102, 128] on span "Carrier: All" at bounding box center [112, 133] width 43 height 12
click at [113, 201] on span "UPS" at bounding box center [160, 198] width 146 height 19
click at [116, 134] on span "Carrier: All, UPS" at bounding box center [123, 133] width 64 height 12
click at [114, 157] on span "All" at bounding box center [160, 160] width 146 height 19
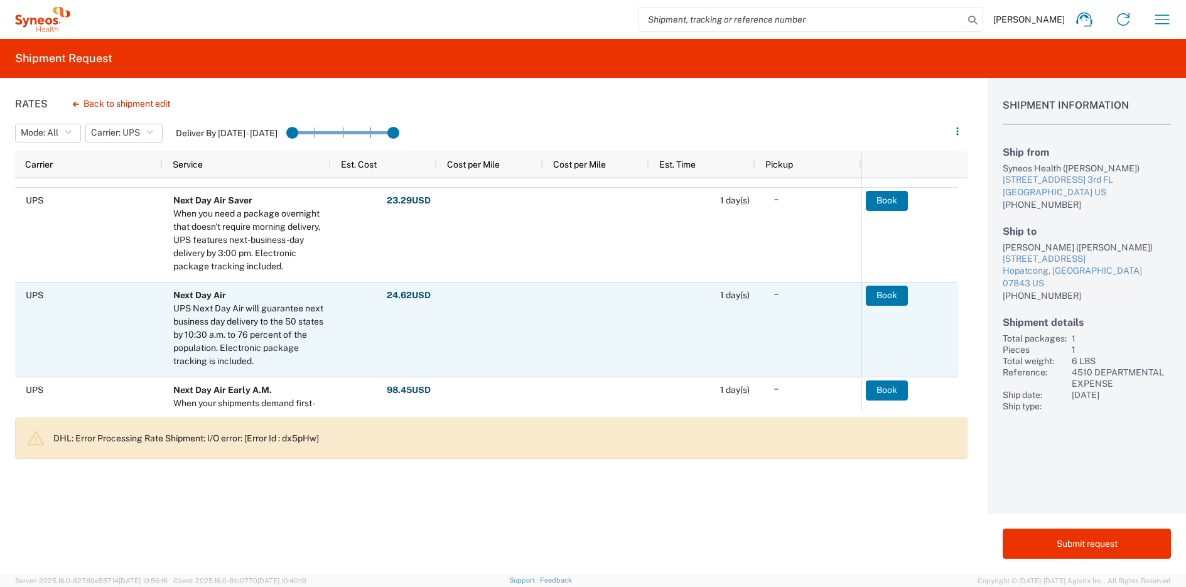
scroll to position [271, 0]
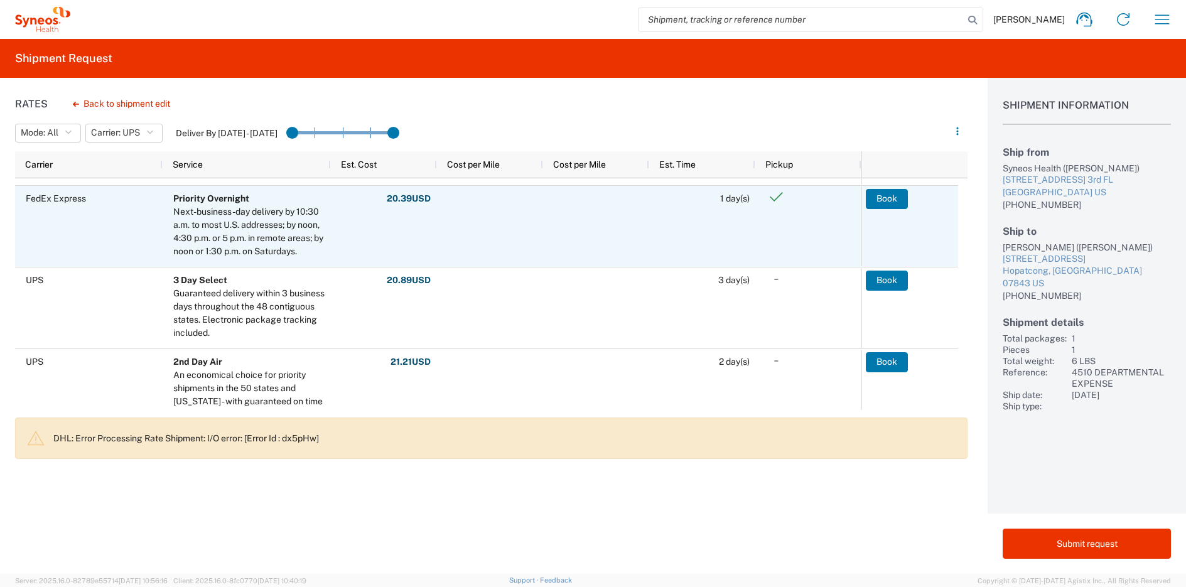
scroll to position [350, 0]
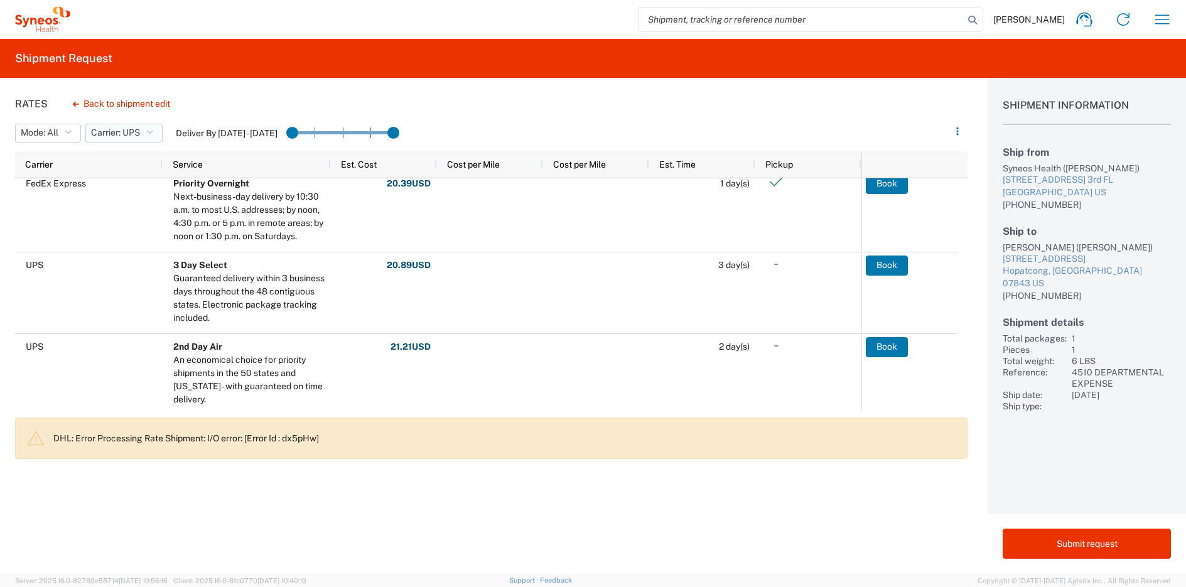
click at [136, 139] on button "Carrier: UPS" at bounding box center [123, 133] width 77 height 19
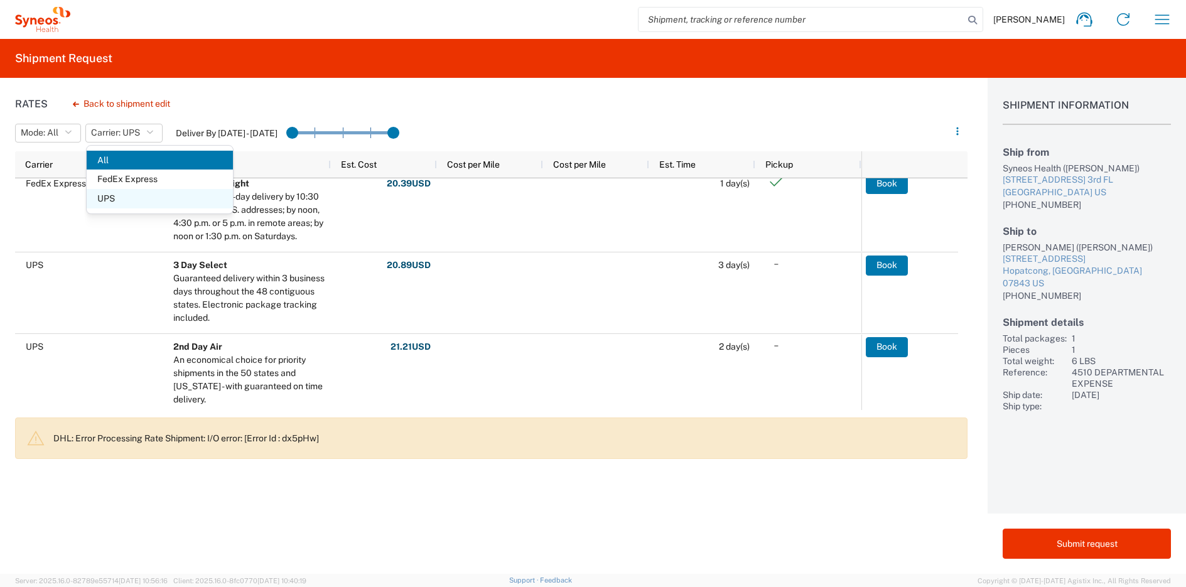
click at [132, 198] on span "UPS" at bounding box center [160, 198] width 146 height 19
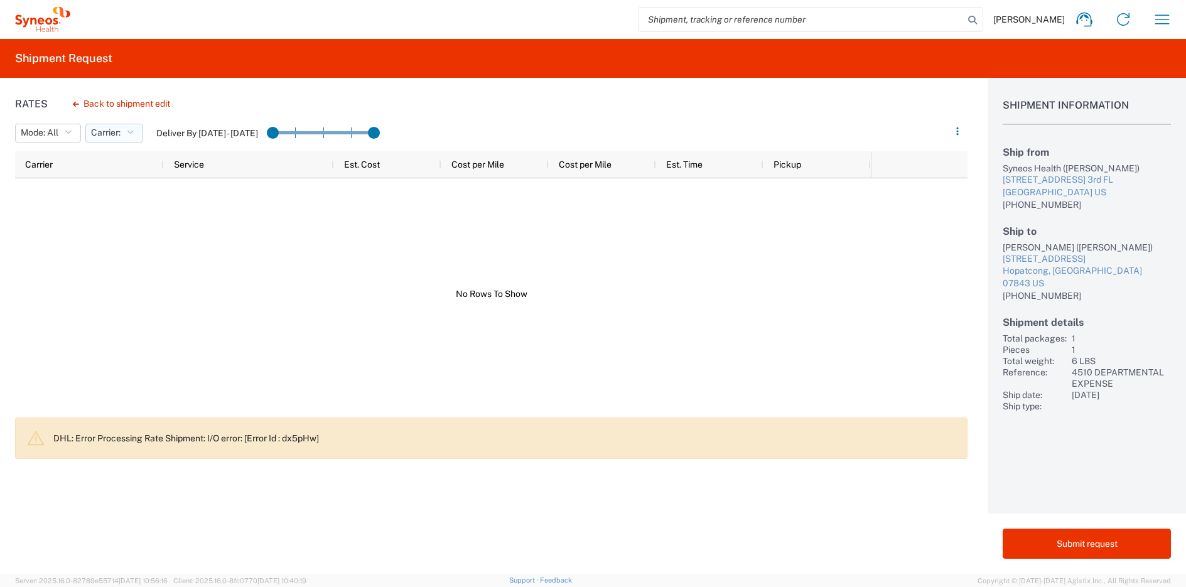
click at [135, 139] on button "Carrier:" at bounding box center [114, 133] width 58 height 19
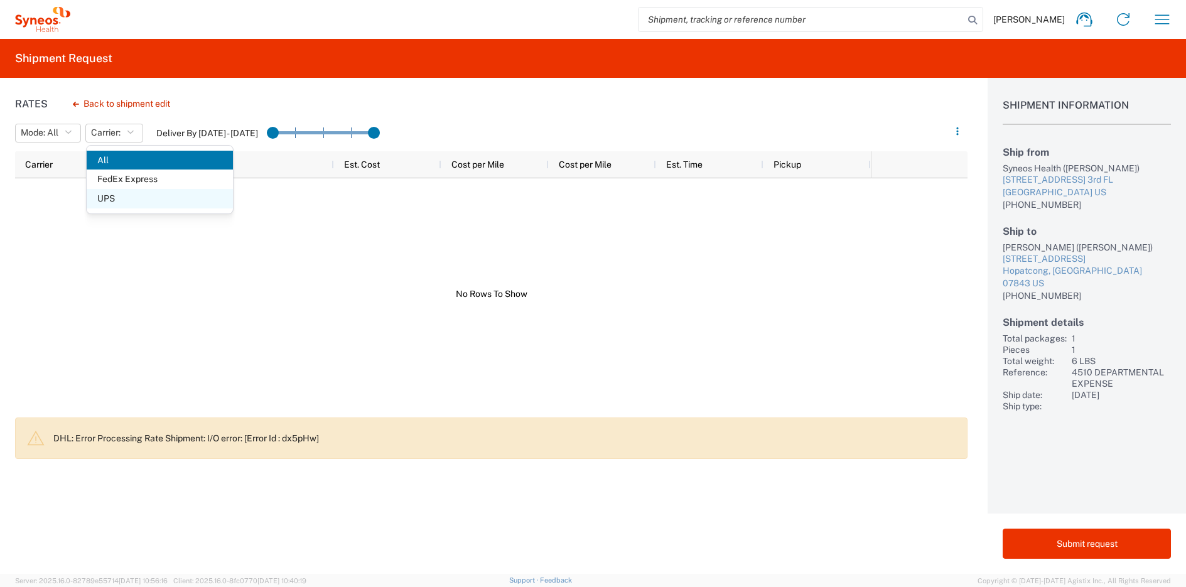
click at [133, 198] on span "UPS" at bounding box center [160, 198] width 146 height 19
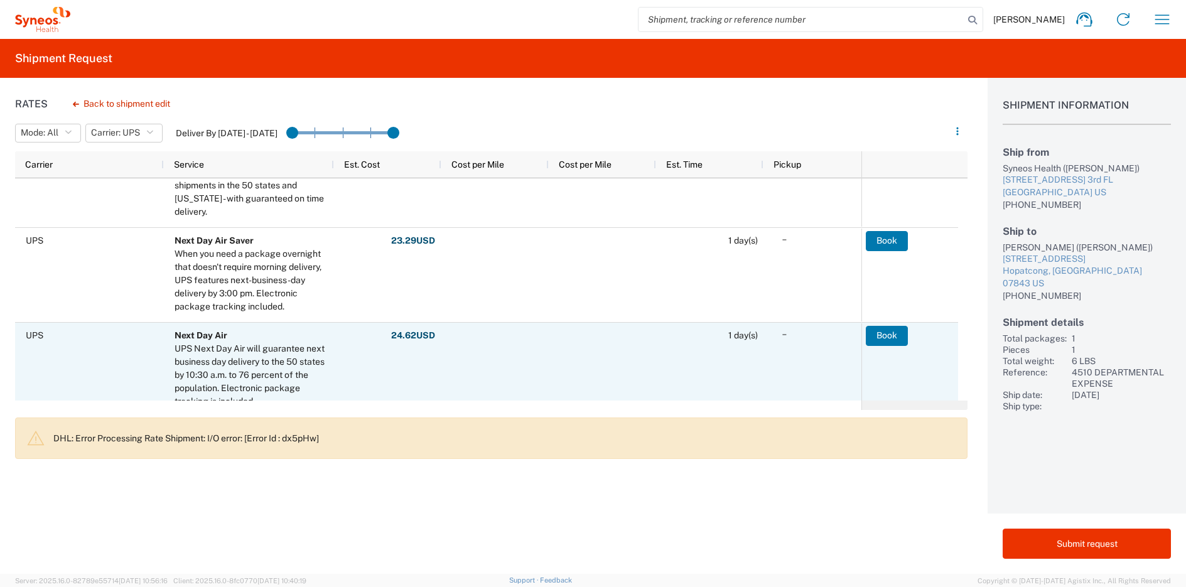
scroll to position [281, 0]
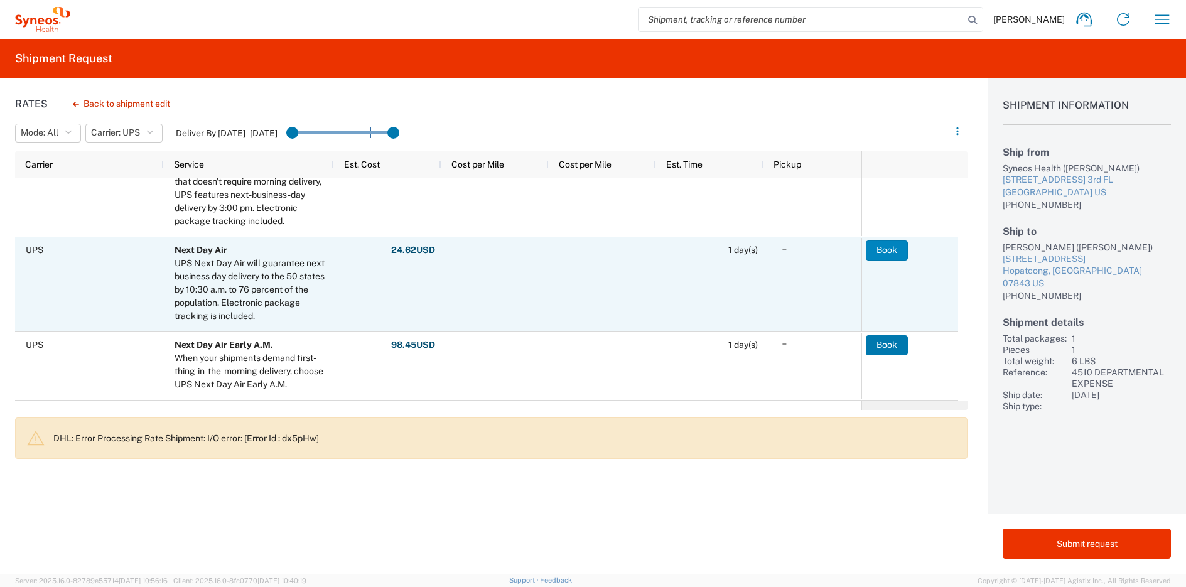
click at [891, 254] on button "Book" at bounding box center [887, 251] width 42 height 20
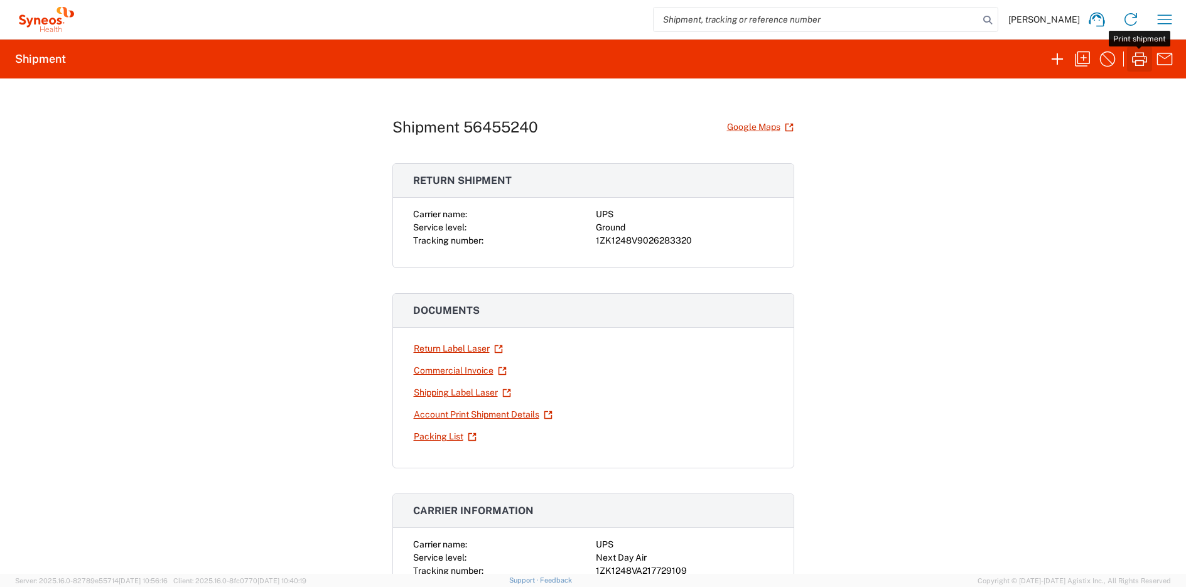
click at [1135, 61] on icon "button" at bounding box center [1140, 59] width 20 height 20
click at [439, 347] on link "Return Label Laser" at bounding box center [458, 349] width 90 height 22
click at [1161, 23] on icon "button" at bounding box center [1165, 19] width 20 height 20
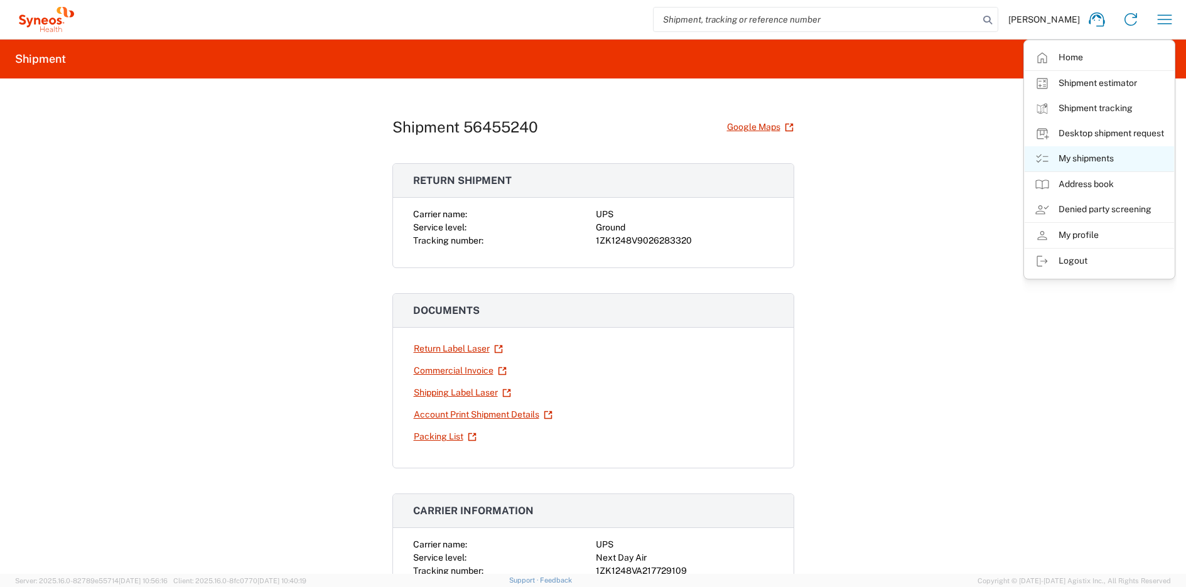
click at [1107, 161] on link "My shipments" at bounding box center [1099, 158] width 149 height 25
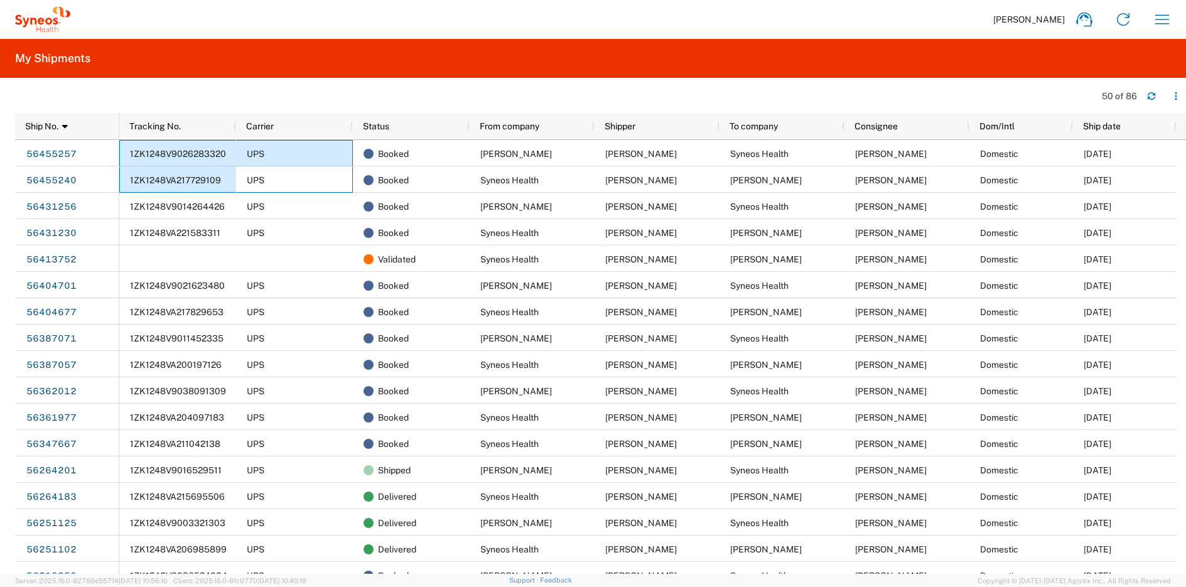
drag, startPoint x: 286, startPoint y: 177, endPoint x: 225, endPoint y: 158, distance: 63.4
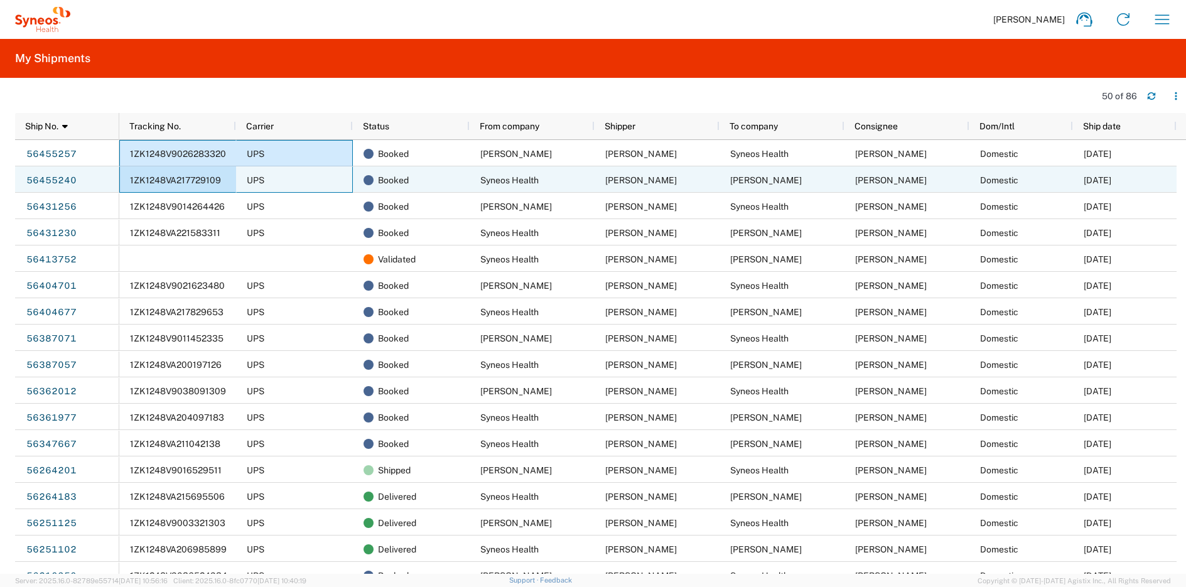
click at [187, 179] on span "1ZK1248VA217729109" at bounding box center [175, 180] width 91 height 10
